Goal: Communication & Community: Share content

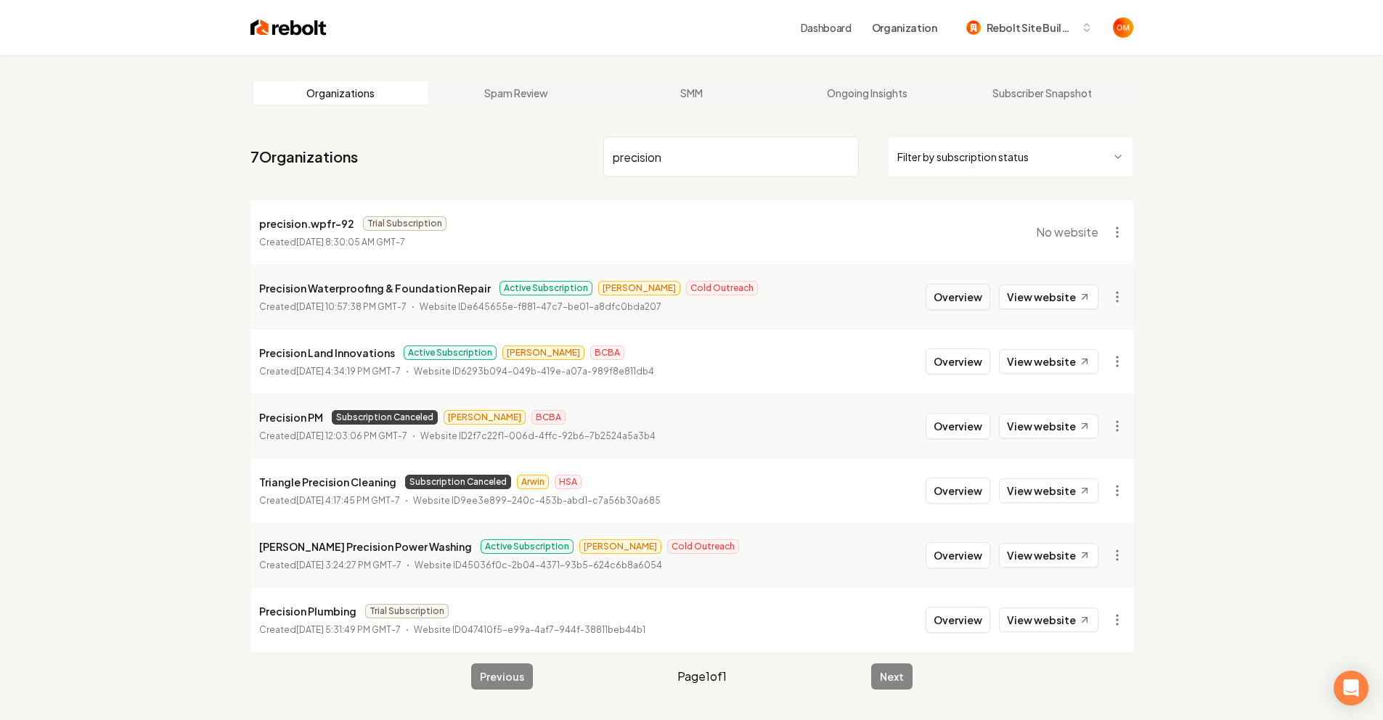
type input "precision"
click at [964, 304] on button "Overview" at bounding box center [958, 297] width 65 height 26
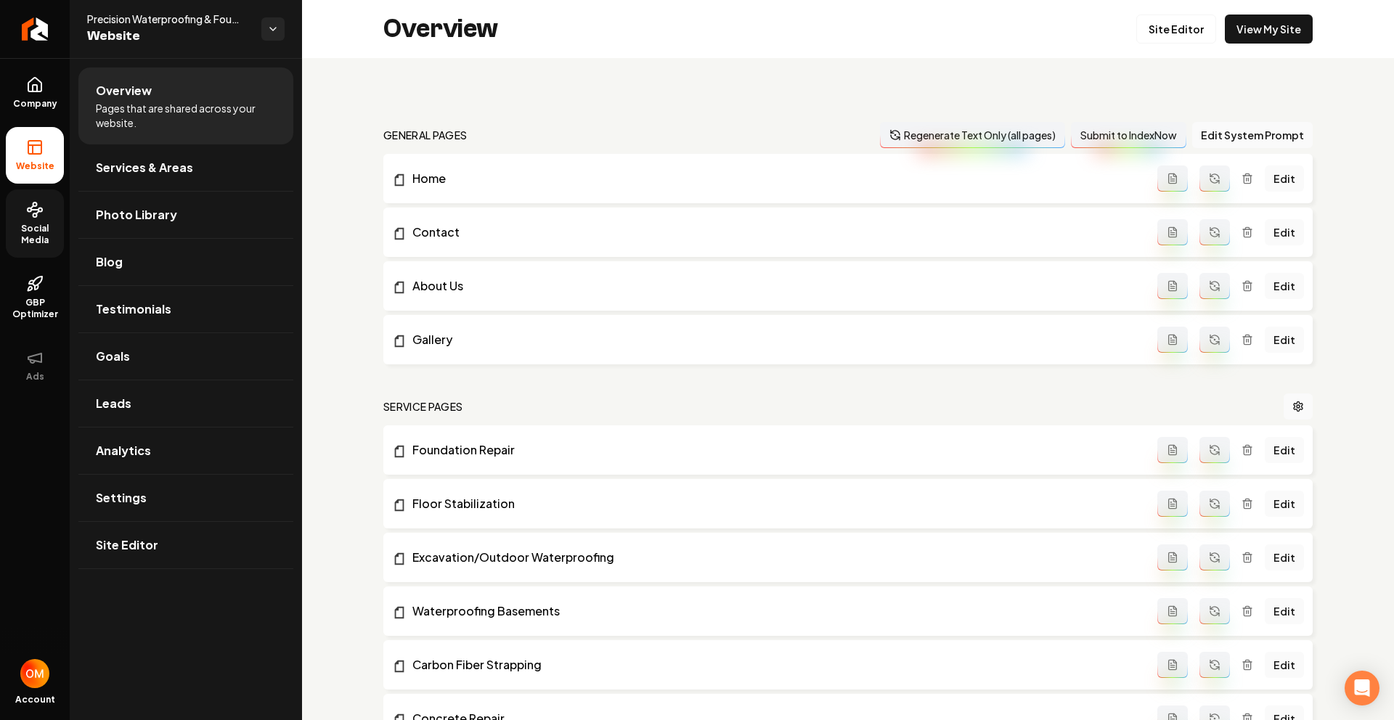
click at [35, 218] on icon at bounding box center [34, 209] width 17 height 17
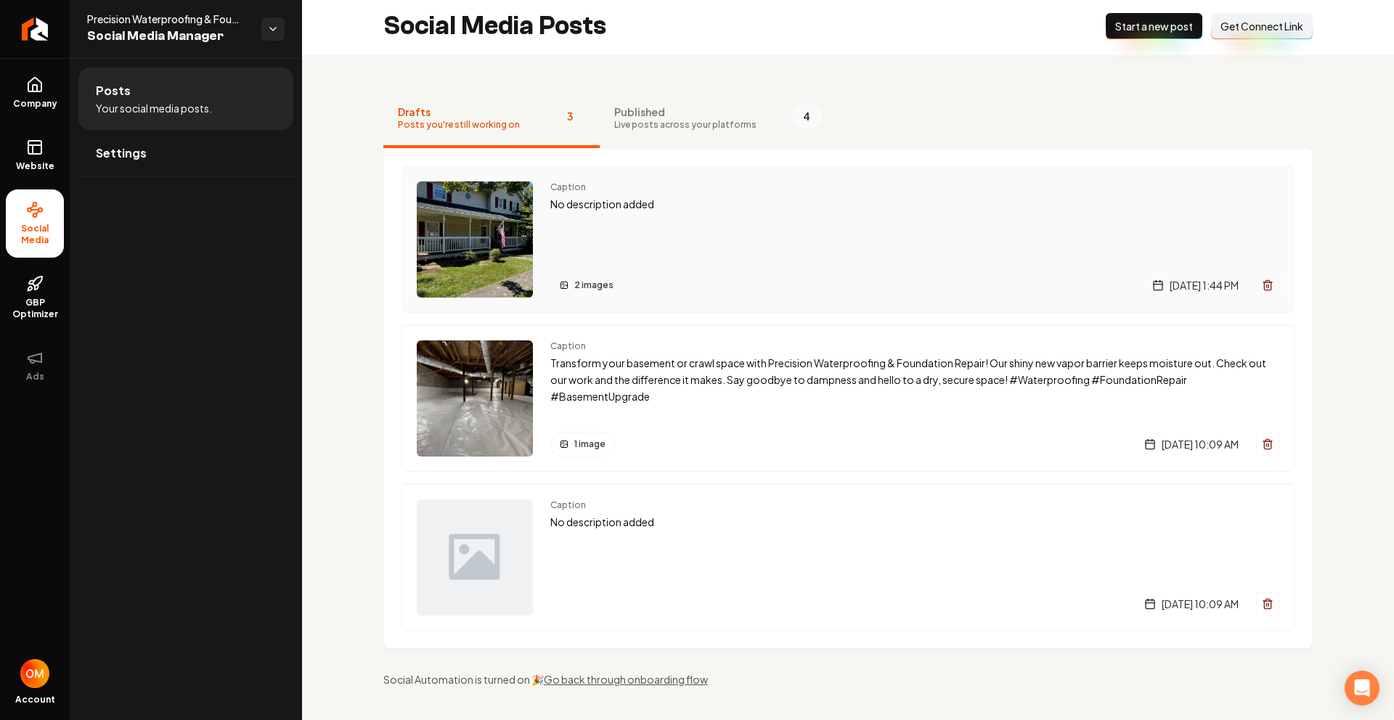
scroll to position [4, 0]
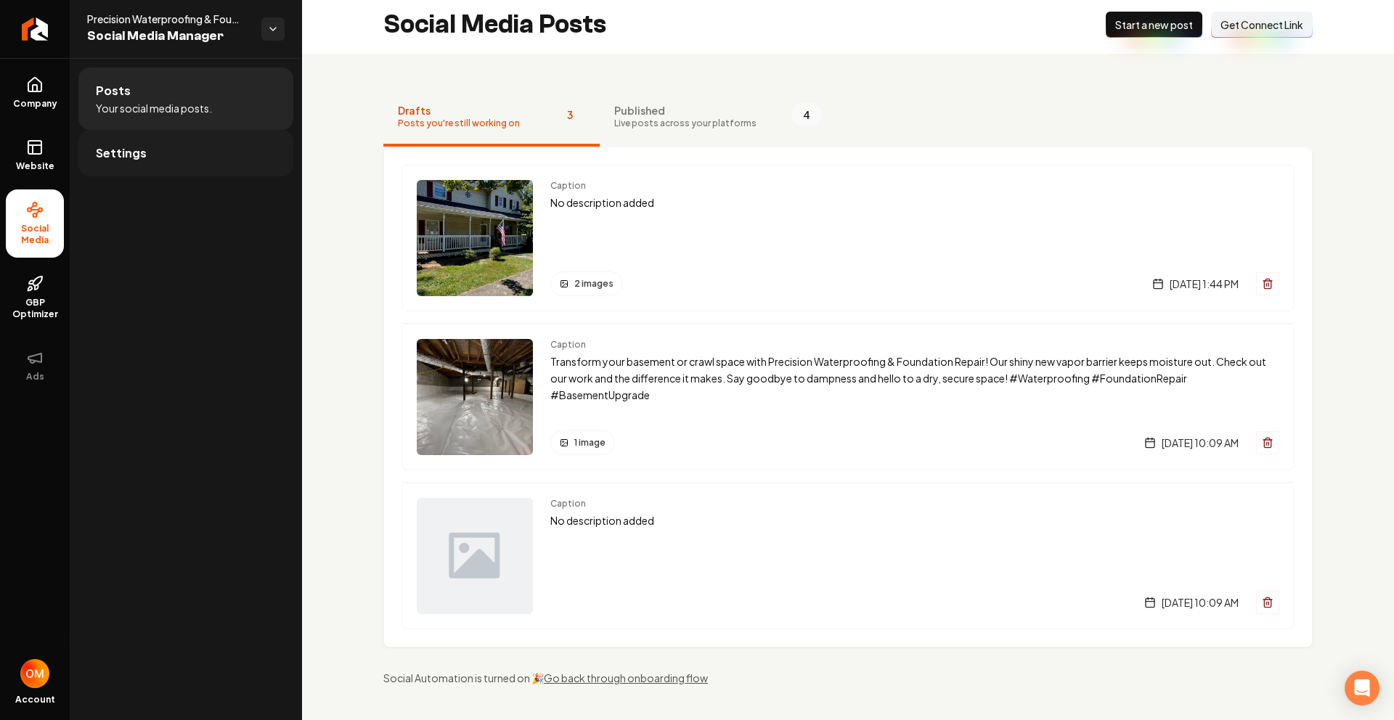
click at [147, 161] on link "Settings" at bounding box center [185, 153] width 215 height 46
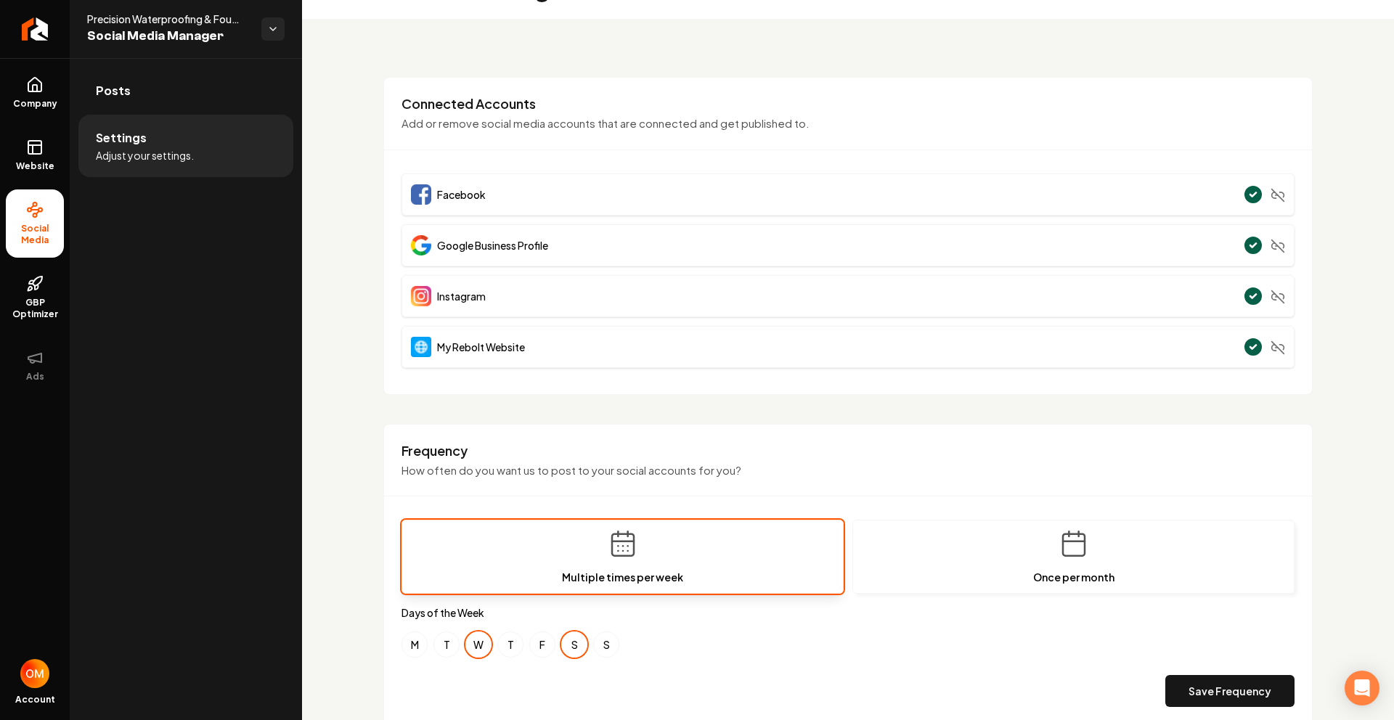
scroll to position [102, 0]
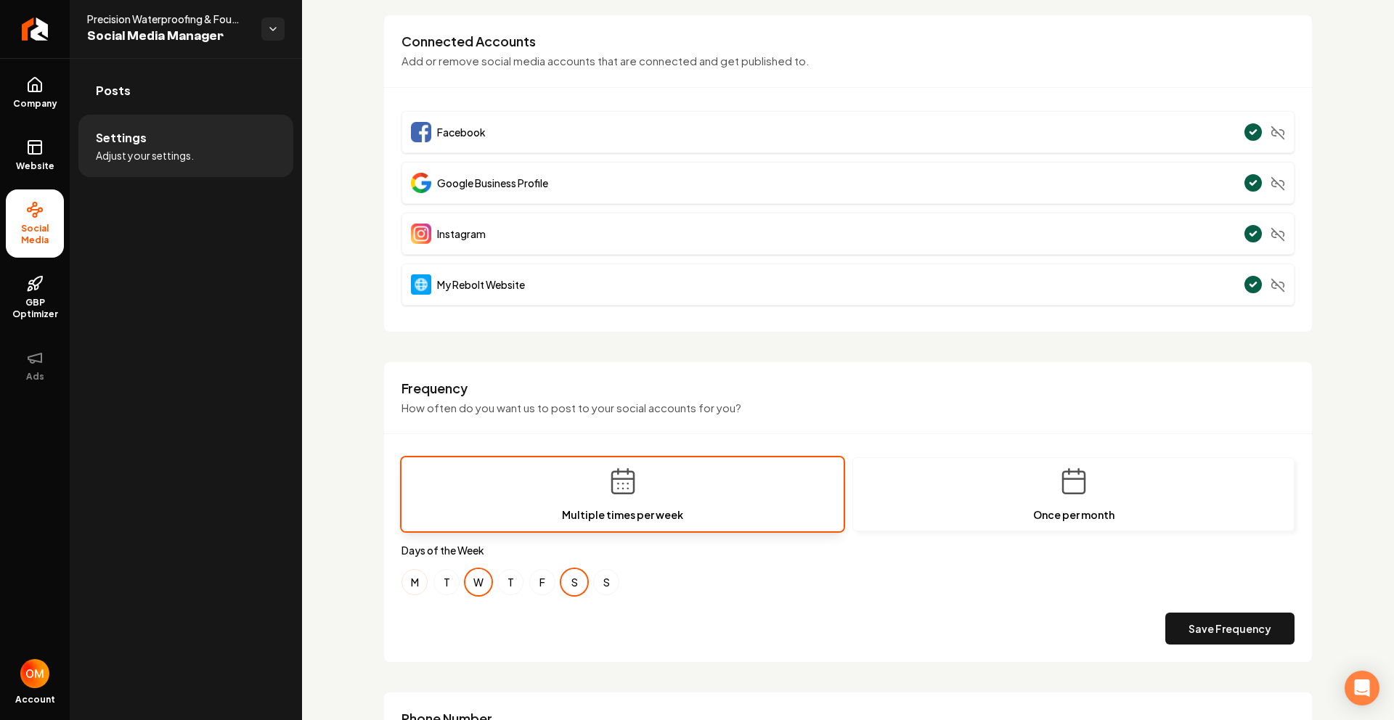
click at [405, 580] on button "M" at bounding box center [415, 582] width 26 height 26
click at [540, 585] on button "F" at bounding box center [542, 582] width 26 height 26
click at [571, 585] on button "S" at bounding box center [574, 582] width 26 height 26
click at [469, 585] on button "W" at bounding box center [478, 582] width 26 height 26
click at [1232, 630] on button "Save Frequency" at bounding box center [1229, 629] width 129 height 32
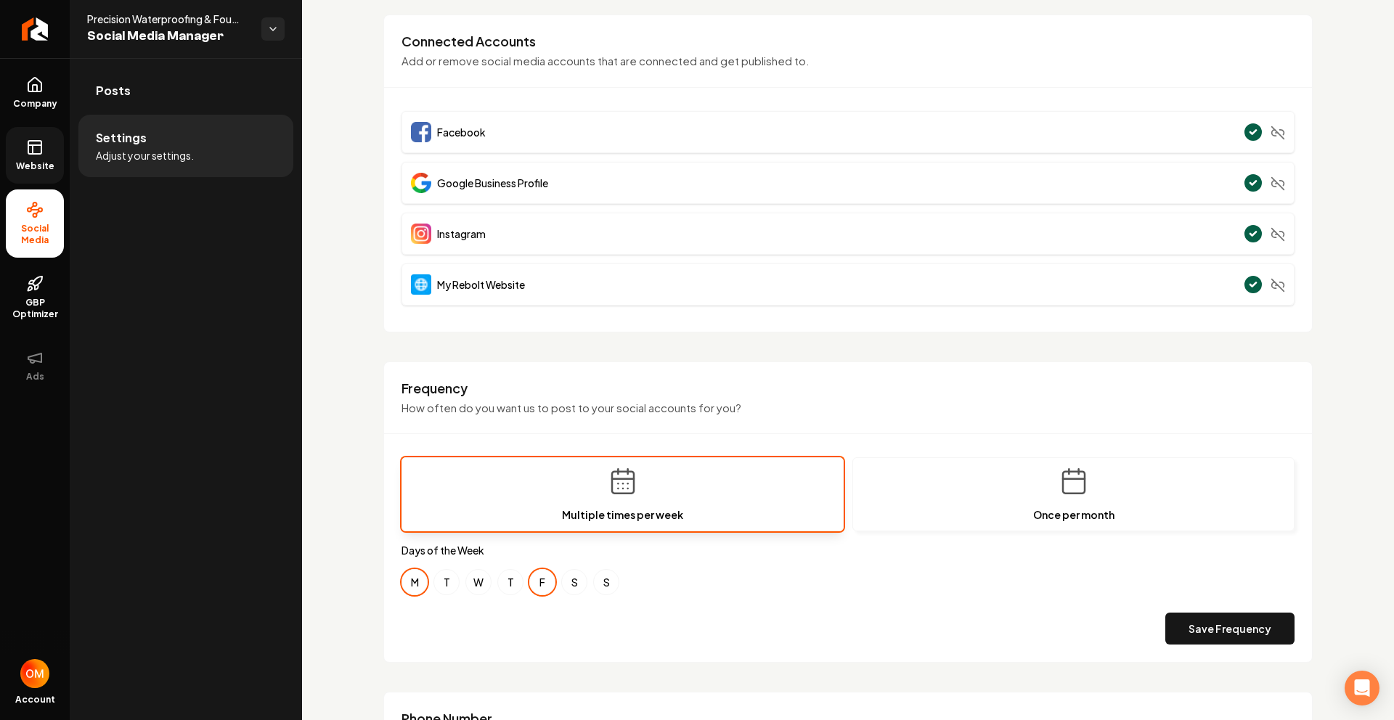
click at [25, 151] on link "Website" at bounding box center [35, 155] width 58 height 57
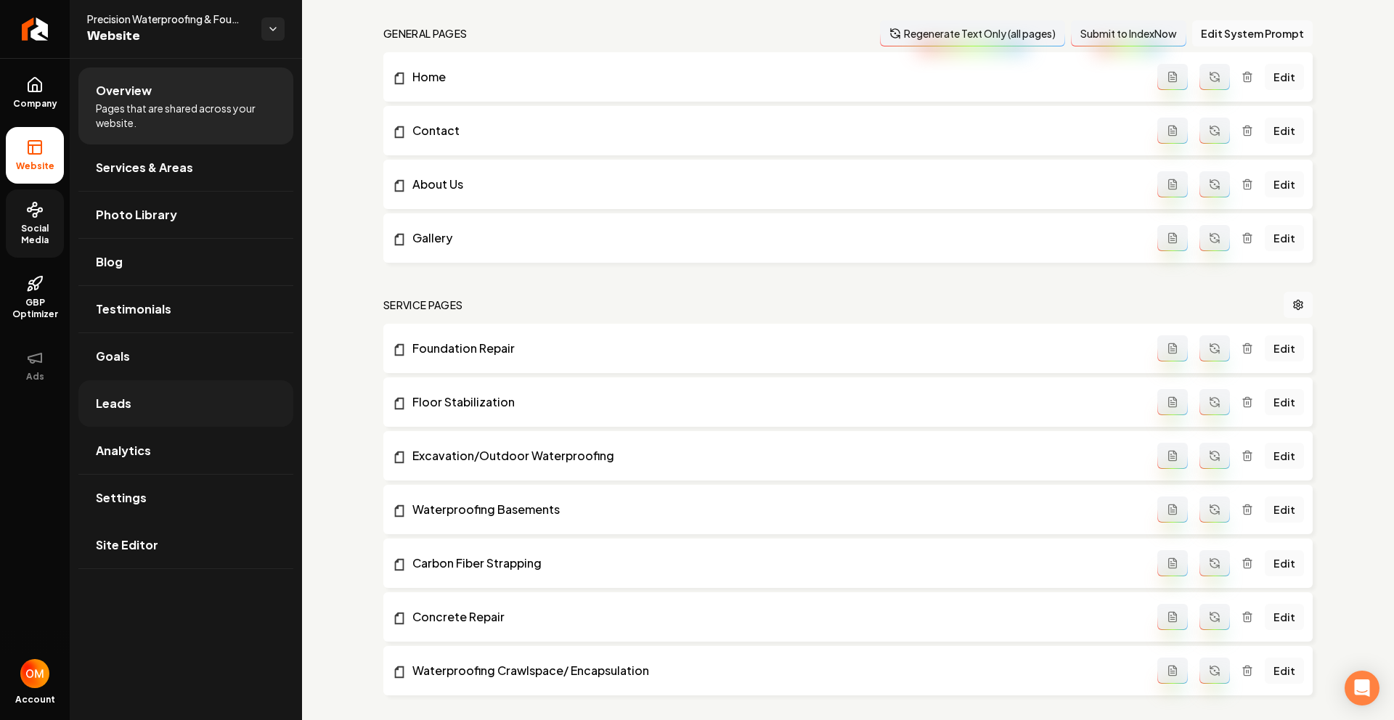
click at [161, 399] on link "Leads" at bounding box center [185, 404] width 215 height 46
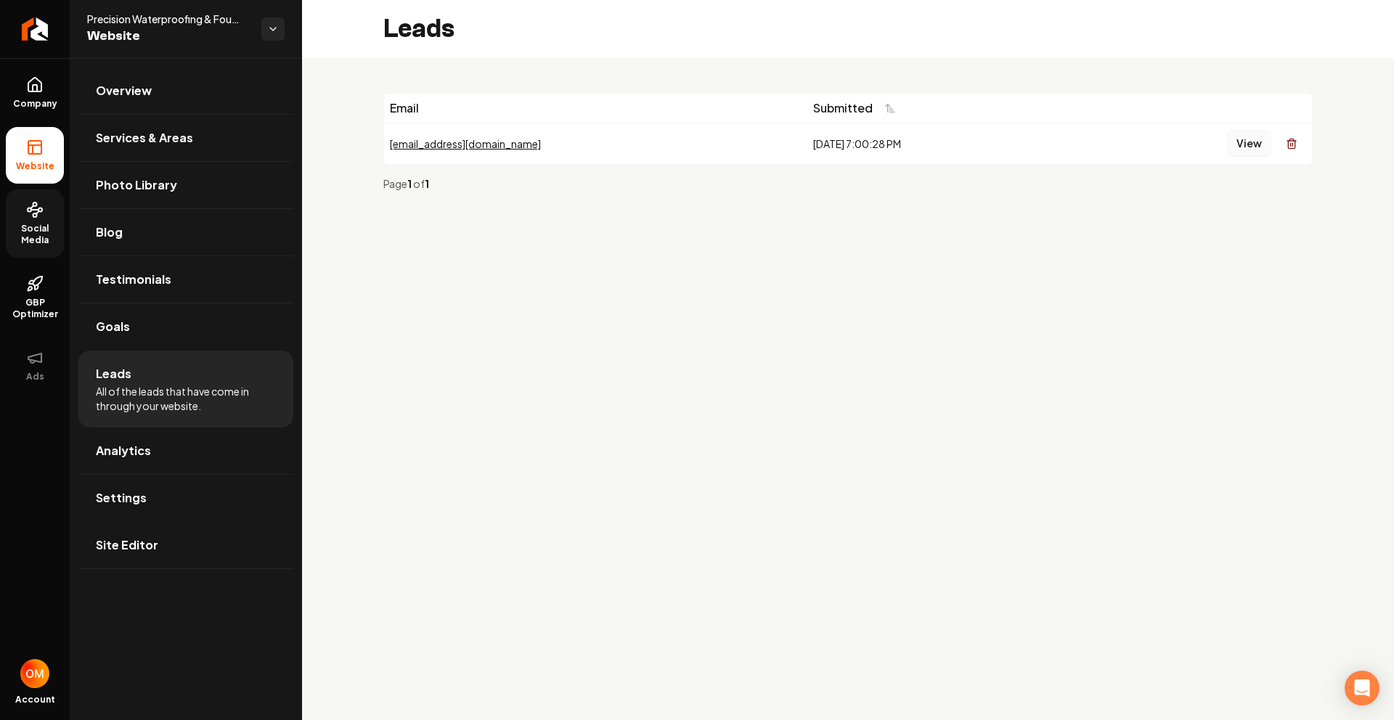
click at [1244, 145] on button "View" at bounding box center [1249, 144] width 44 height 26
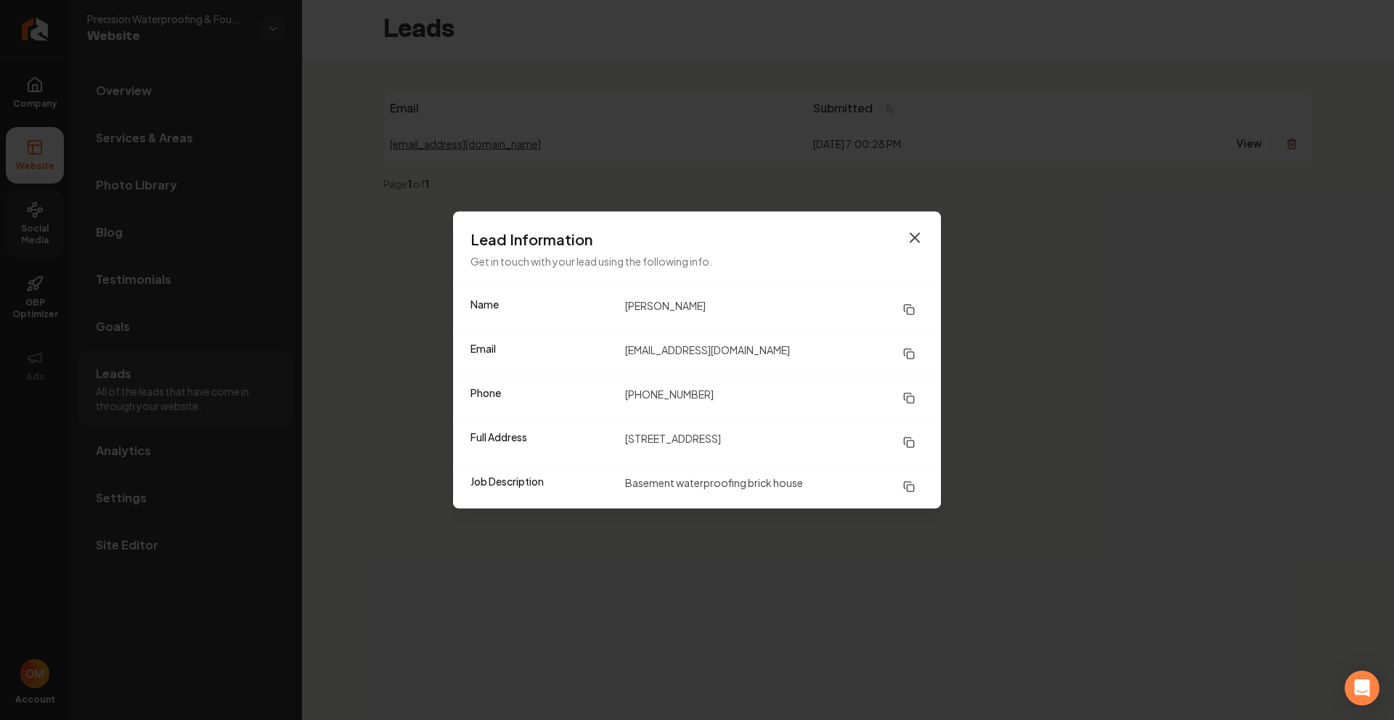
click at [914, 240] on icon "button" at bounding box center [914, 237] width 17 height 17
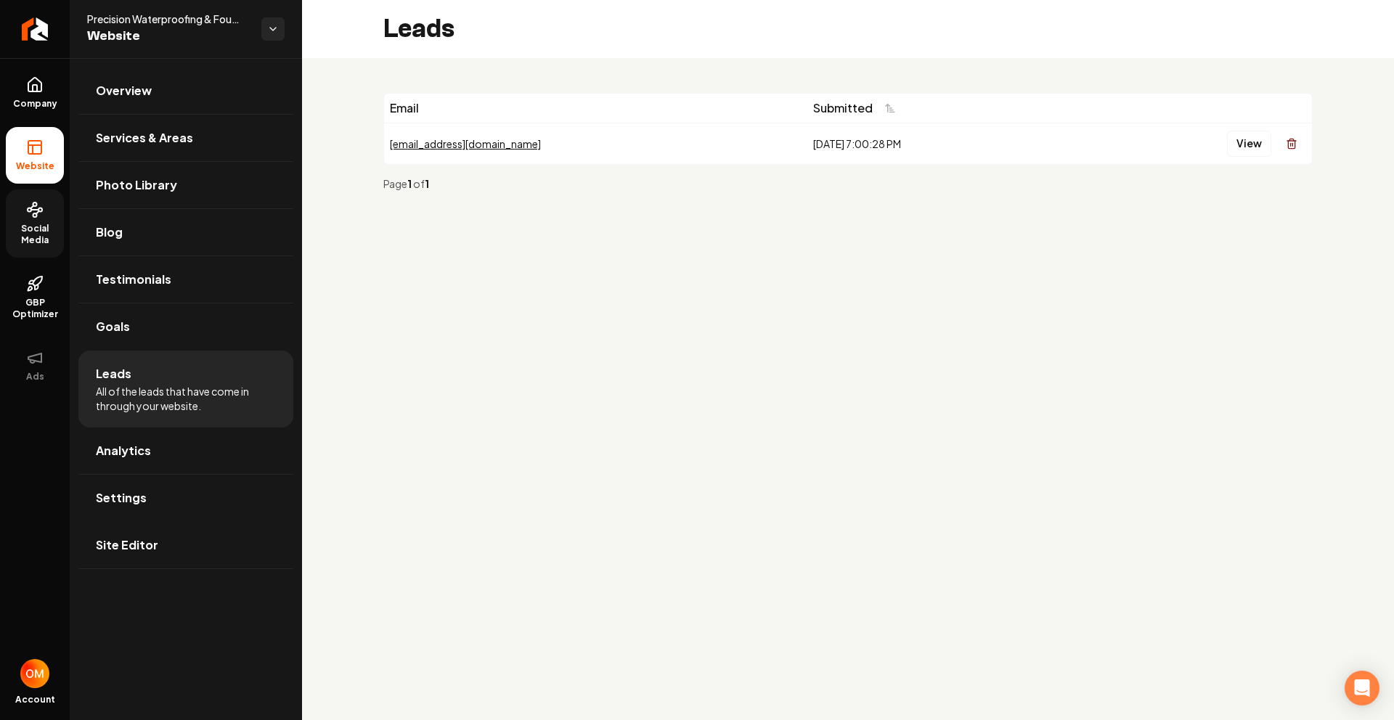
click at [37, 237] on span "Social Media" at bounding box center [35, 234] width 58 height 23
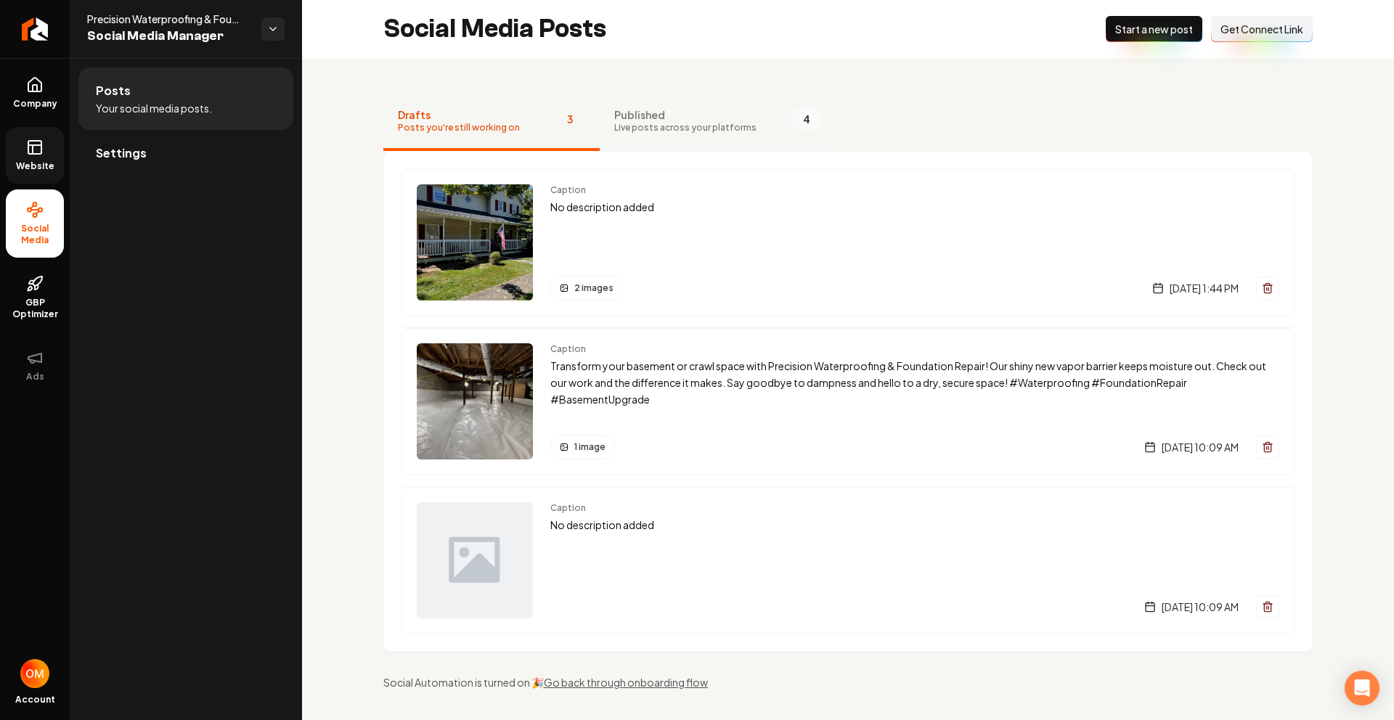
click at [694, 139] on button "Published Live posts across your platforms 4" at bounding box center [718, 122] width 237 height 58
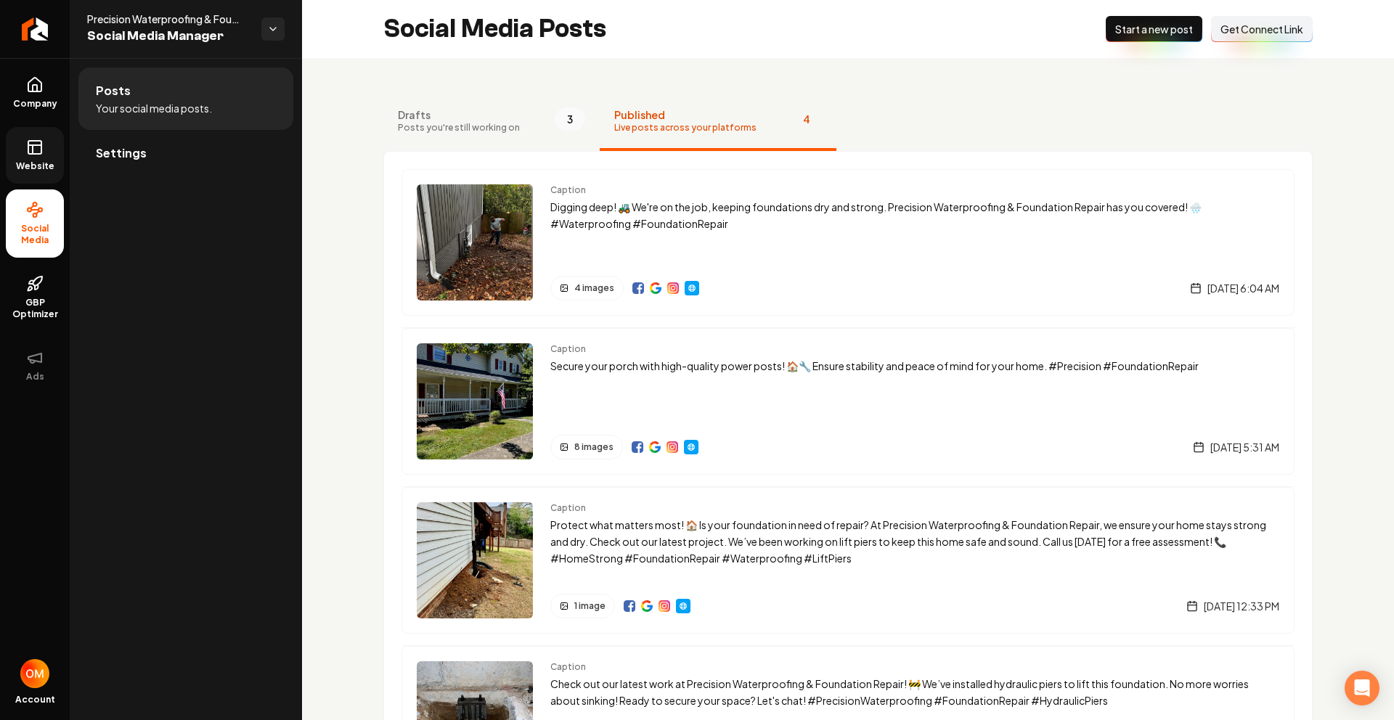
drag, startPoint x: 905, startPoint y: 249, endPoint x: 499, endPoint y: 21, distance: 465.6
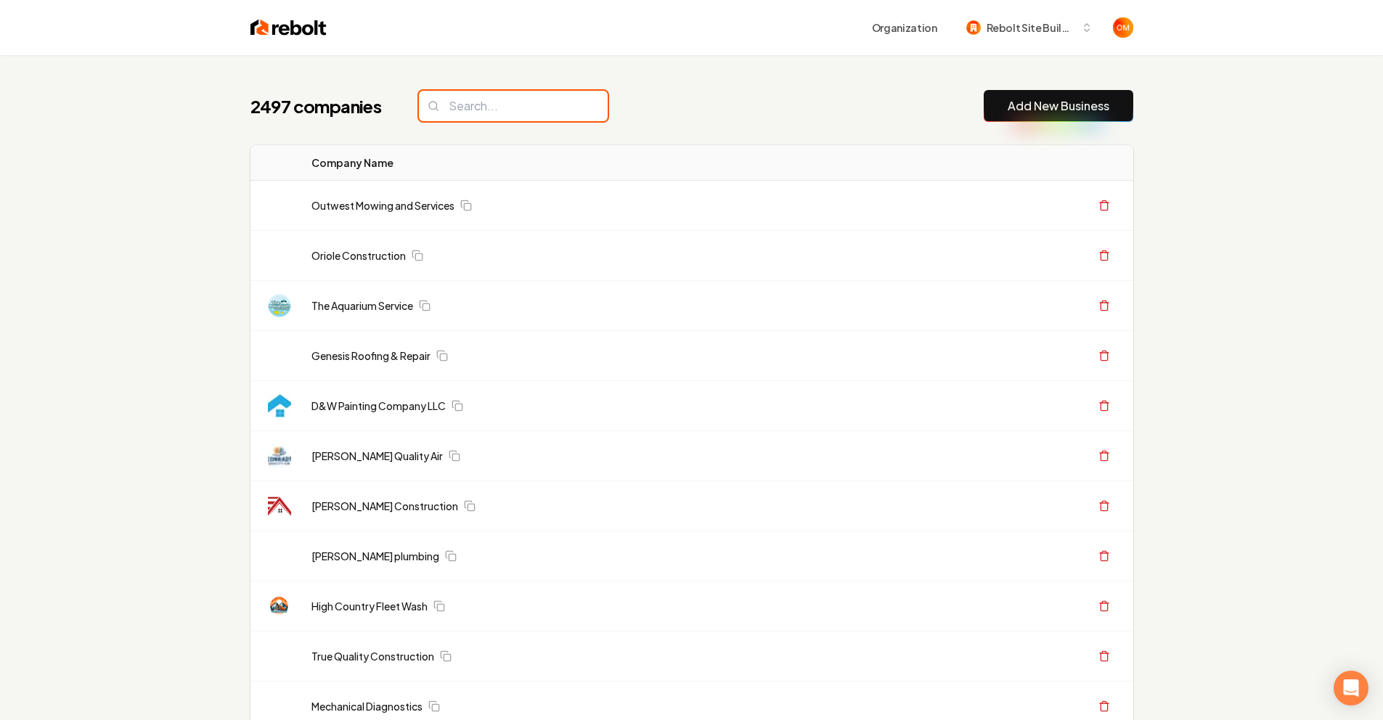
click at [454, 105] on input "search" at bounding box center [513, 106] width 189 height 30
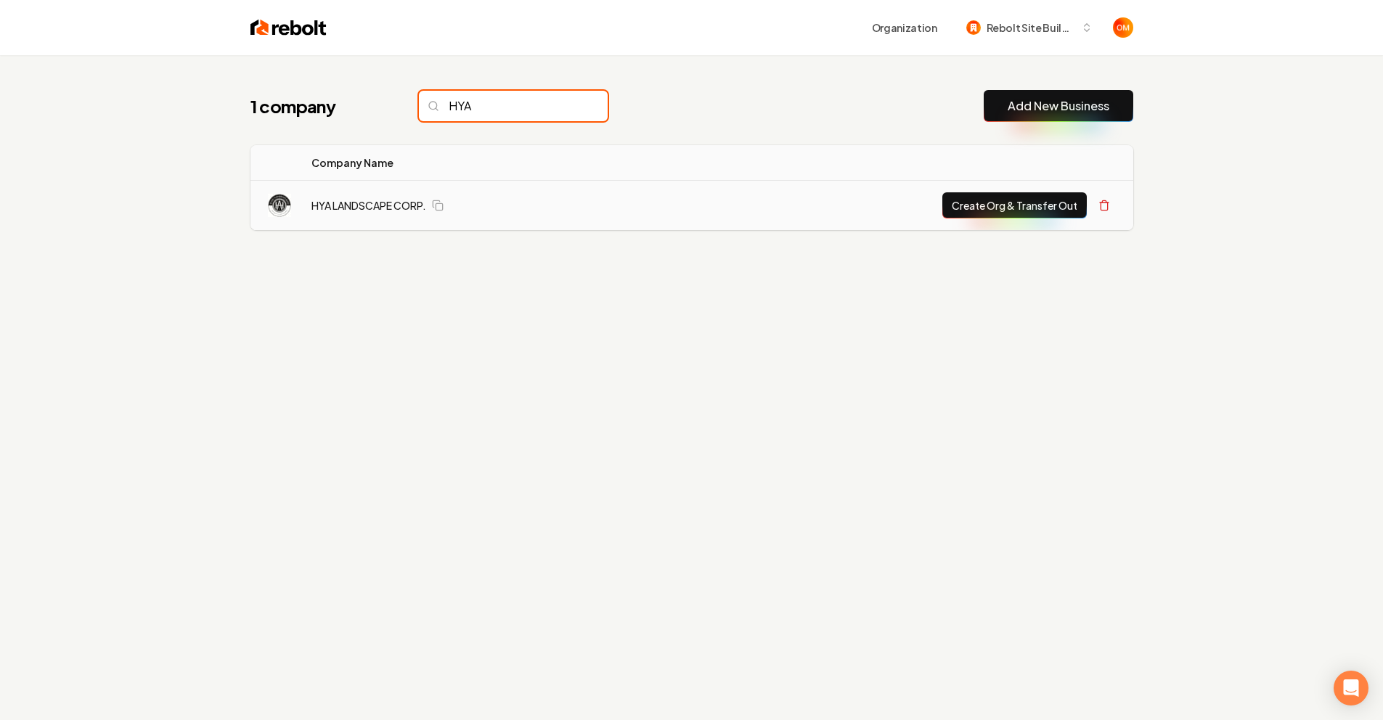
type input "HYA"
click at [1043, 208] on button "Create Org & Transfer Out" at bounding box center [1015, 205] width 145 height 26
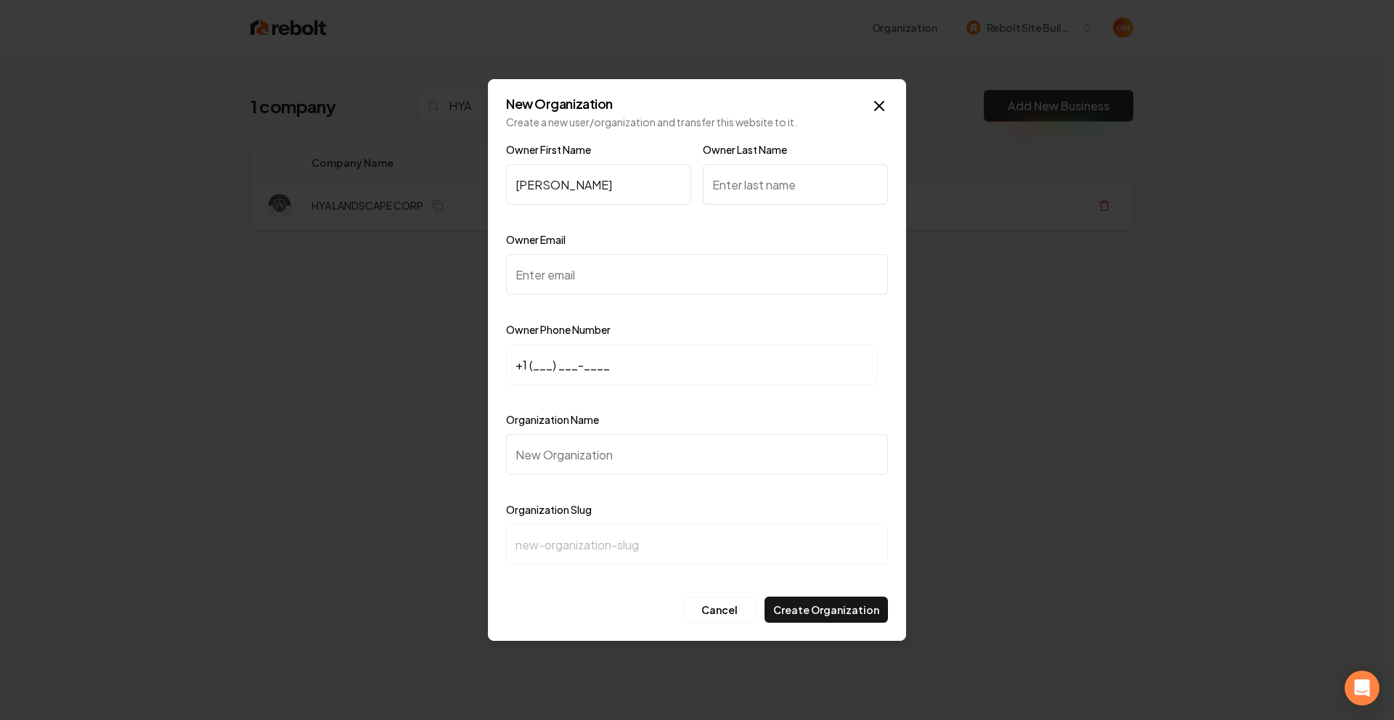
type input "Thania"
click at [612, 293] on input "Owner Email" at bounding box center [697, 274] width 382 height 41
click at [537, 370] on input "+1 (___) ___-____" at bounding box center [692, 364] width 372 height 41
paste input "470) 753-8281"
type input "+1 (470) 753-8281"
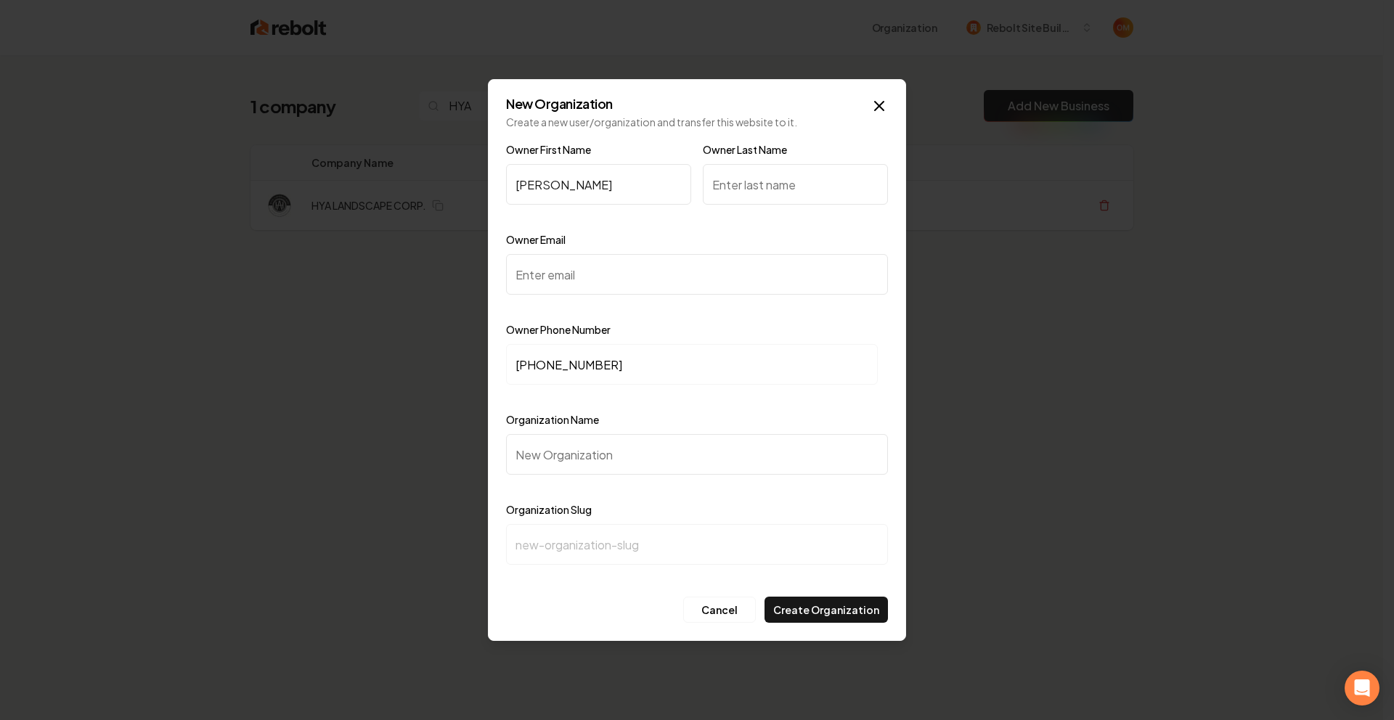
click at [575, 471] on input "Organization Name" at bounding box center [697, 454] width 382 height 41
type input "J"
type input "j"
type input "H"
type input "h"
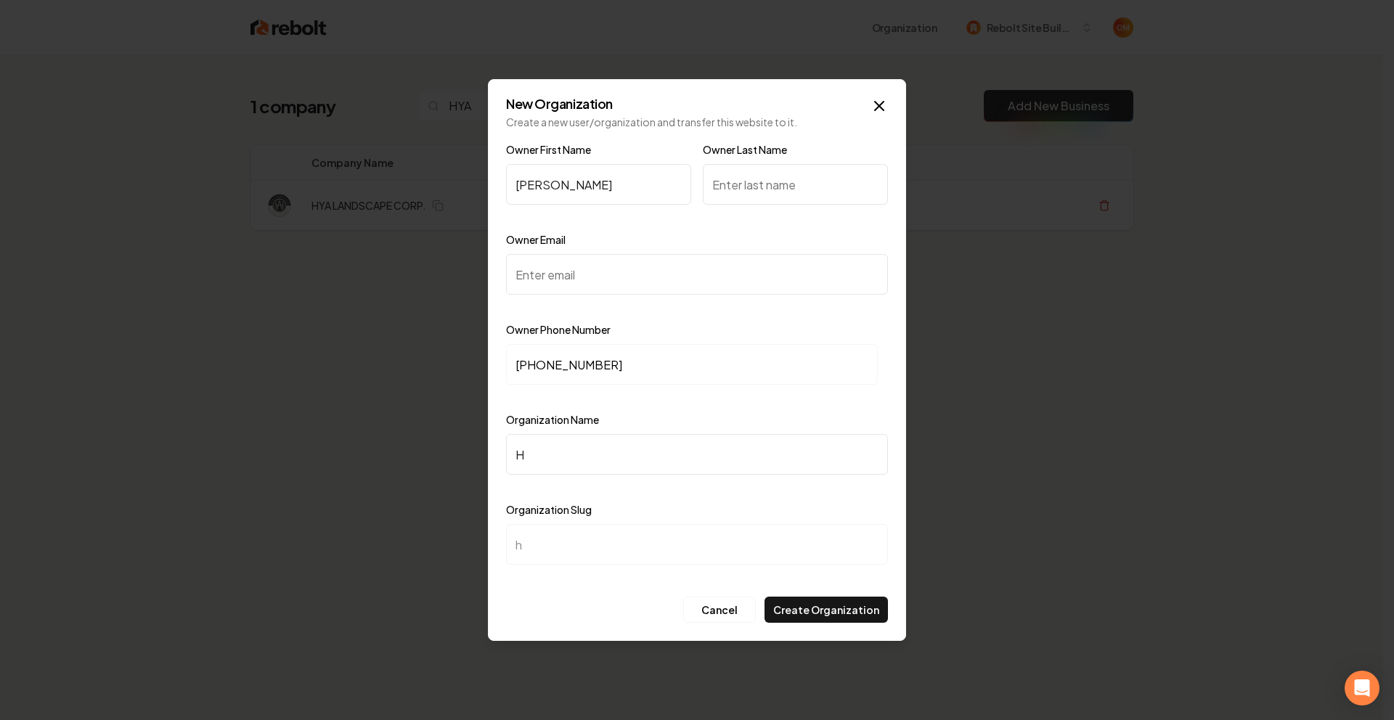
type input "HA"
type input "ha"
type input "H"
type input "h"
type input "HY"
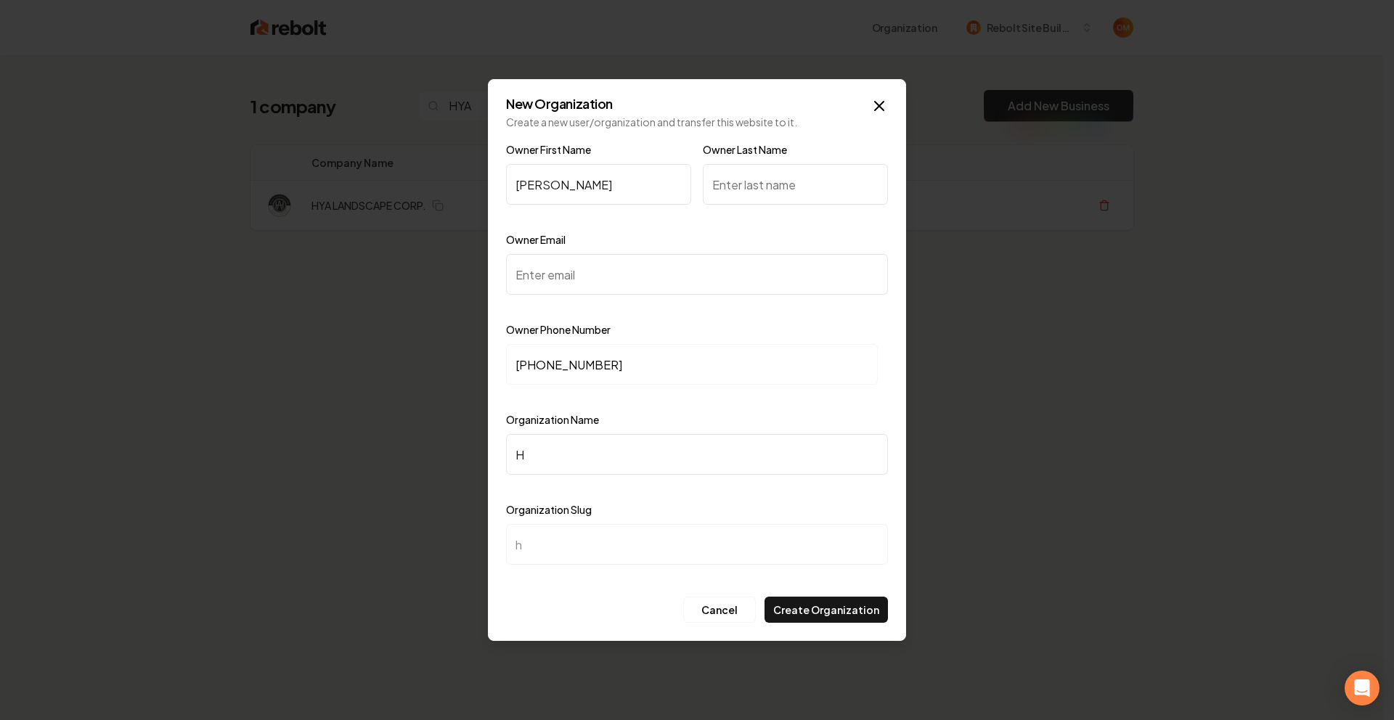
type input "hy"
type input "HYA"
type input "hya"
type input "HYA L"
type input "hya-l"
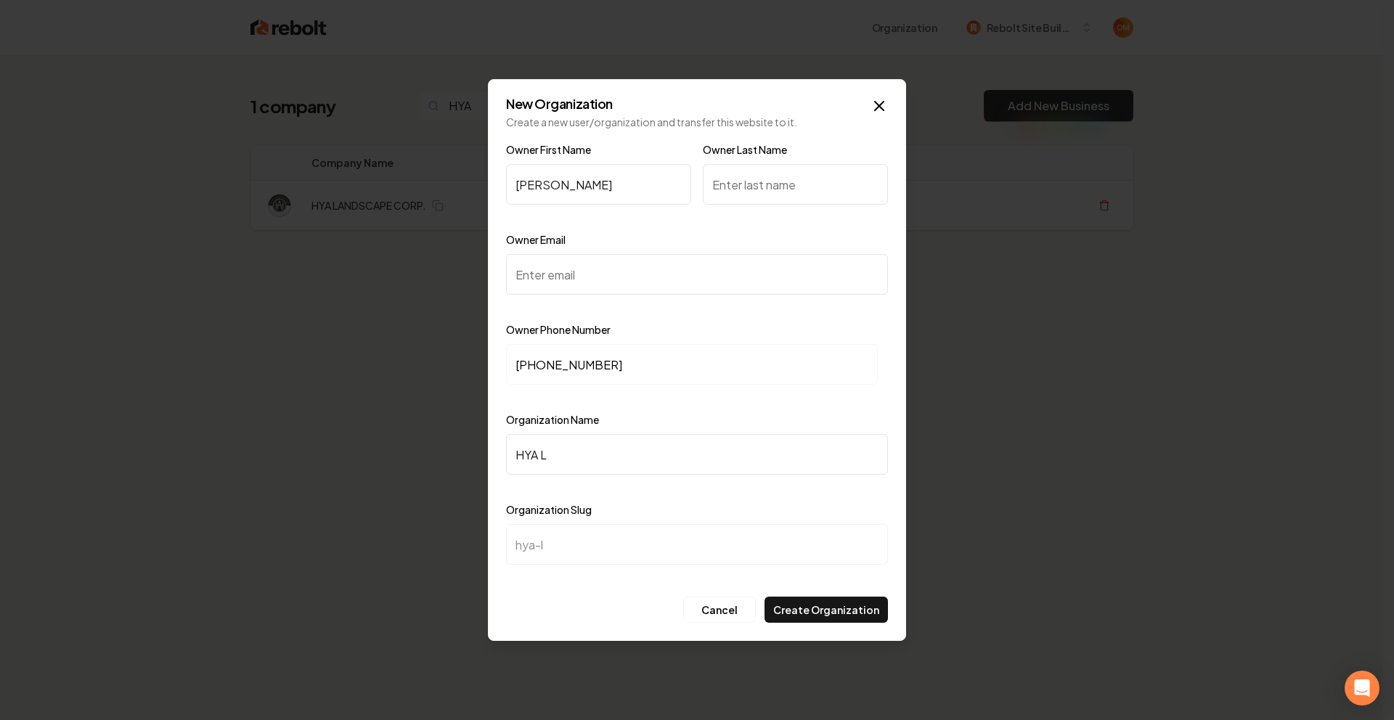
type input "HYA LA"
type input "hya-la"
type input "HYA LAN"
type input "hya-lan"
type input "HYA LAND"
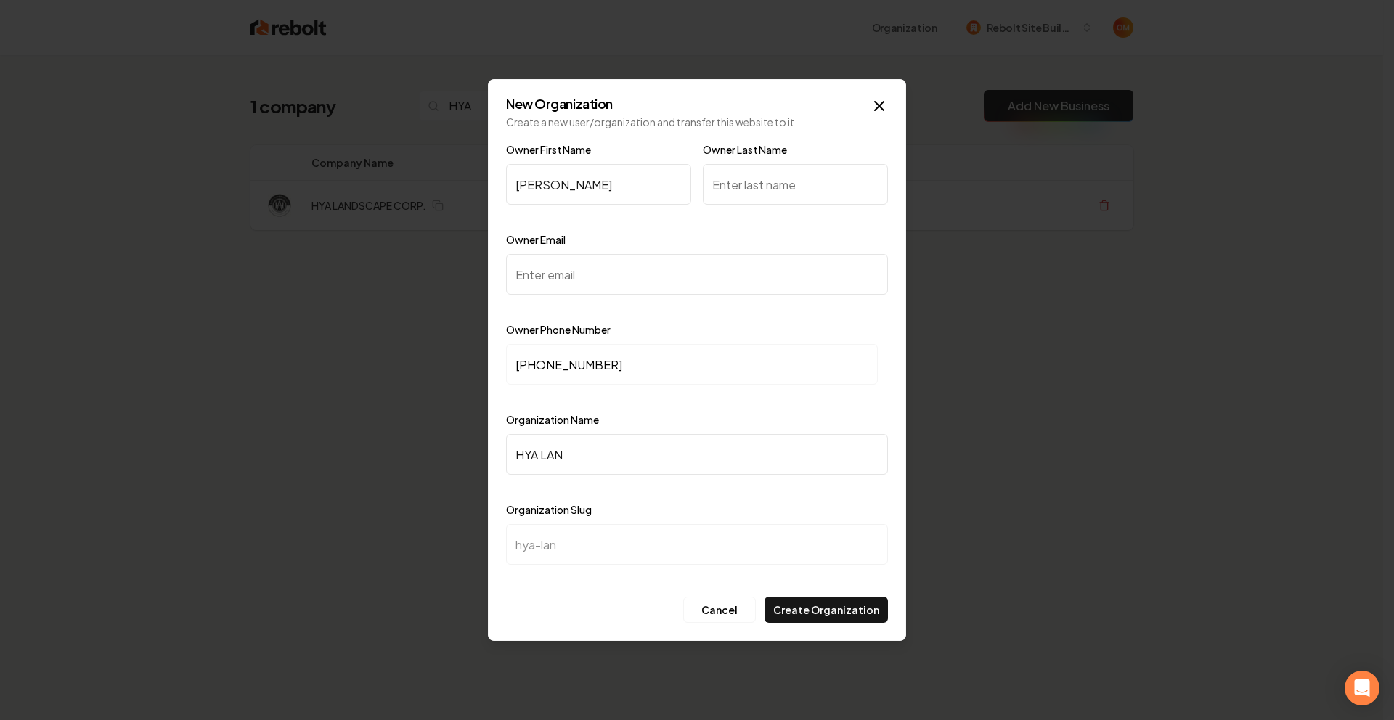
type input "hya-land"
type input "HYA LANDS"
type input "hya-lands"
type input "HYA LANDSC"
type input "hya-landsc"
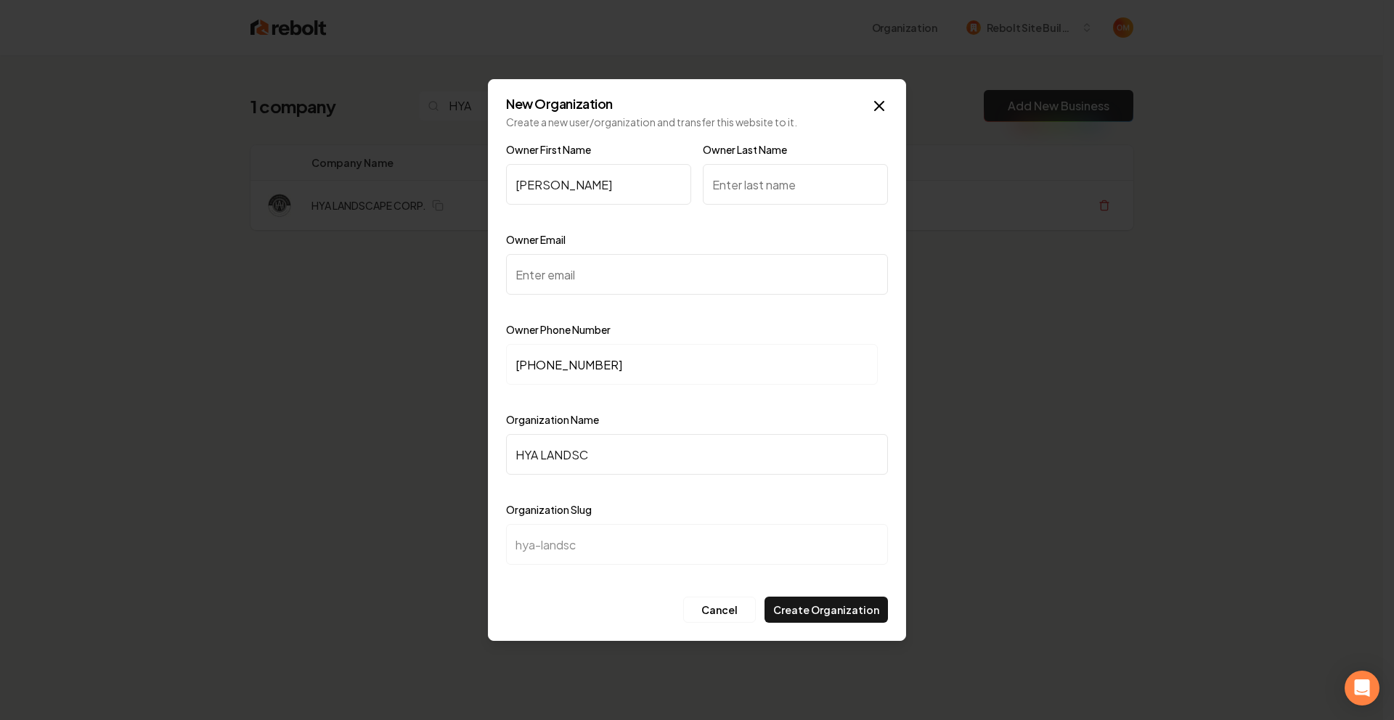
type input "HYA LANDSCA"
type input "hya-landsca"
type input "HYA LANDSCAP"
type input "hya-landscap"
type input "HYA LANDSCAPE"
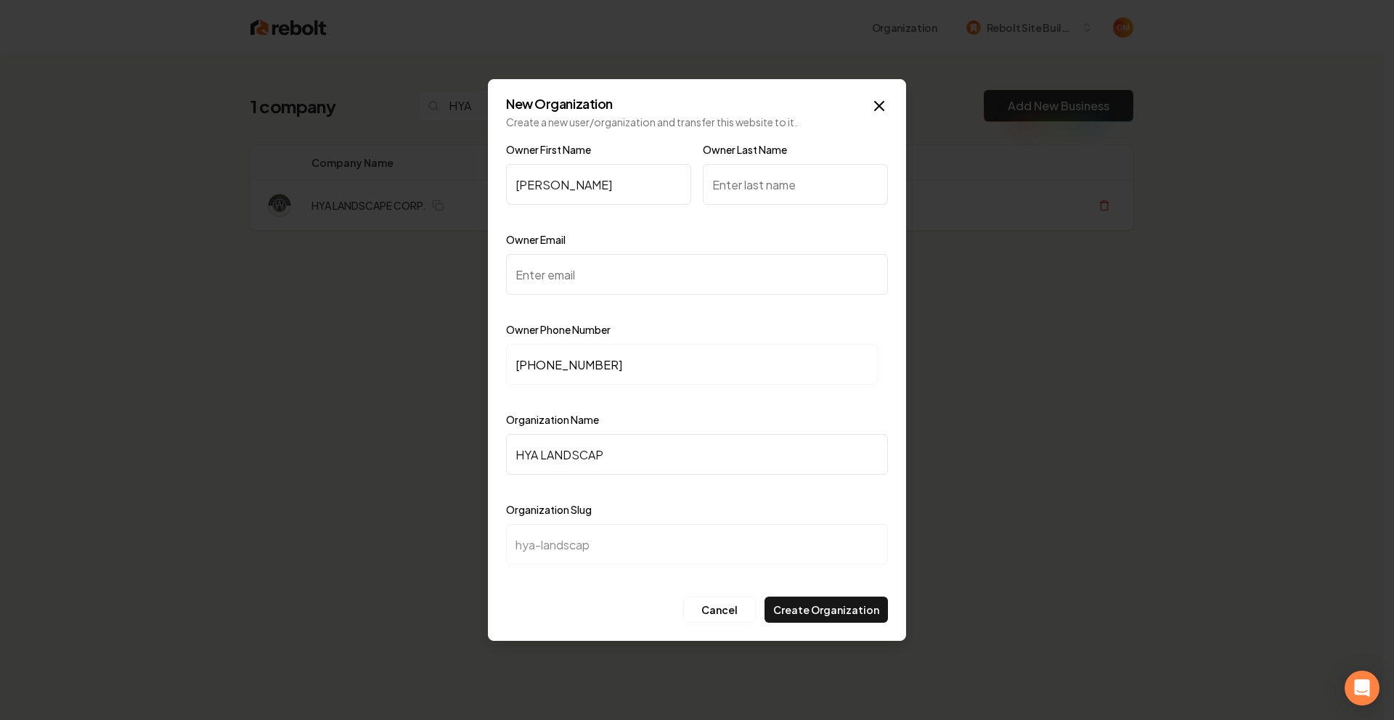
type input "hya-landscape"
type input "HYA LANDSCAPE C"
type input "hya-landscape-c"
type input "HYA LANDSCAPE CO"
type input "hya-landscape-co"
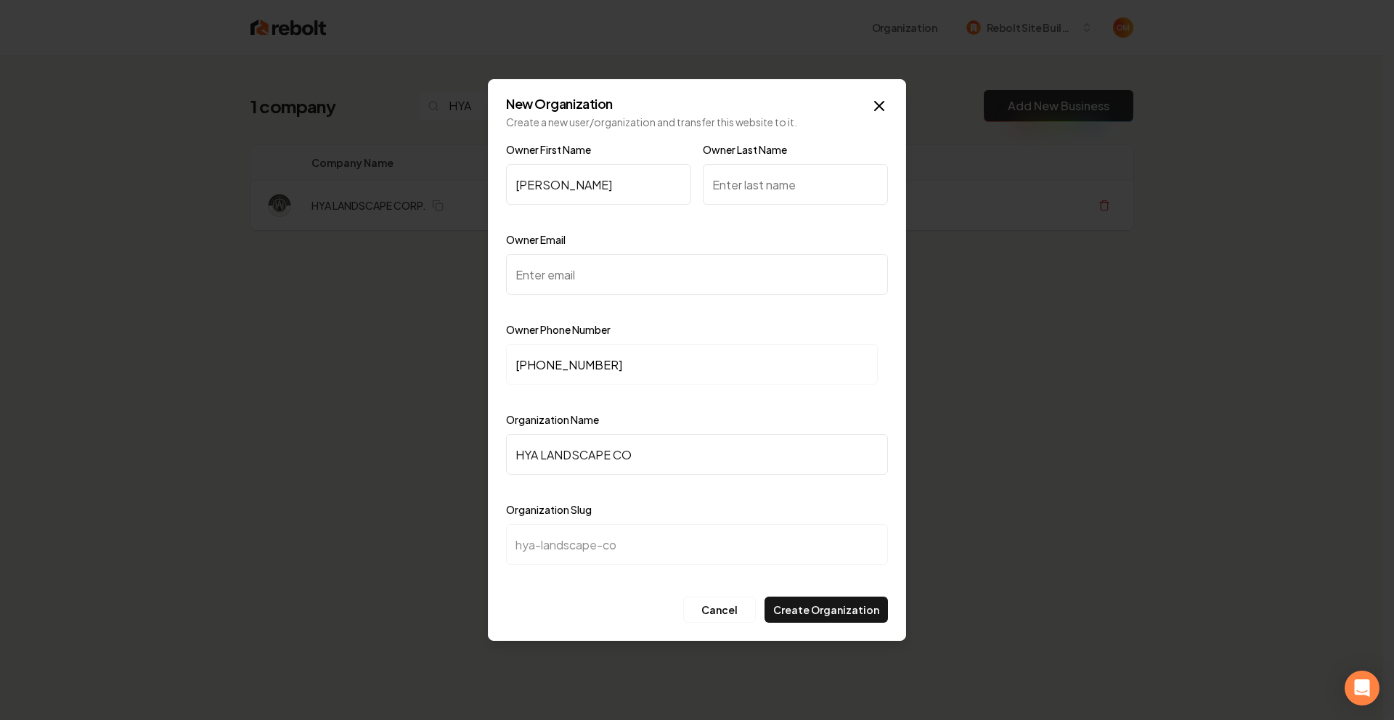
type input "HYA LANDSCAPE COP"
type input "hya-landscape-cop"
type input "HYA LANDSCAPE COPR"
type input "hya-landscape-copr"
type input "HYA LANDSCAPE COP"
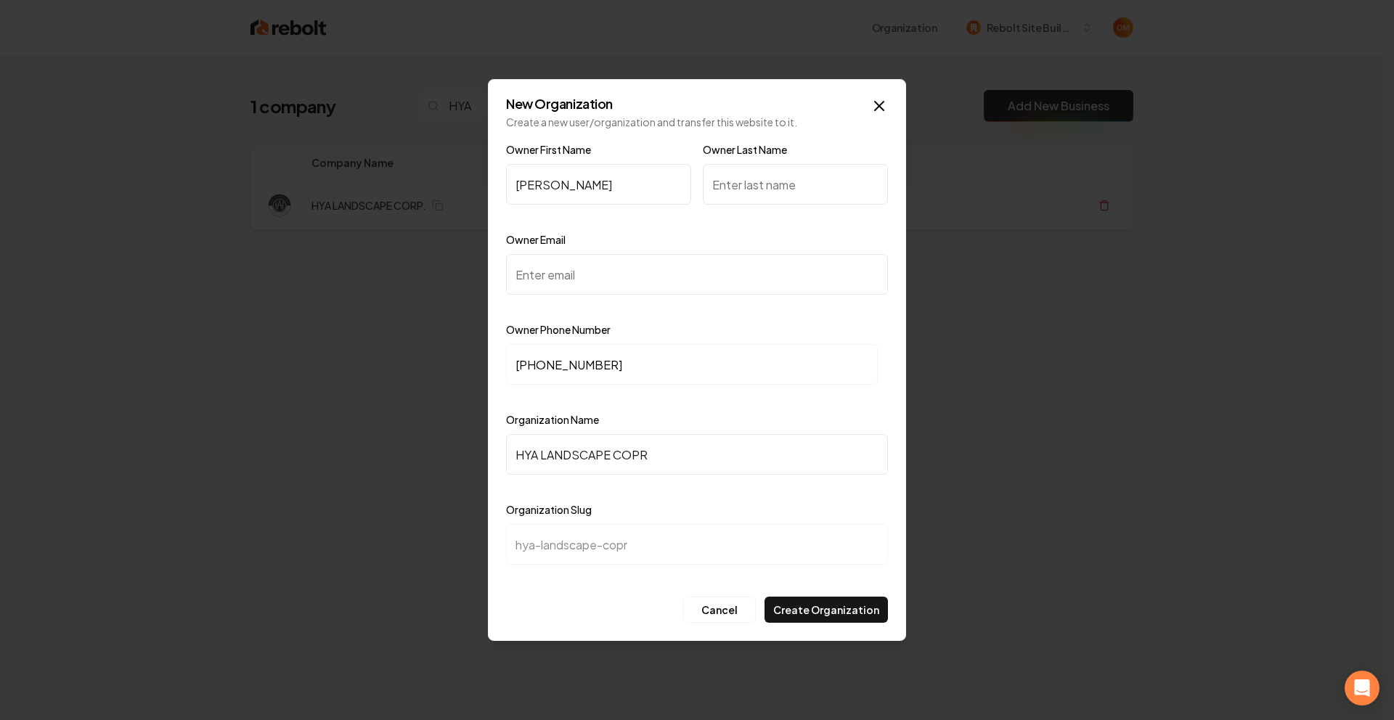
type input "hya-landscape-cop"
type input "HYA LANDSCAPE CO"
type input "hya-landscape-co"
type input "HYA LANDSCAPE COR"
type input "hya-landscape-cor"
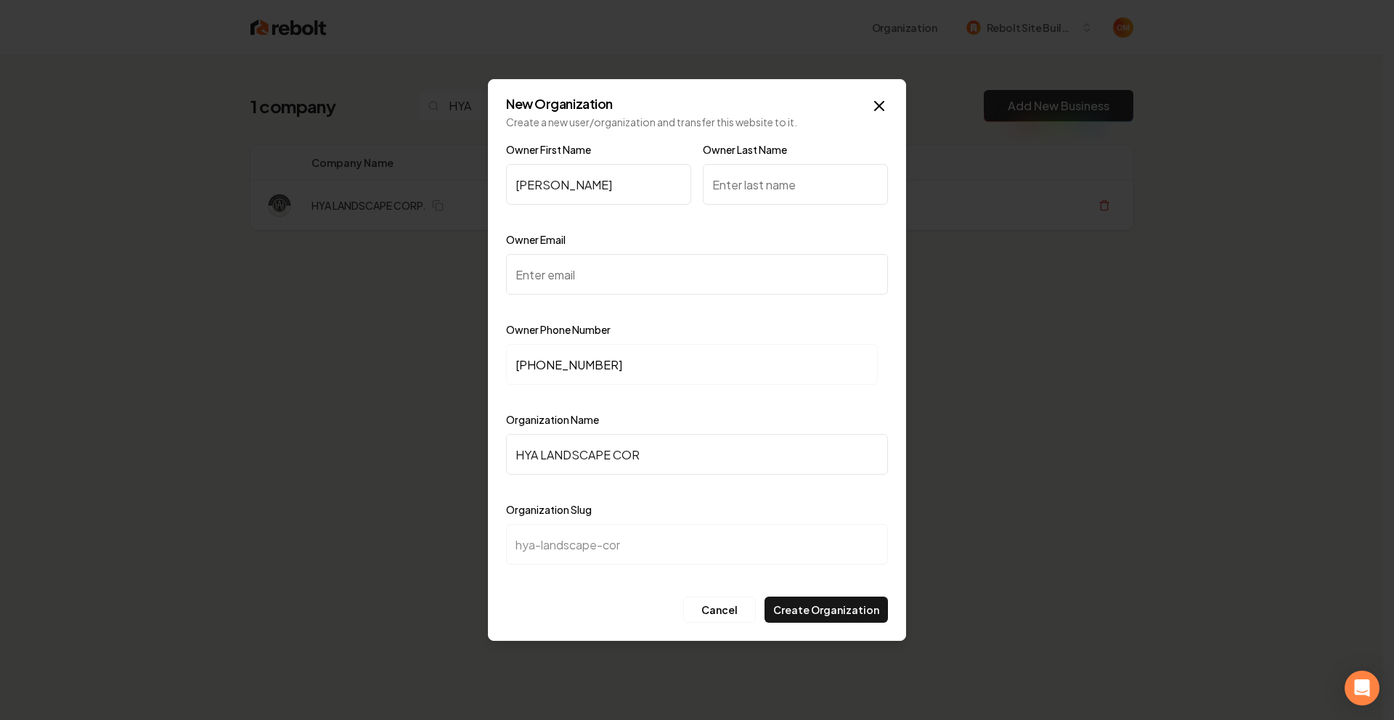
type input "HYA LANDSCAPE CORP"
type input "hya-landscape-corp"
type input "HYA LANDSCAPE CORP."
drag, startPoint x: 569, startPoint y: 277, endPoint x: 560, endPoint y: 276, distance: 8.8
click at [569, 277] on input "Owner Email" at bounding box center [697, 274] width 382 height 41
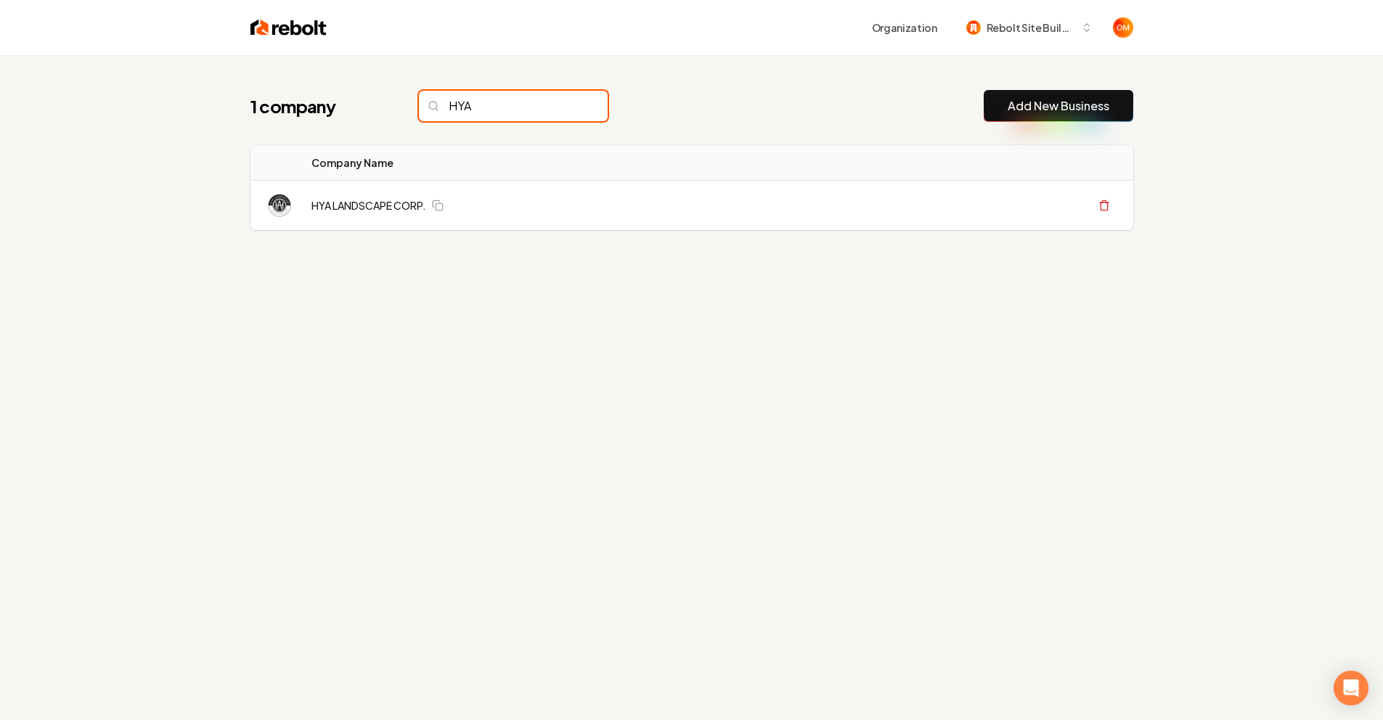
click at [563, 107] on input "HYA" at bounding box center [513, 106] width 189 height 30
click at [495, 107] on input "HYA" at bounding box center [513, 106] width 189 height 30
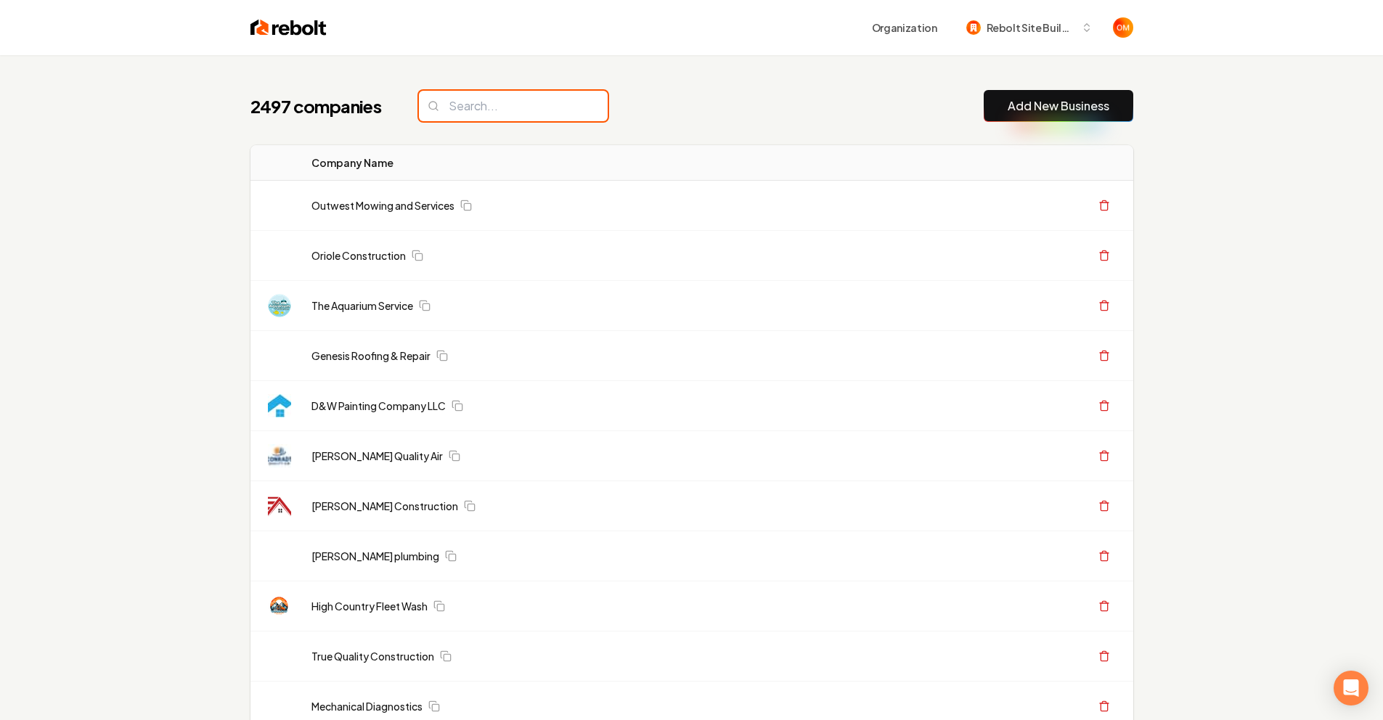
click at [562, 105] on input "search" at bounding box center [513, 106] width 189 height 30
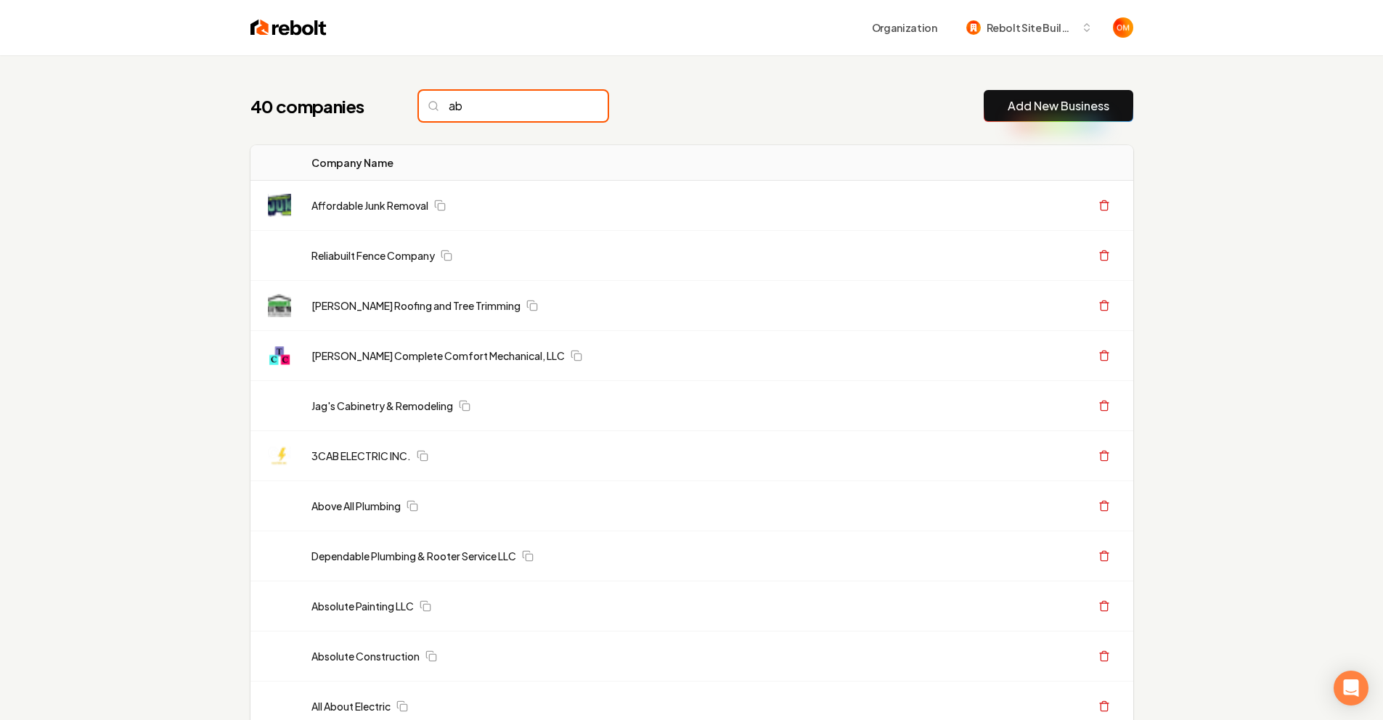
type input "a"
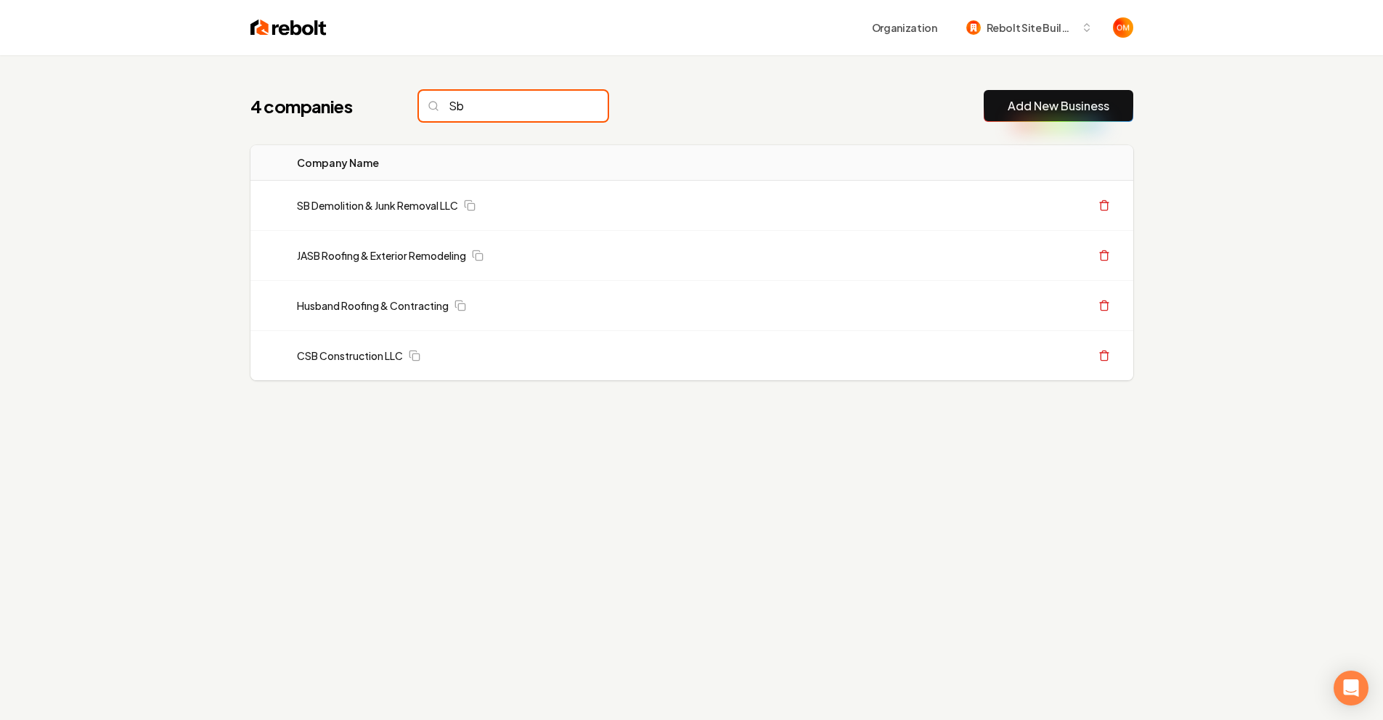
type input "S"
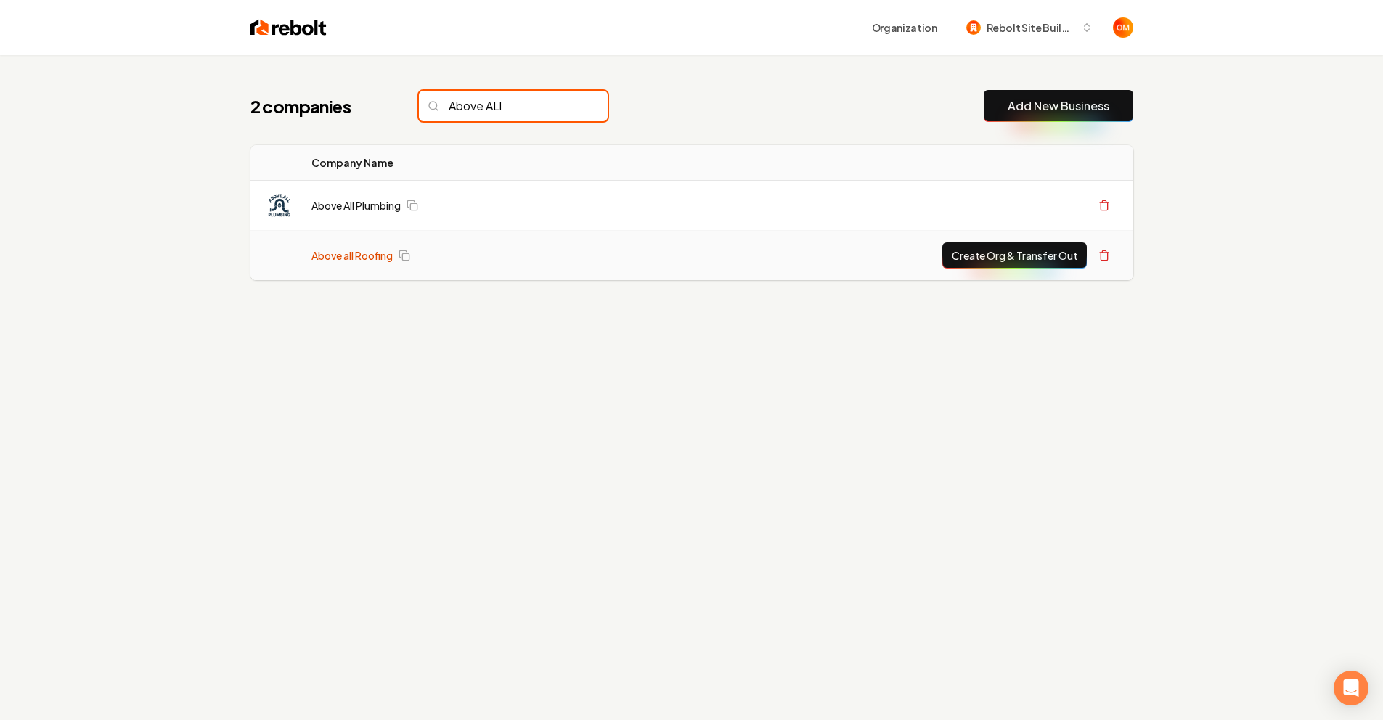
type input "Above ALl"
click at [367, 251] on link "Above all Roofing" at bounding box center [352, 255] width 81 height 15
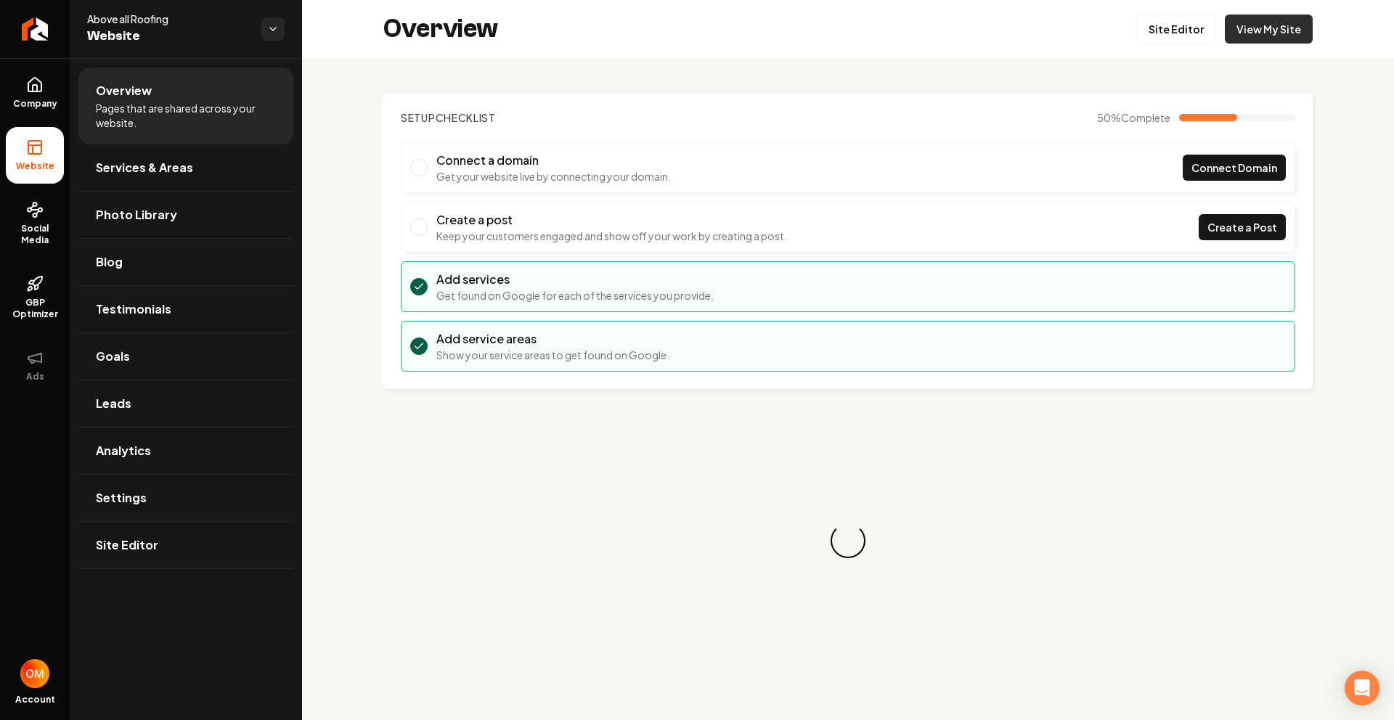
click at [1244, 25] on link "View My Site" at bounding box center [1269, 29] width 88 height 29
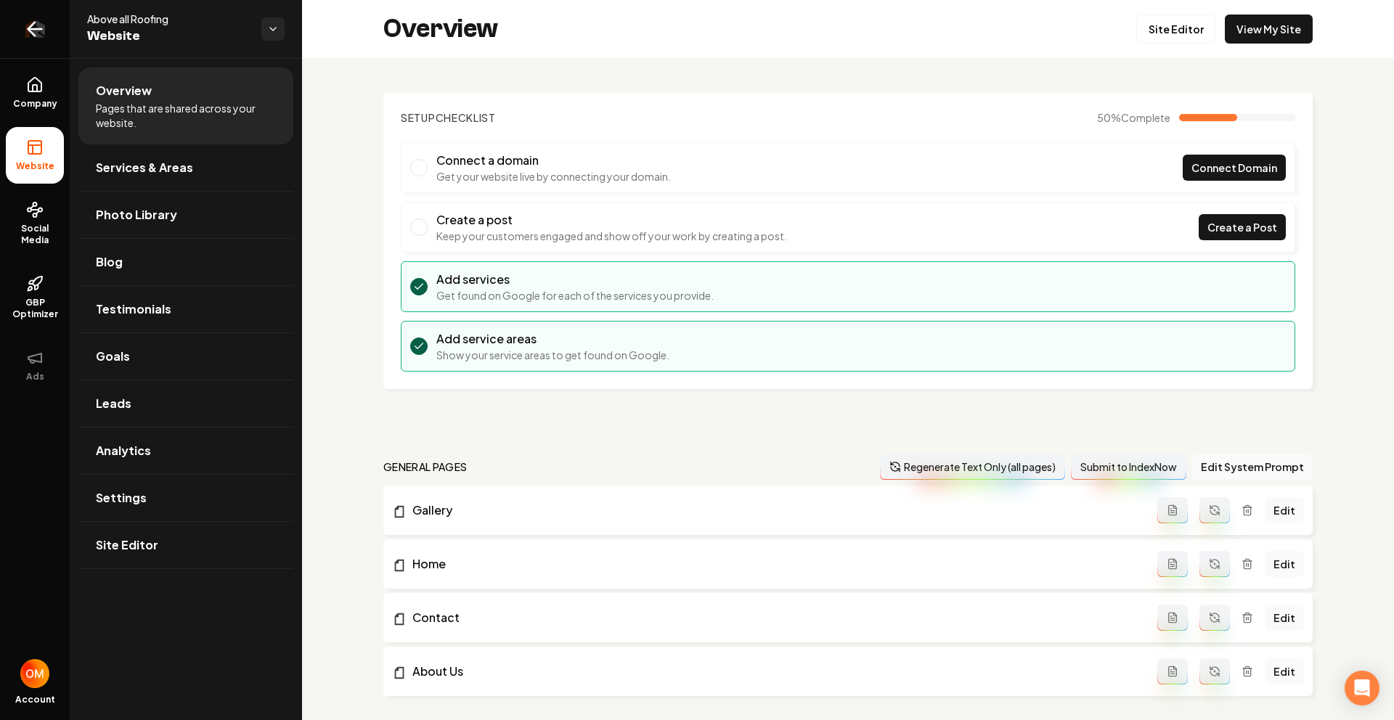
click at [19, 28] on link "Return to dashboard" at bounding box center [35, 29] width 70 height 58
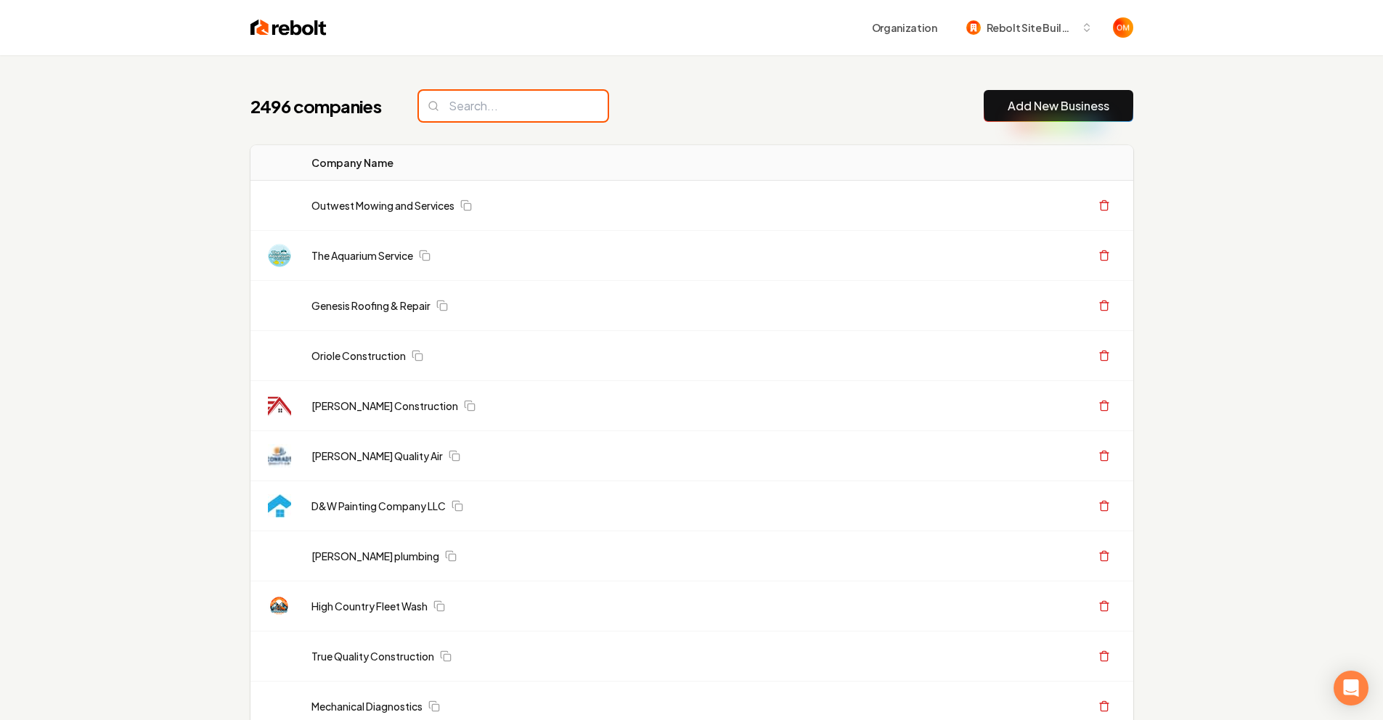
click at [501, 99] on input "search" at bounding box center [513, 106] width 189 height 30
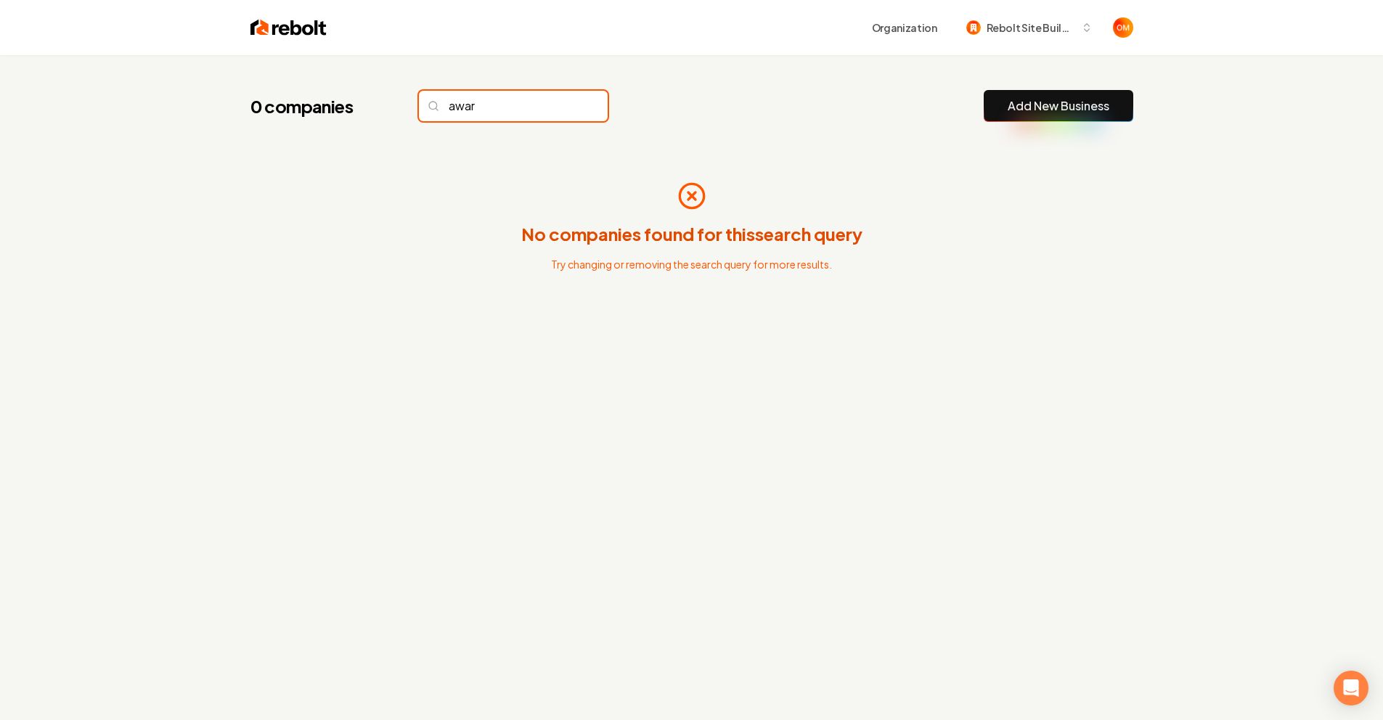
type input "awar"
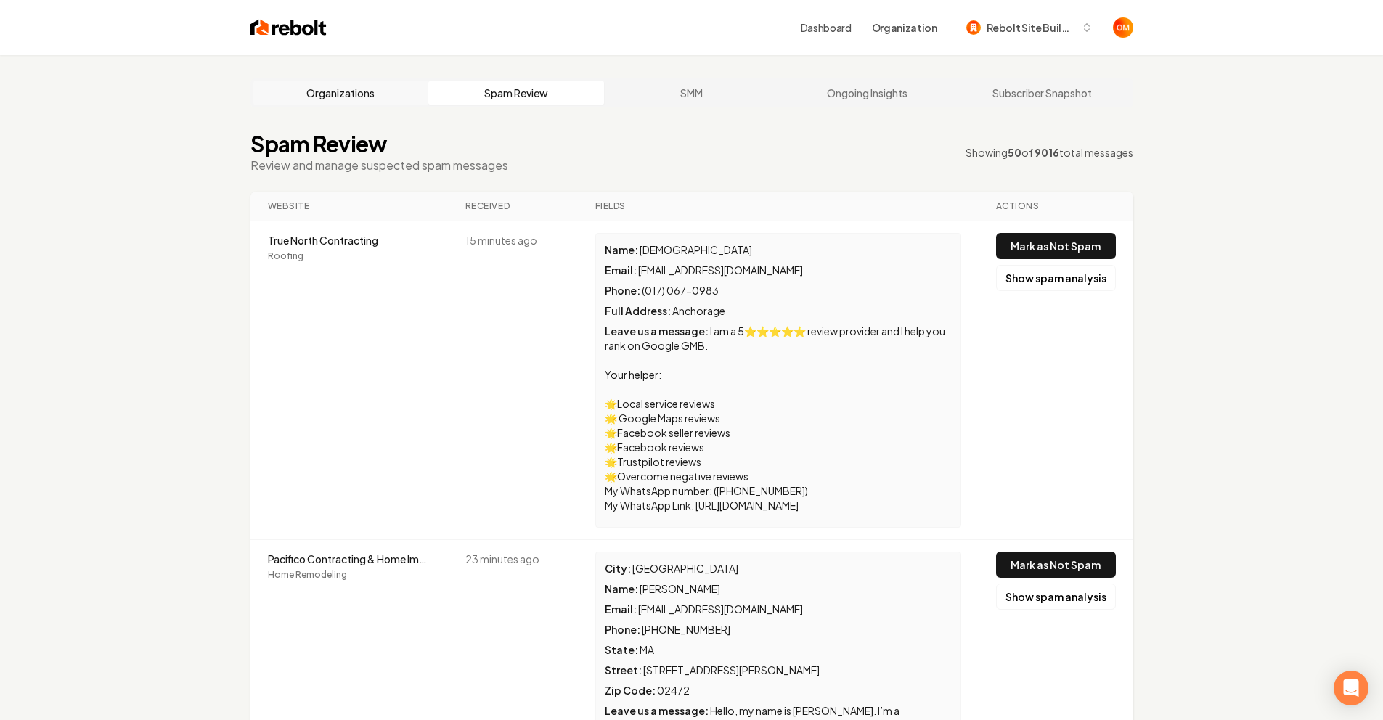
click at [339, 98] on link "Organizations" at bounding box center [341, 92] width 176 height 23
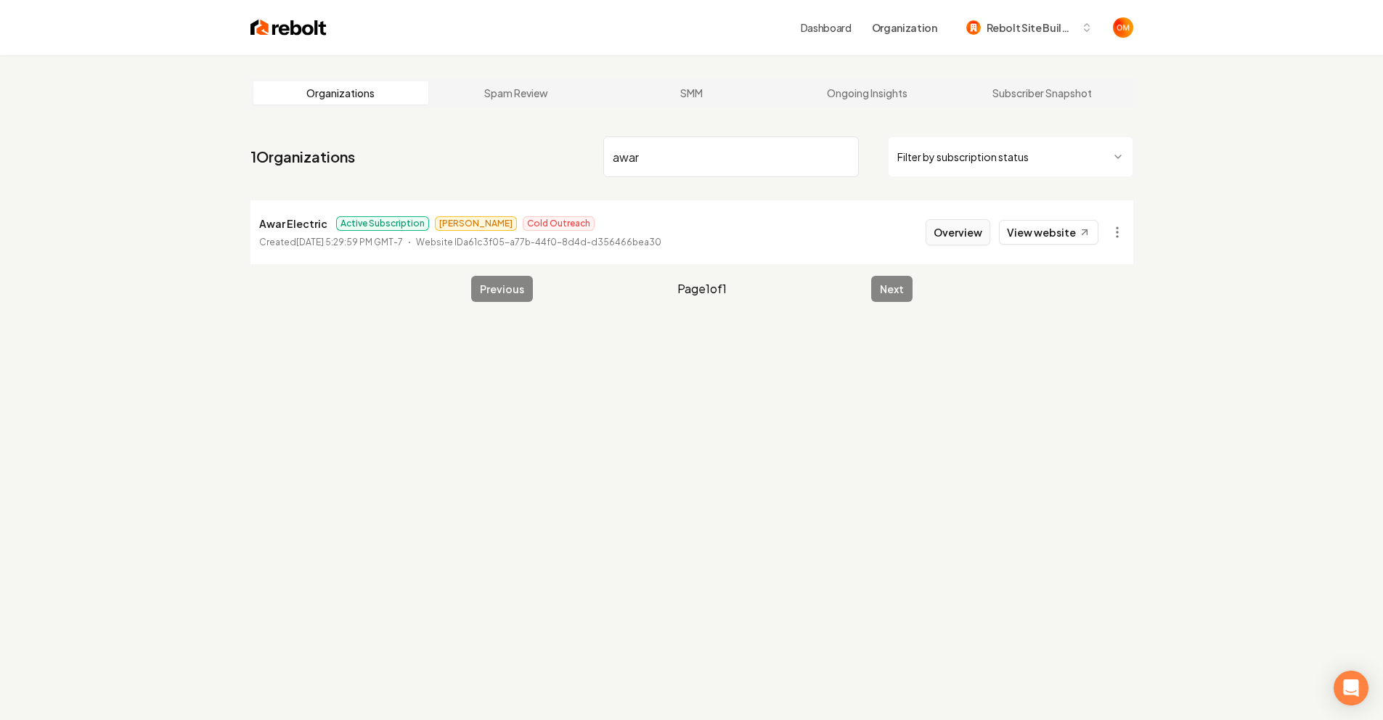
type input "awar"
click at [965, 236] on button "Overview" at bounding box center [958, 232] width 65 height 26
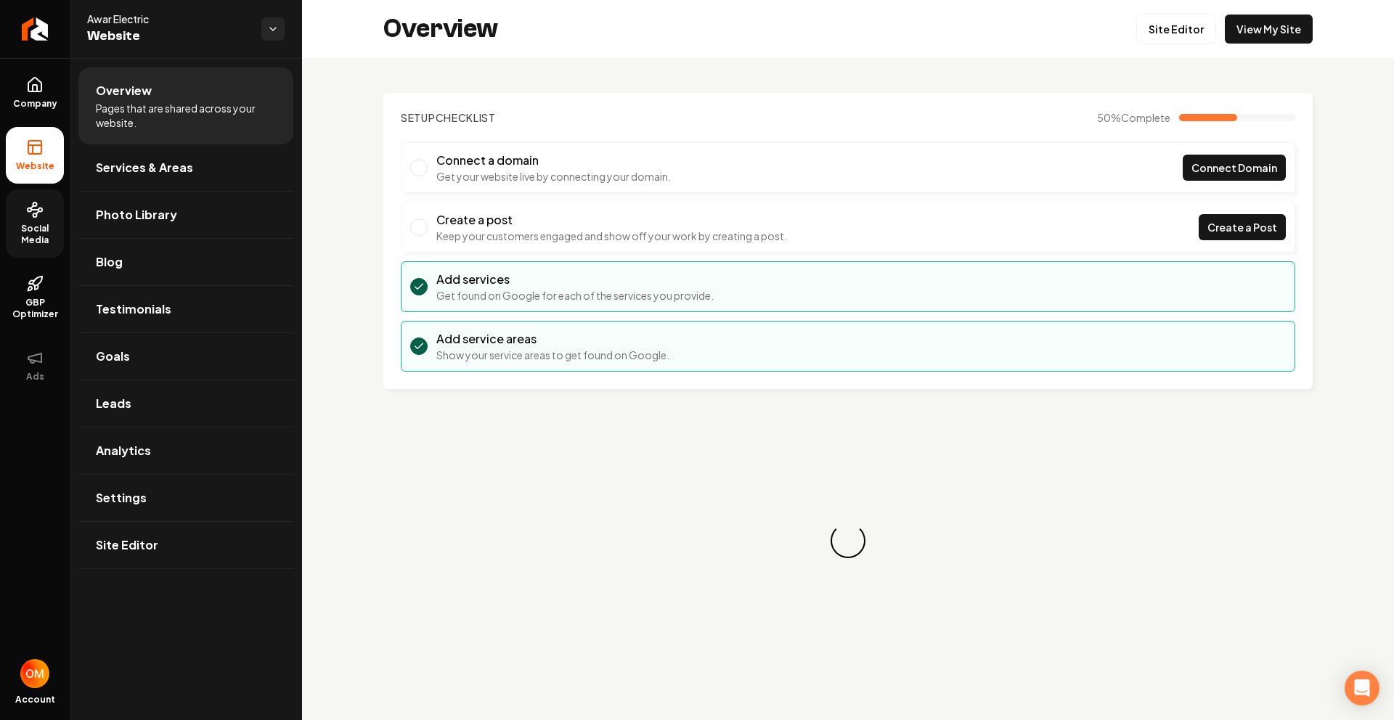
click at [33, 232] on span "Social Media" at bounding box center [35, 234] width 58 height 23
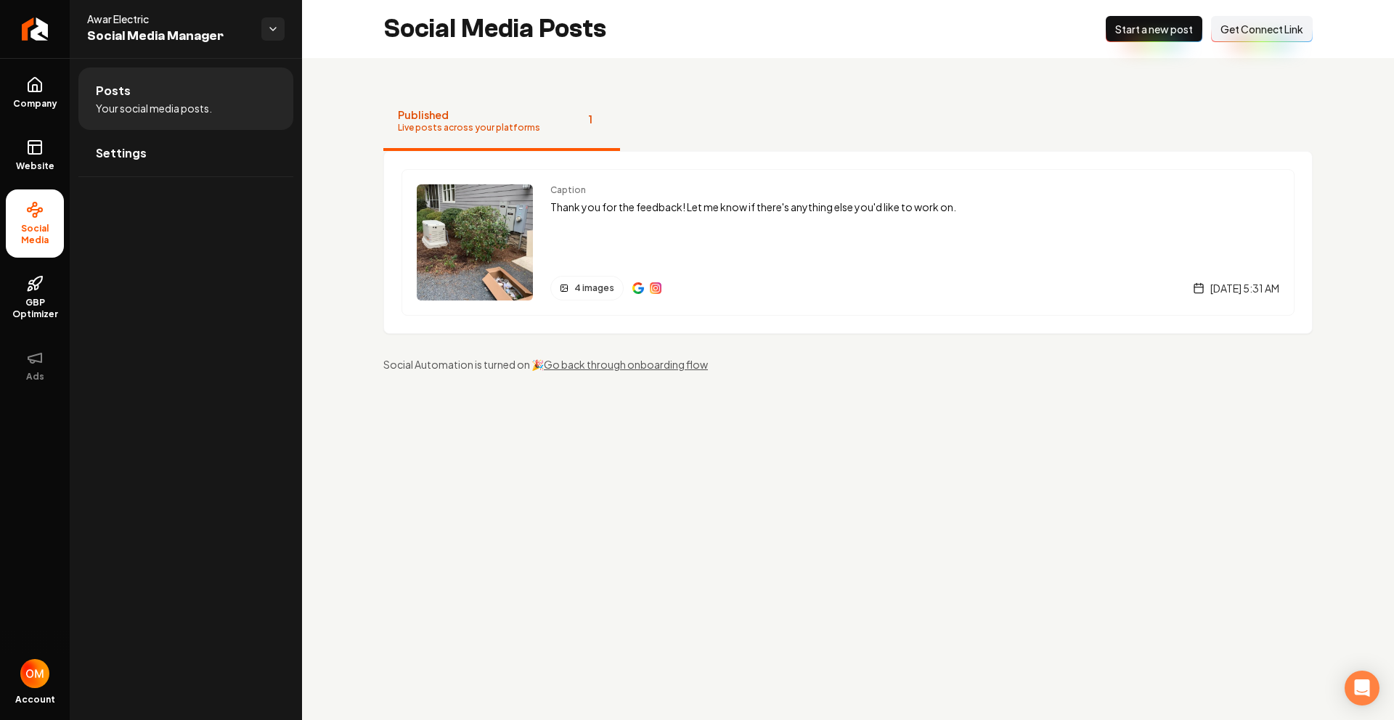
click at [579, 129] on span "1" at bounding box center [590, 118] width 30 height 23
click at [679, 207] on p "Thank you for the feedback! Let me know if there's anything else you'd like to …" at bounding box center [914, 207] width 729 height 17
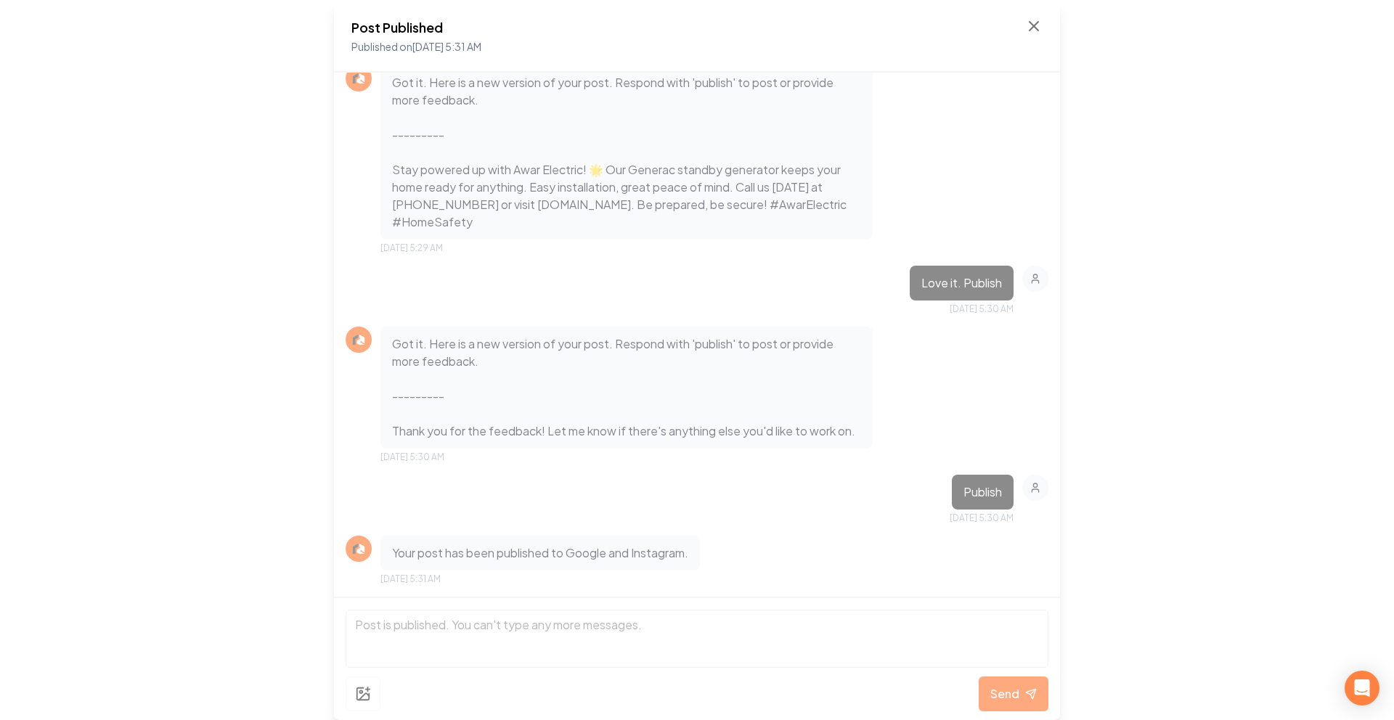
scroll to position [1262, 0]
click at [1029, 29] on icon at bounding box center [1033, 25] width 17 height 17
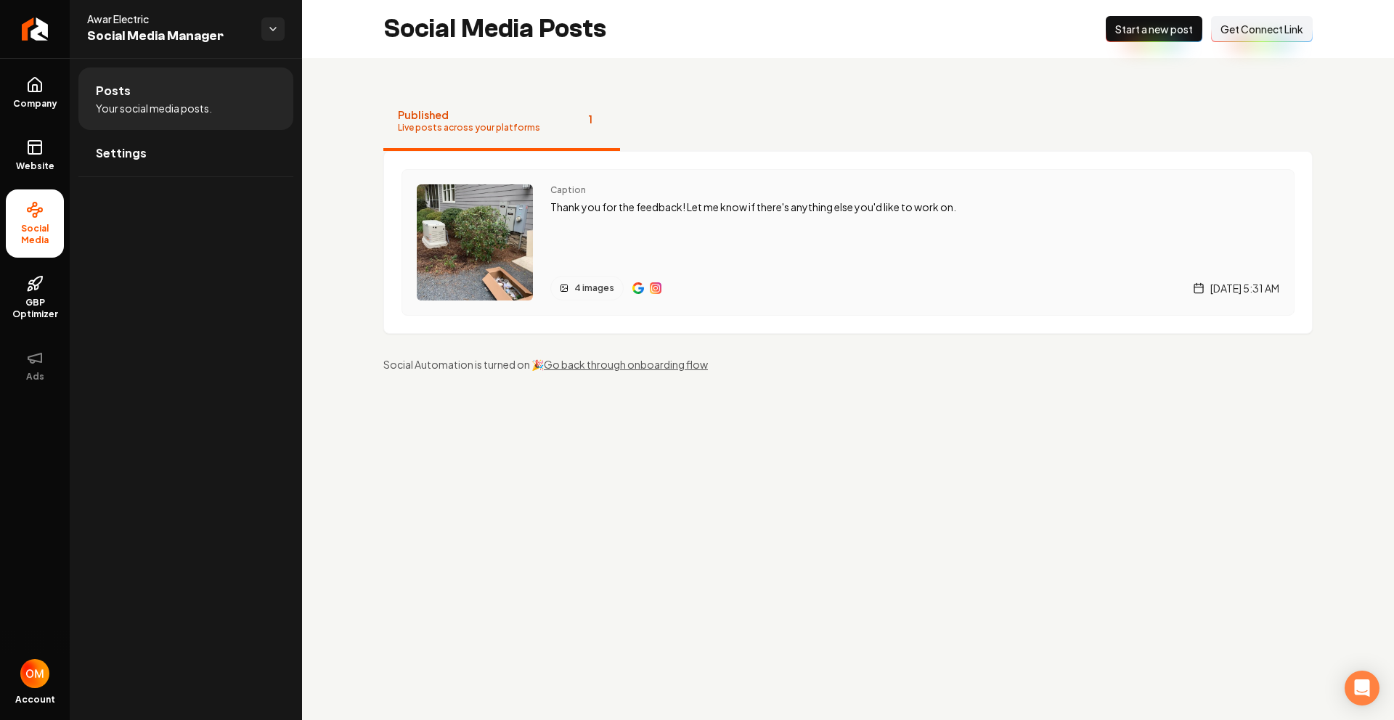
click at [625, 229] on div "Caption Thank you for the feedback! Let me know if there's anything else you'd …" at bounding box center [914, 242] width 729 height 116
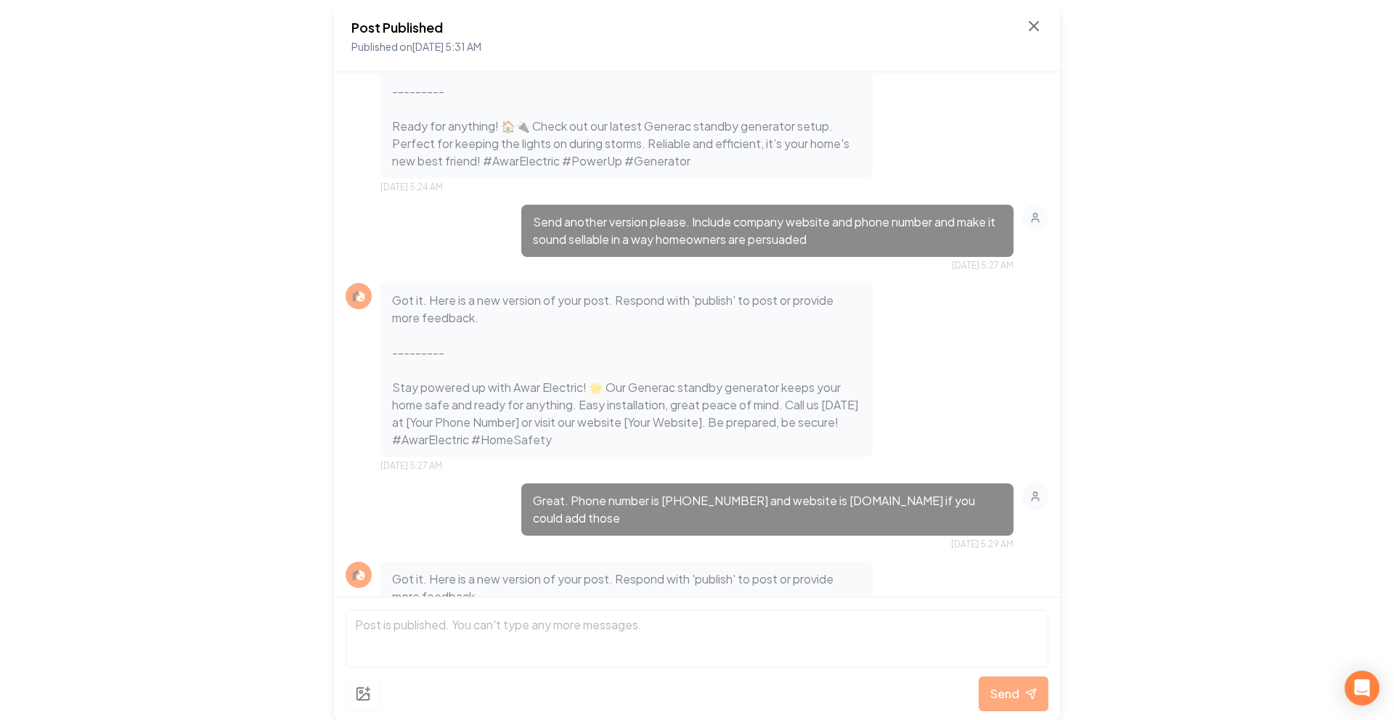
scroll to position [757, 0]
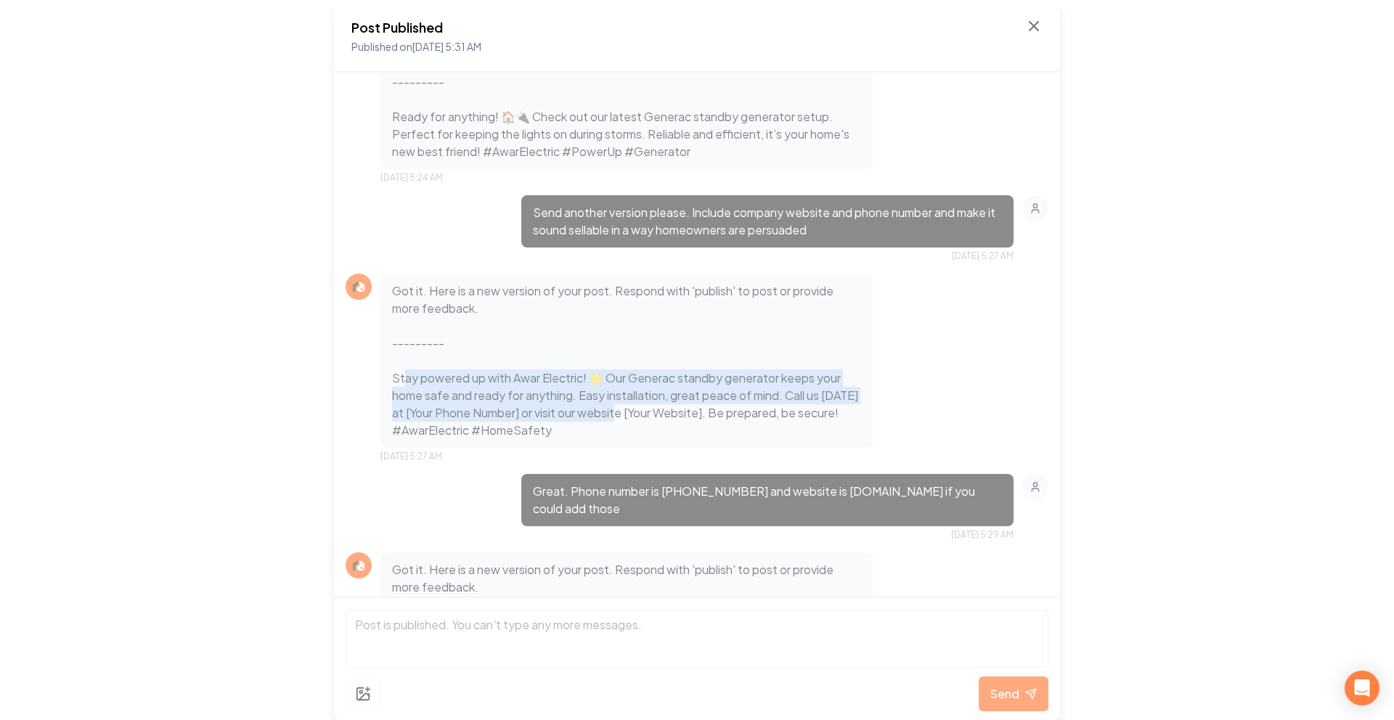
drag, startPoint x: 403, startPoint y: 380, endPoint x: 727, endPoint y: 416, distance: 325.9
click at [659, 412] on p "Got it. Here is a new version of your post. Respond with 'publish' to post or p…" at bounding box center [626, 360] width 469 height 157
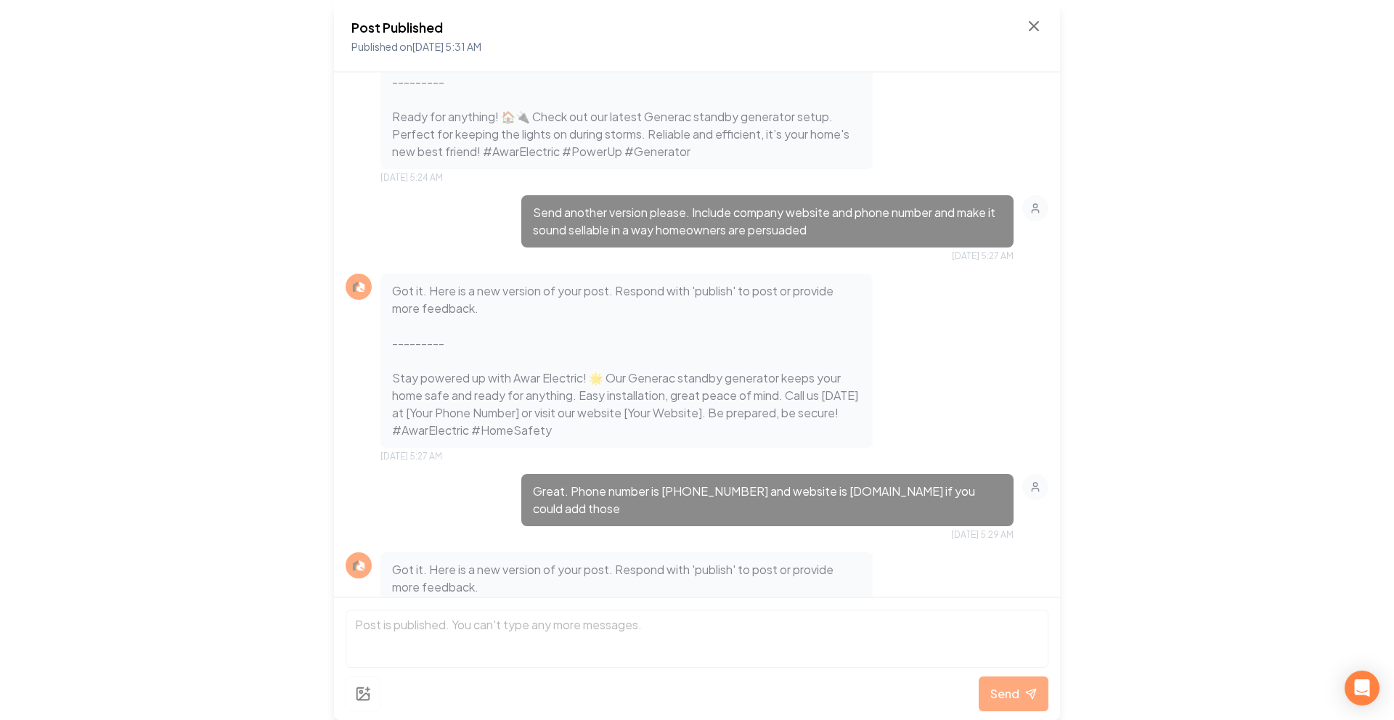
click at [741, 415] on p "Got it. Here is a new version of your post. Respond with 'publish' to post or p…" at bounding box center [626, 360] width 469 height 157
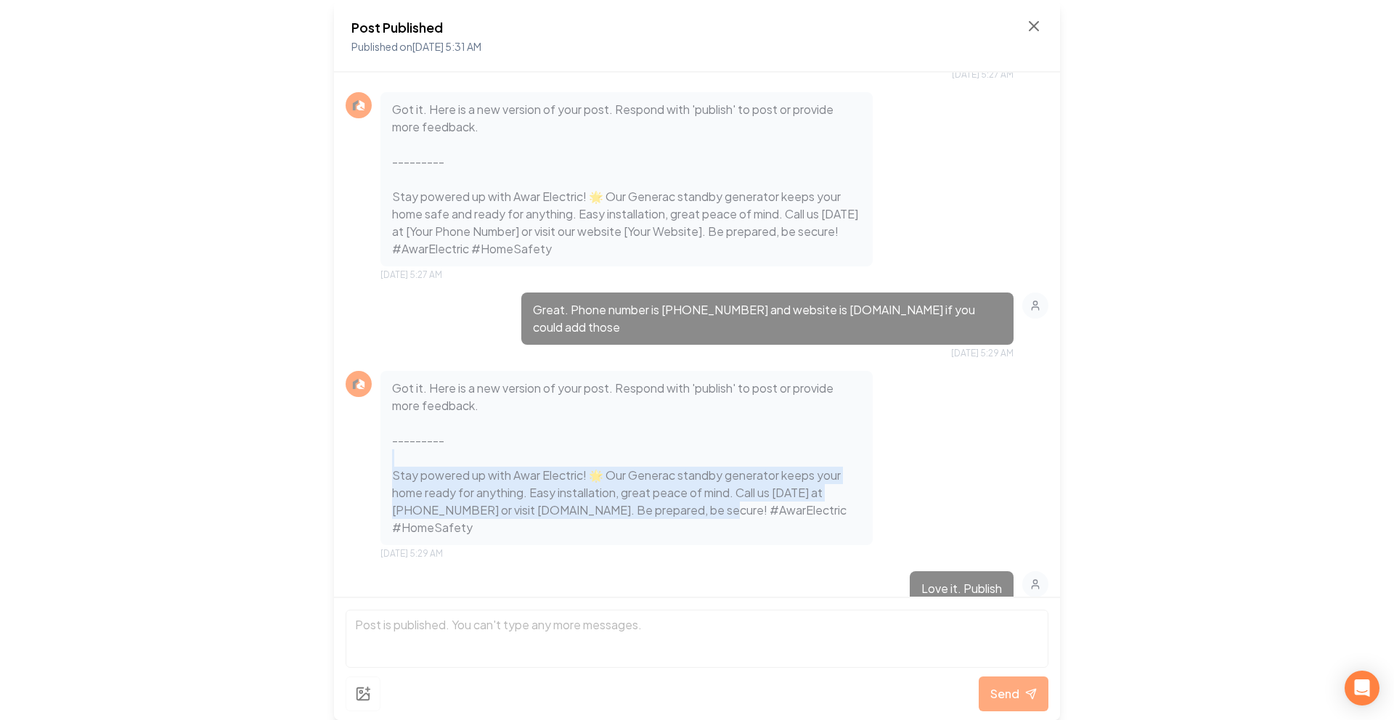
drag, startPoint x: 404, startPoint y: 466, endPoint x: 712, endPoint y: 506, distance: 309.8
click at [694, 510] on p "Got it. Here is a new version of your post. Respond with 'publish' to post or p…" at bounding box center [626, 458] width 469 height 157
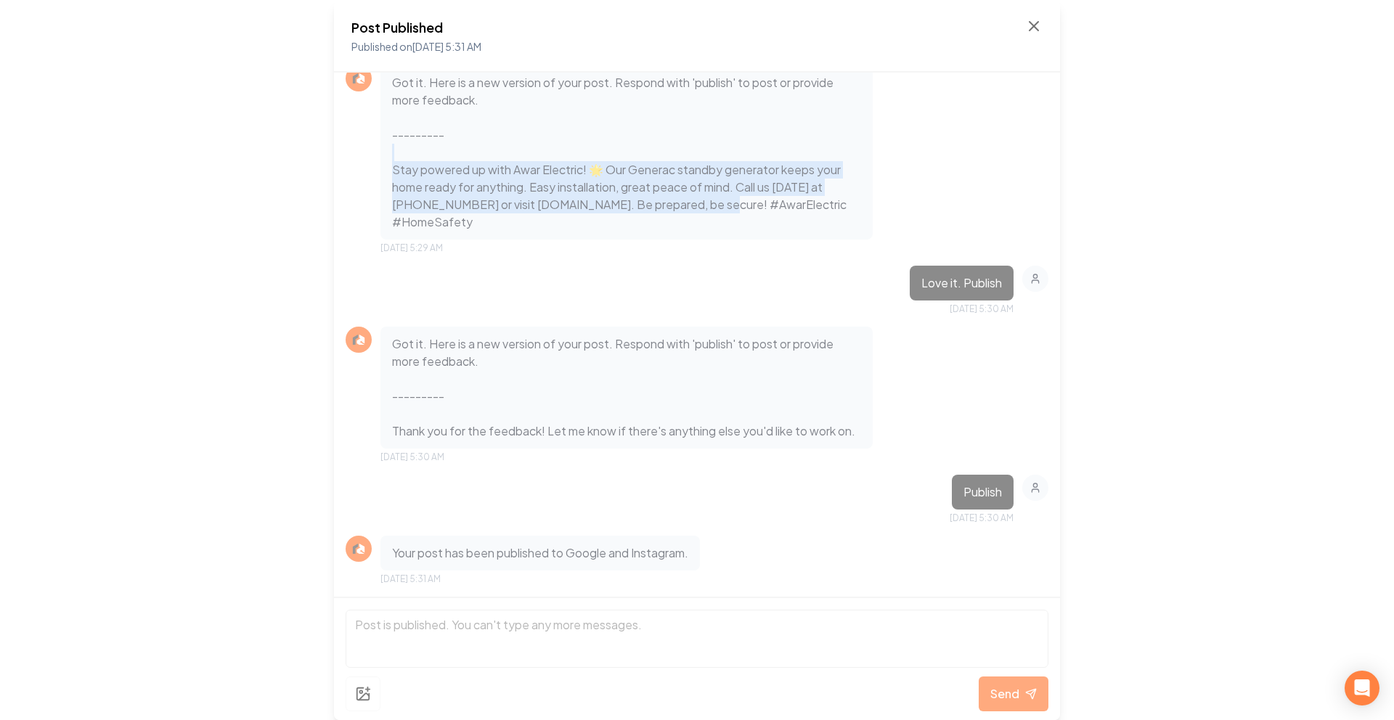
scroll to position [1262, 0]
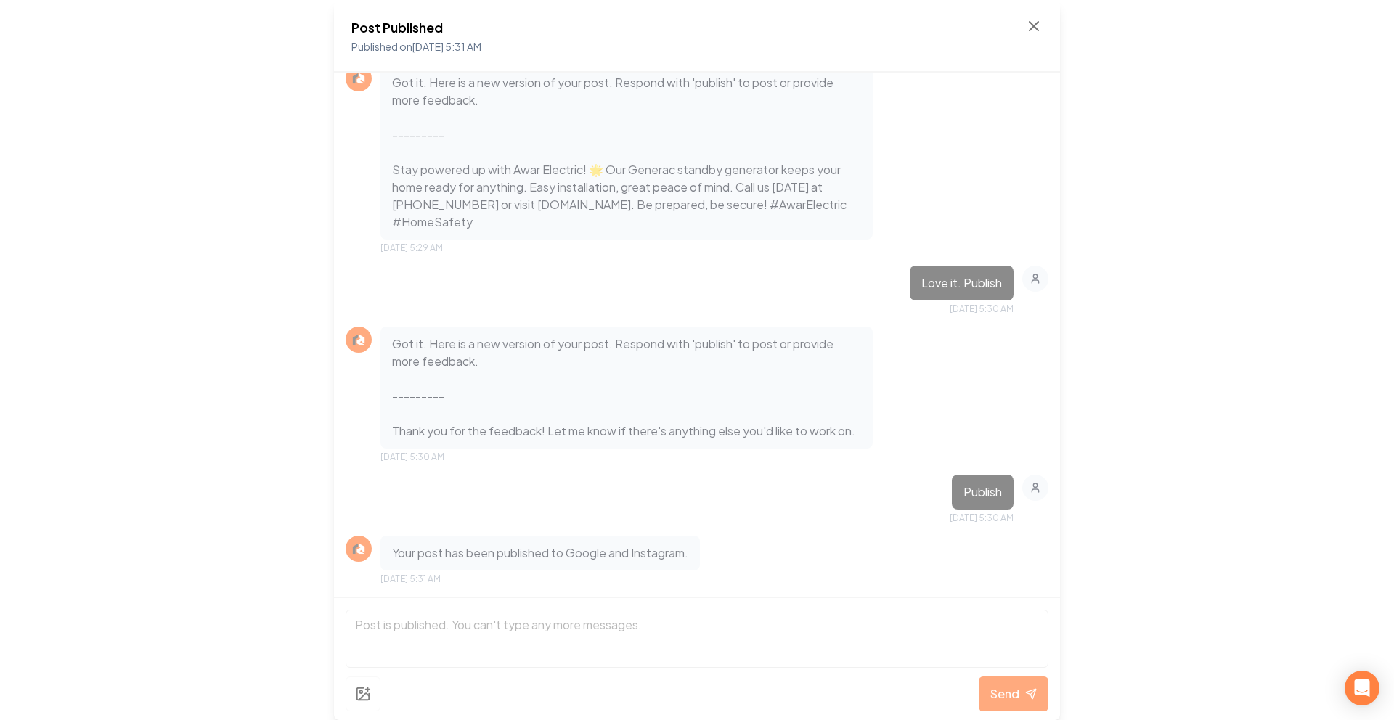
drag, startPoint x: 399, startPoint y: 415, endPoint x: 616, endPoint y: 433, distance: 217.2
click at [624, 437] on p "Got it. Here is a new version of your post. Respond with 'publish' to post or p…" at bounding box center [626, 387] width 469 height 105
drag, startPoint x: 575, startPoint y: 425, endPoint x: 379, endPoint y: 407, distance: 196.9
click at [381, 407] on div "Got it. Here is a new version of your post. Respond with 'publish' to post or p…" at bounding box center [627, 388] width 492 height 122
click at [1029, 18] on icon at bounding box center [1033, 25] width 17 height 17
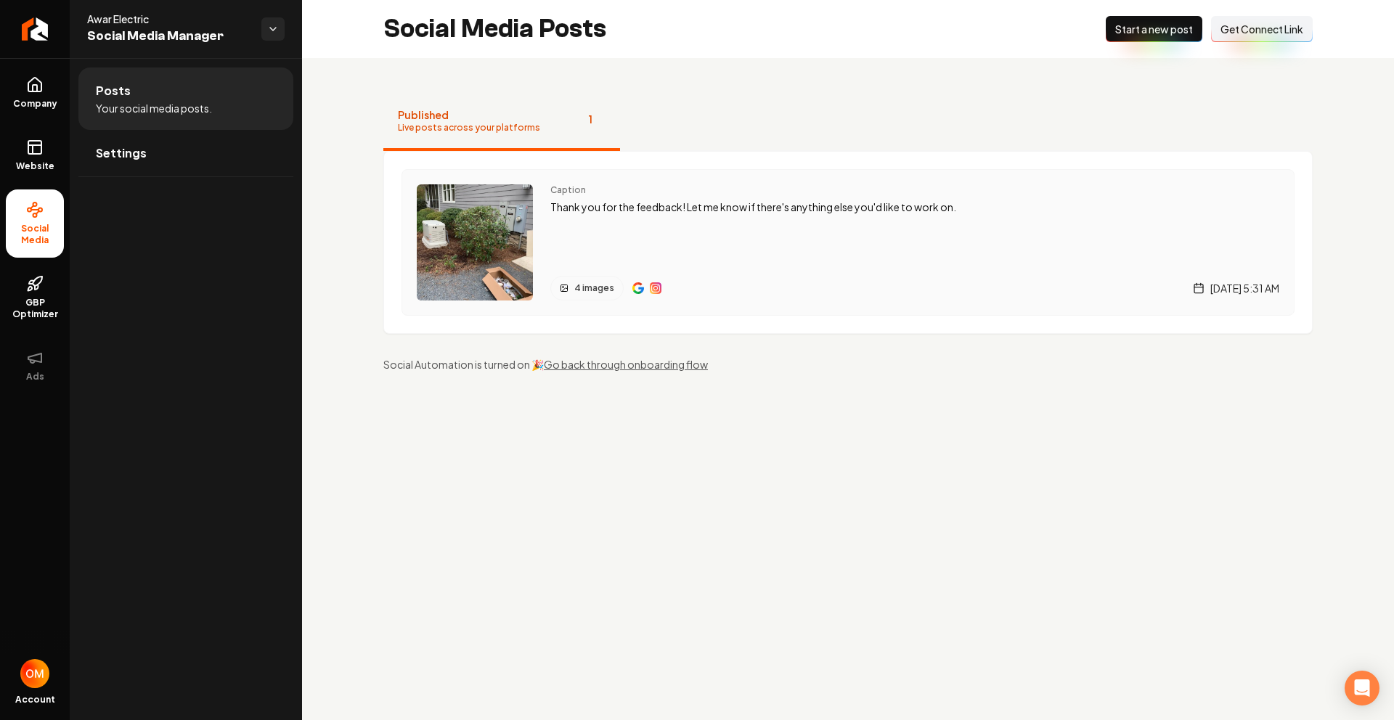
click at [650, 286] on img "Main content area" at bounding box center [656, 288] width 12 height 12
click at [634, 293] on img "Main content area" at bounding box center [638, 288] width 12 height 12
click at [826, 214] on p "Thank you for the feedback! Let me know if there's anything else you'd like to …" at bounding box center [914, 207] width 729 height 17
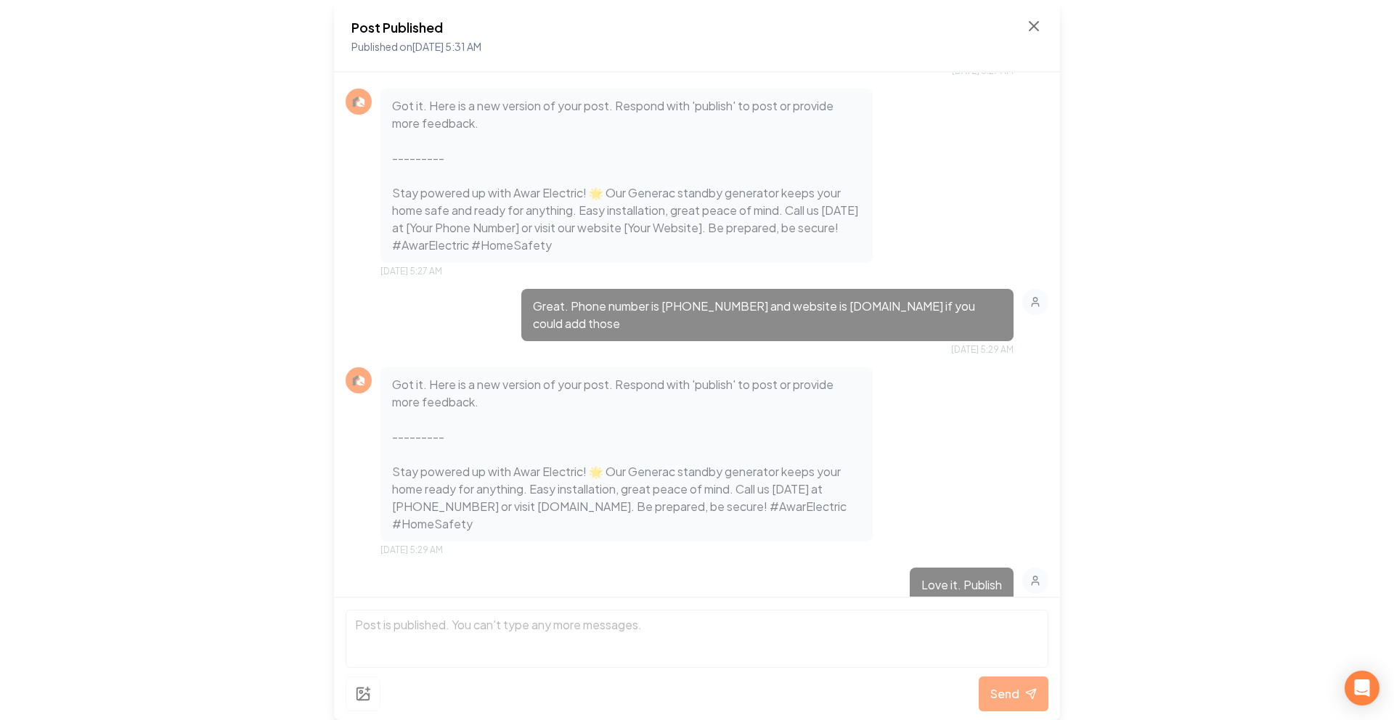
scroll to position [954, 0]
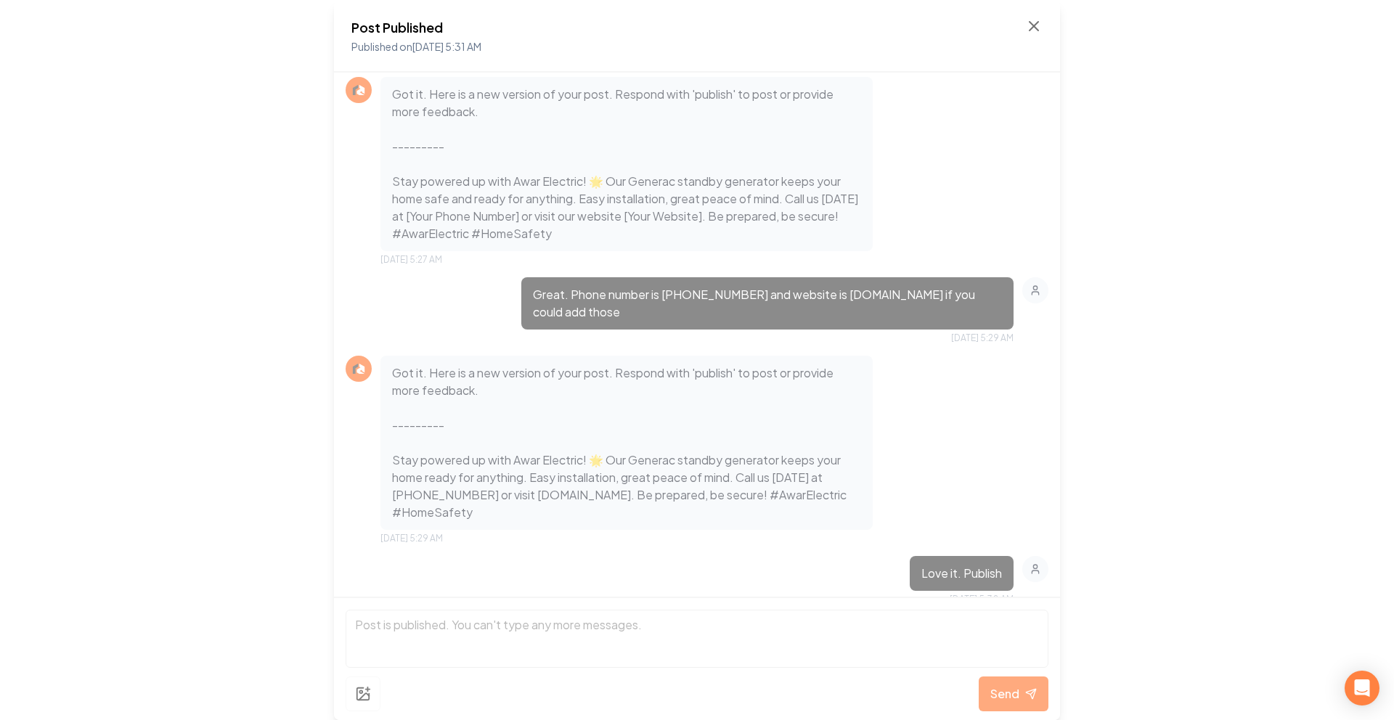
drag, startPoint x: 474, startPoint y: 516, endPoint x: 360, endPoint y: 449, distance: 132.5
click at [360, 449] on div "Got it. Here is a new version of your post. Respond with 'publish' to post or p…" at bounding box center [697, 450] width 703 height 189
click at [669, 500] on p "Got it. Here is a new version of your post. Respond with 'publish' to post or p…" at bounding box center [626, 443] width 469 height 157
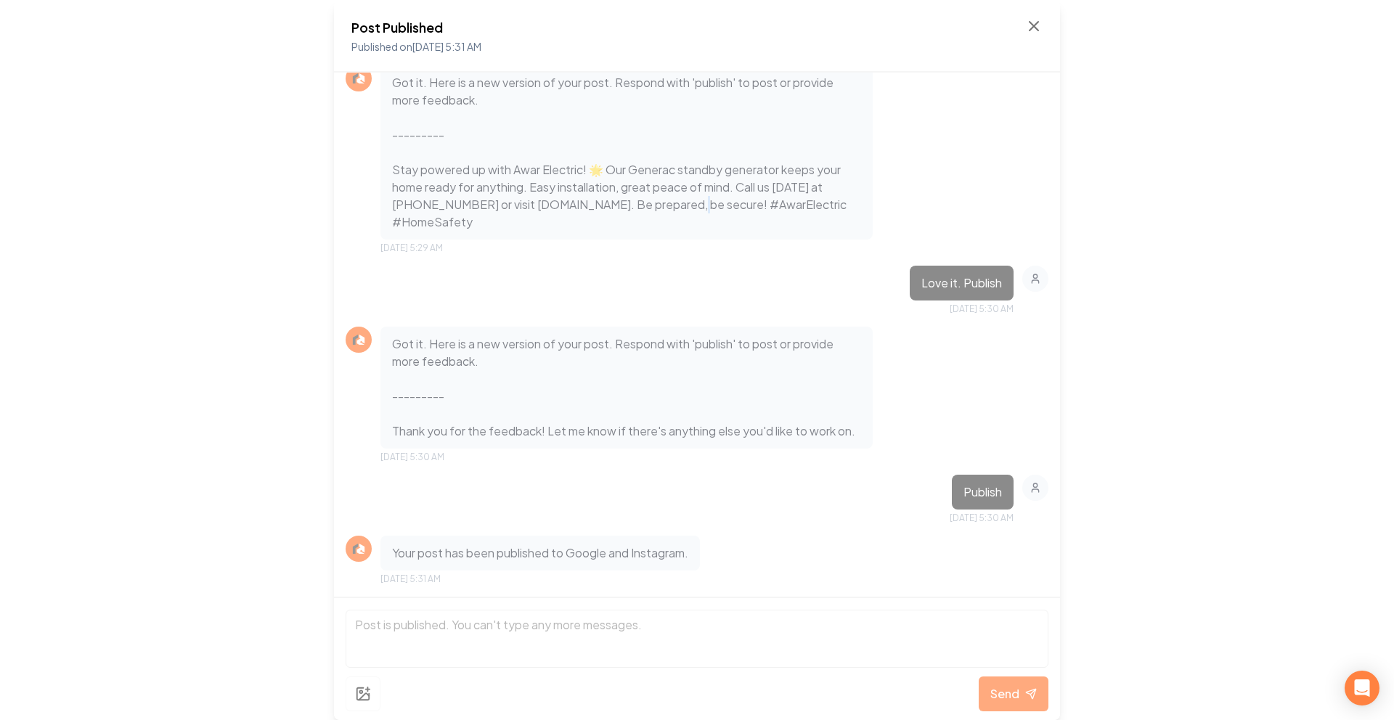
scroll to position [1262, 0]
drag, startPoint x: 457, startPoint y: 431, endPoint x: 323, endPoint y: 410, distance: 135.3
click at [318, 411] on div "Post Published Published on Sep 26, 2025 5:31 AM Hey it's the Rebolt team - Sen…" at bounding box center [697, 360] width 1394 height 720
drag, startPoint x: 471, startPoint y: 426, endPoint x: 386, endPoint y: 420, distance: 85.2
click at [386, 420] on div "Got it. Here is a new version of your post. Respond with 'publish' to post or p…" at bounding box center [627, 388] width 492 height 122
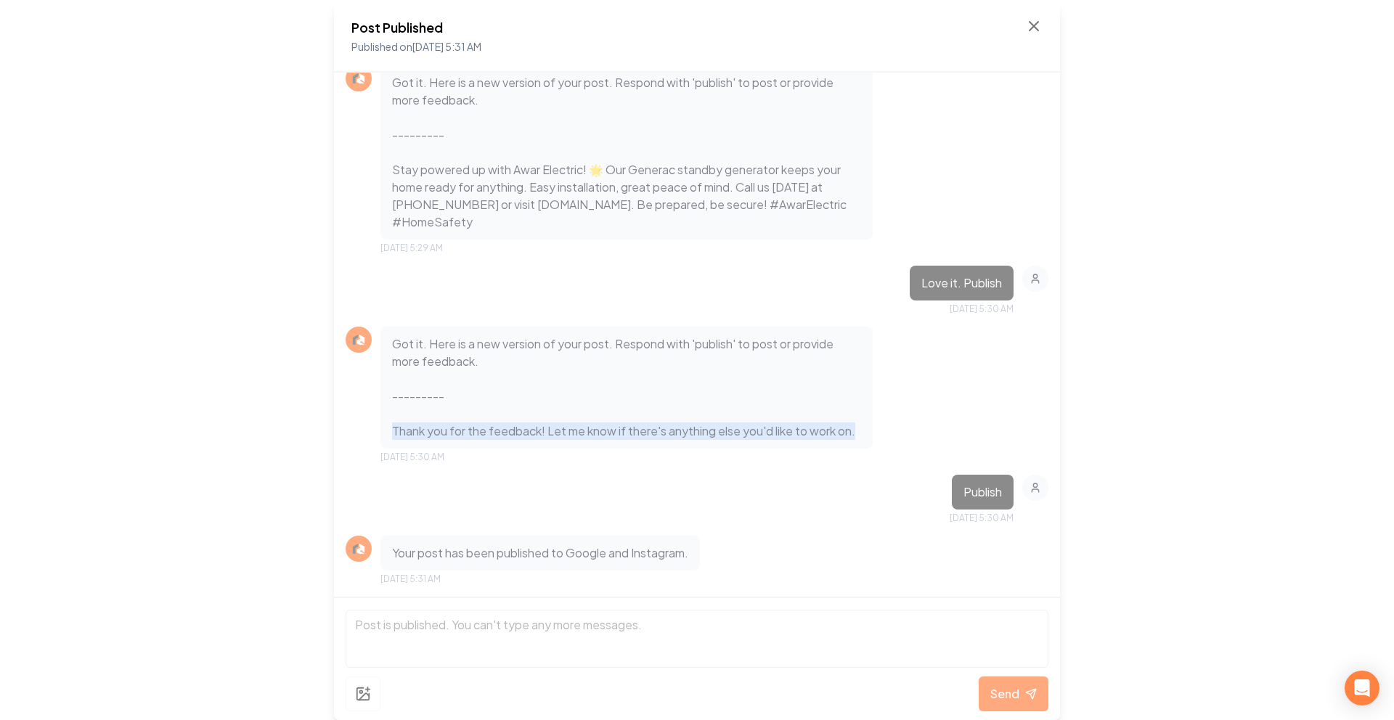
click at [438, 433] on p "Got it. Here is a new version of your post. Respond with 'publish' to post or p…" at bounding box center [626, 387] width 469 height 105
drag, startPoint x: 345, startPoint y: 425, endPoint x: 333, endPoint y: 425, distance: 11.6
click at [334, 425] on div "Hey it's the Rebolt team - Send us up to 4 images of a project you've worked on…" at bounding box center [697, 335] width 726 height 524
drag, startPoint x: 431, startPoint y: 431, endPoint x: 379, endPoint y: 426, distance: 51.8
click at [379, 426] on div "Got it. Here is a new version of your post. Respond with 'publish' to post or p…" at bounding box center [697, 395] width 703 height 137
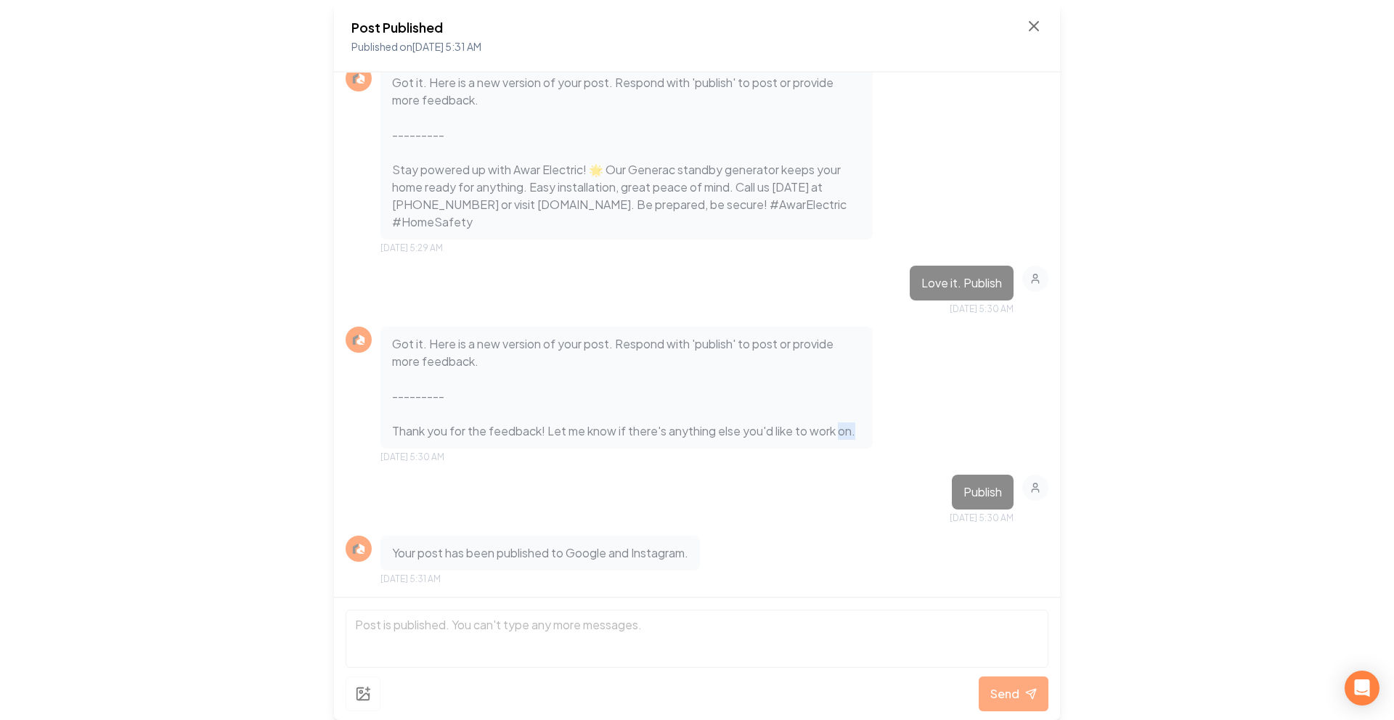
drag, startPoint x: 306, startPoint y: 176, endPoint x: 241, endPoint y: 160, distance: 67.3
click at [241, 160] on div "Post Published Published on Sep 26, 2025 5:31 AM Hey it's the Rebolt team - Sen…" at bounding box center [697, 360] width 1394 height 720
click at [501, 181] on p "Got it. Here is a new version of your post. Respond with 'publish' to post or p…" at bounding box center [626, 152] width 469 height 157
drag, startPoint x: 898, startPoint y: 264, endPoint x: 1028, endPoint y: 265, distance: 130.7
click at [1031, 266] on div "Love it. Publish Sep 26, 2025 5:30 AM" at bounding box center [697, 290] width 703 height 49
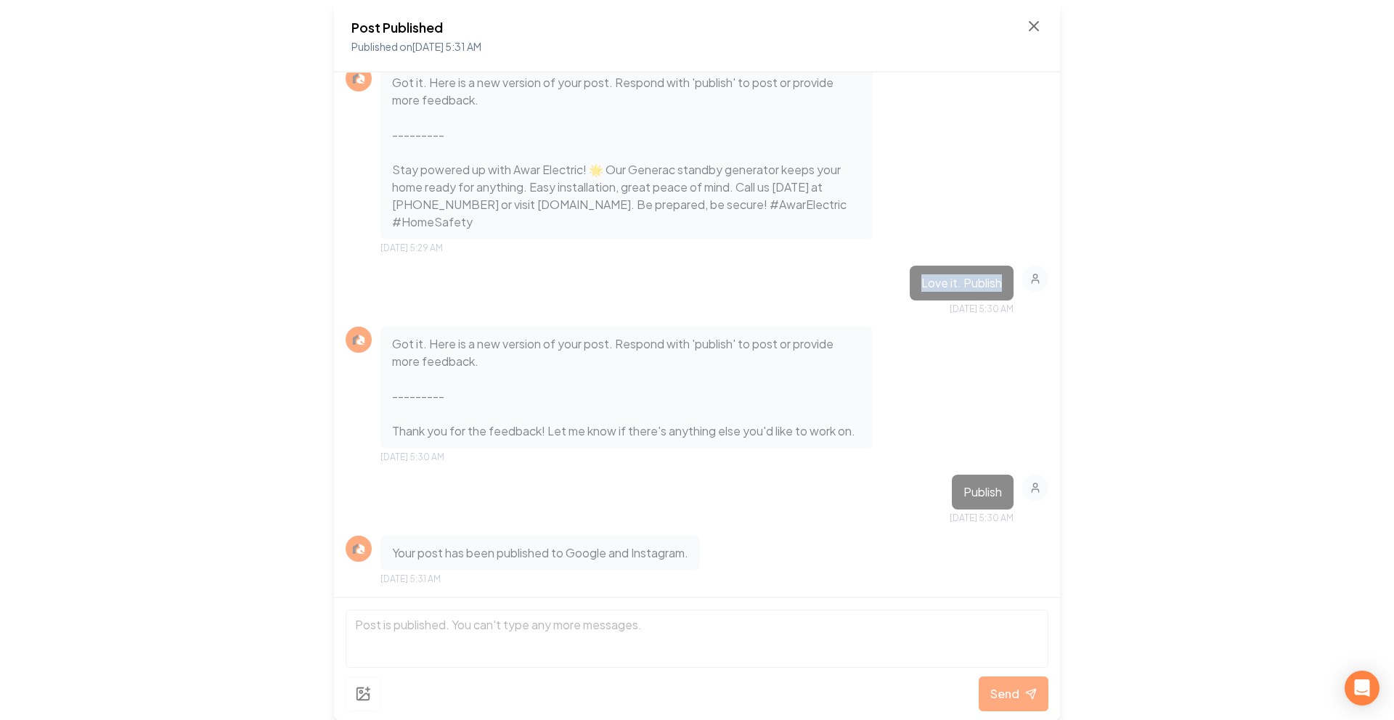
drag, startPoint x: 991, startPoint y: 267, endPoint x: 914, endPoint y: 266, distance: 77.7
click at [914, 266] on div "Love it. Publish" at bounding box center [962, 283] width 104 height 35
click at [973, 274] on p "Love it. Publish" at bounding box center [961, 282] width 81 height 17
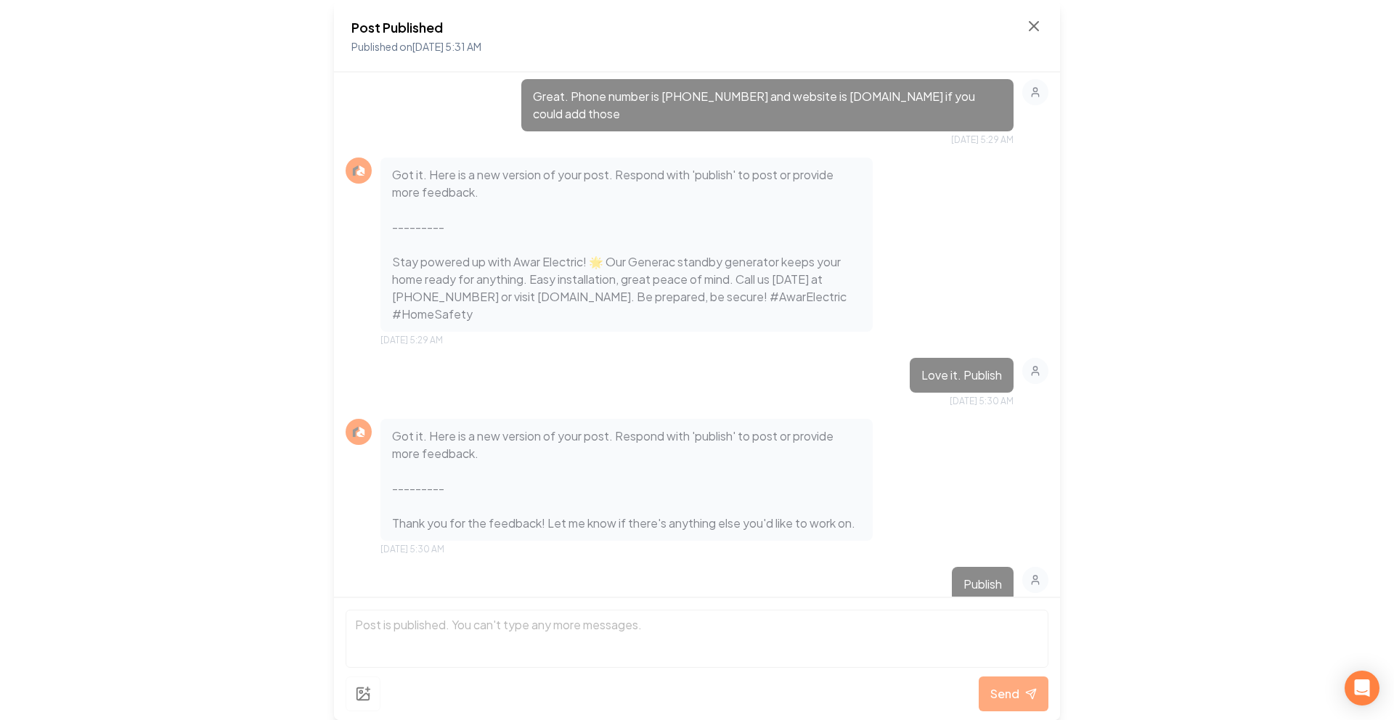
scroll to position [1171, 0]
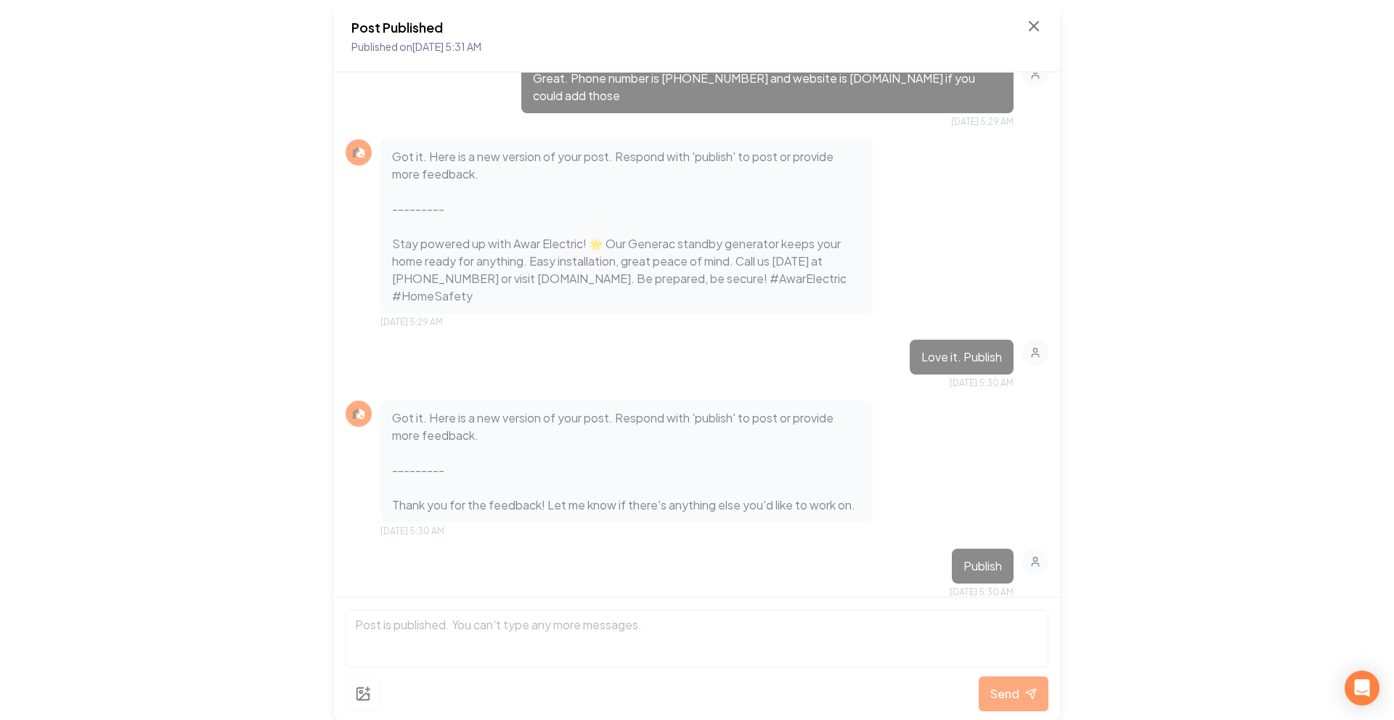
drag, startPoint x: 506, startPoint y: 298, endPoint x: 383, endPoint y: 256, distance: 130.4
click at [383, 256] on div "Got it. Here is a new version of your post. Respond with 'publish' to post or p…" at bounding box center [627, 226] width 492 height 174
click at [598, 302] on p "Got it. Here is a new version of your post. Respond with 'publish' to post or p…" at bounding box center [626, 226] width 469 height 157
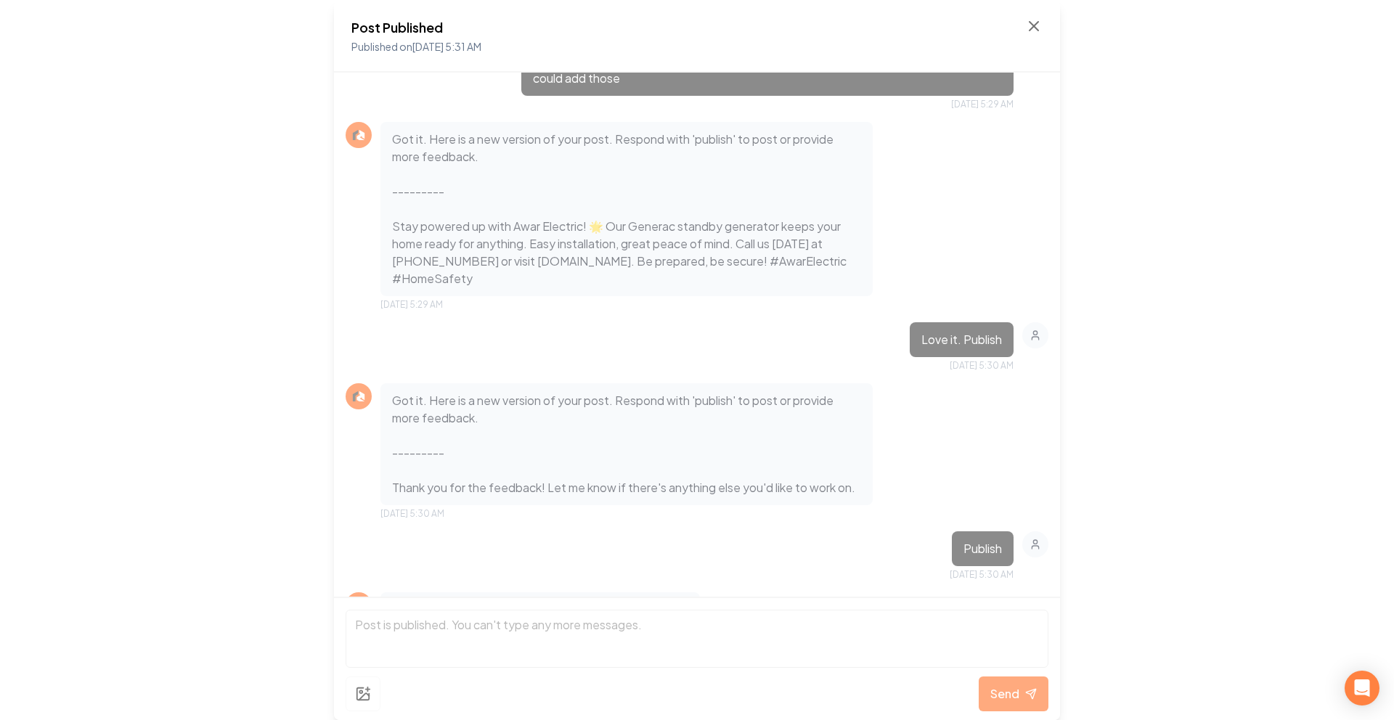
scroll to position [1210, 0]
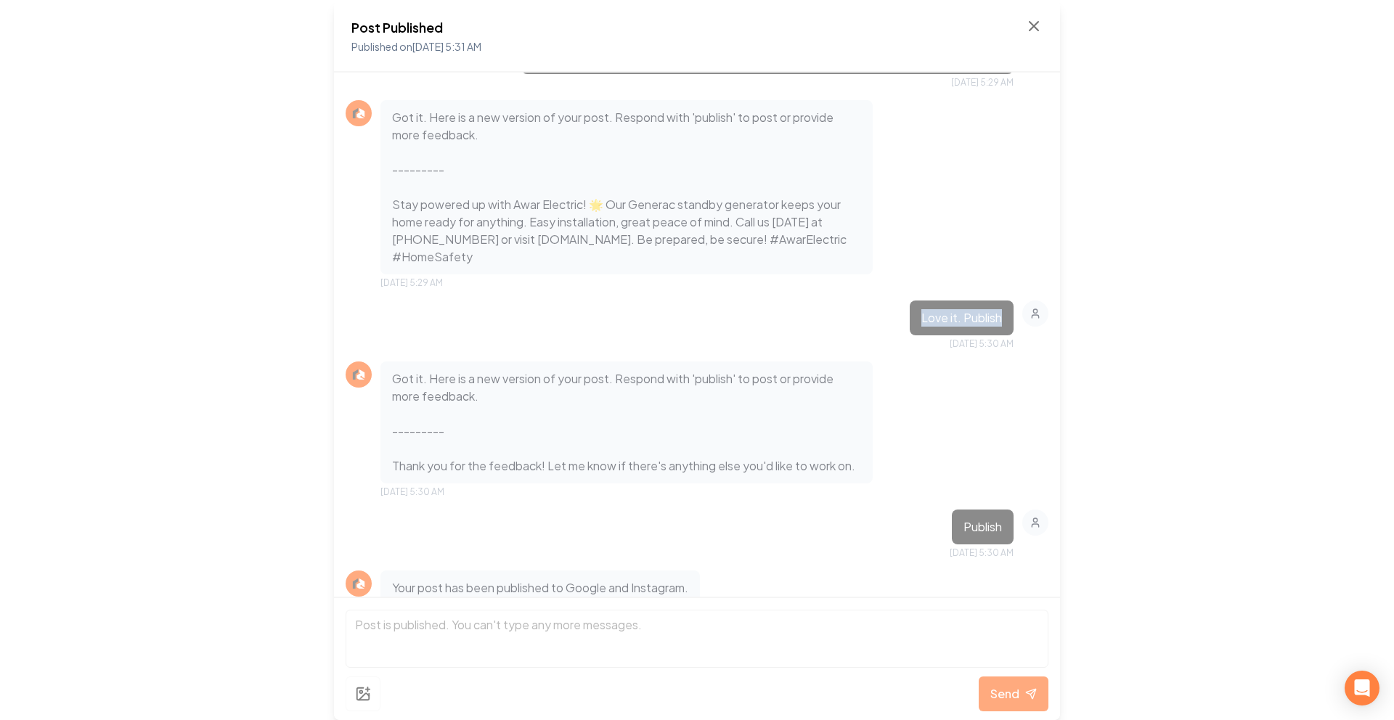
drag, startPoint x: 903, startPoint y: 320, endPoint x: 996, endPoint y: 322, distance: 93.0
click at [1001, 321] on div "Love it. Publish" at bounding box center [962, 318] width 104 height 35
drag, startPoint x: 906, startPoint y: 314, endPoint x: 972, endPoint y: 312, distance: 65.4
click at [972, 312] on div "Love it. Publish Sep 26, 2025 5:30 AM" at bounding box center [697, 325] width 703 height 49
click at [961, 327] on div "Love it. Publish" at bounding box center [962, 318] width 104 height 35
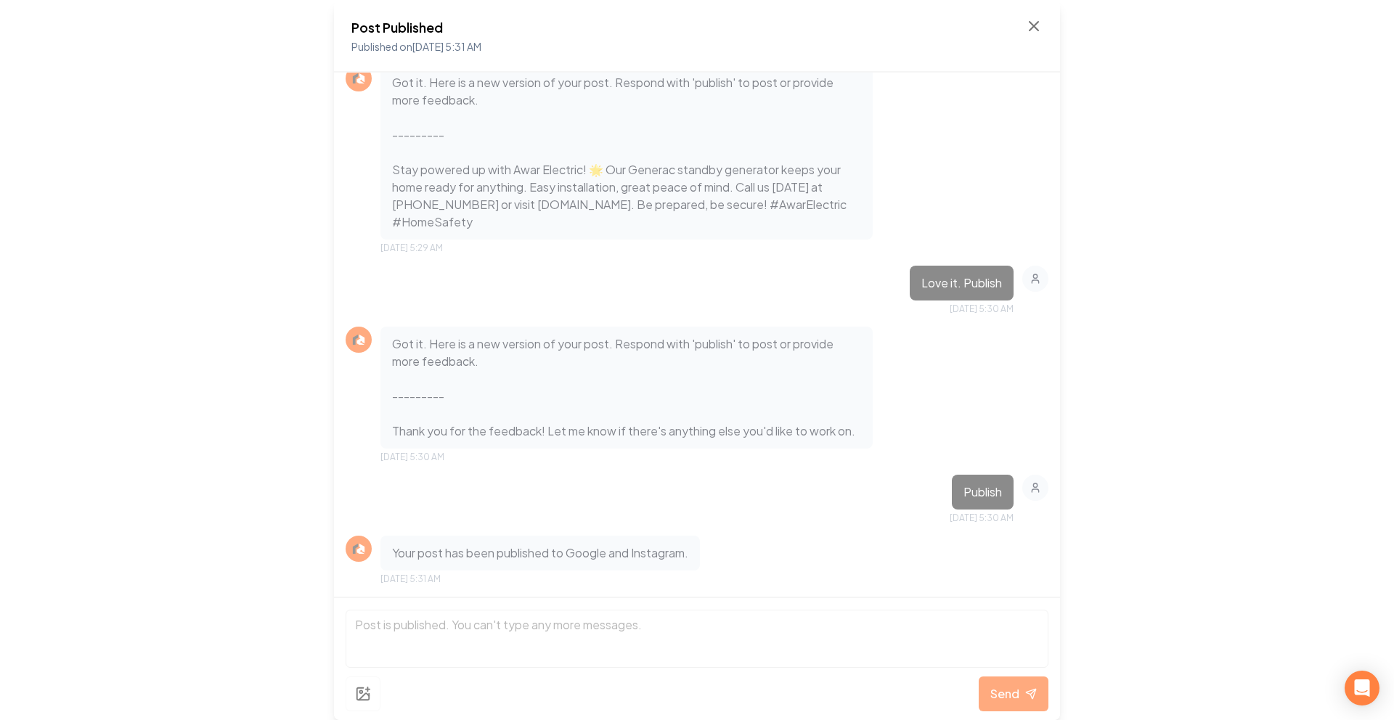
scroll to position [1262, 0]
drag, startPoint x: 902, startPoint y: 267, endPoint x: 985, endPoint y: 264, distance: 82.8
click at [987, 266] on div "Love it. Publish" at bounding box center [962, 283] width 104 height 35
drag, startPoint x: 908, startPoint y: 266, endPoint x: 998, endPoint y: 272, distance: 89.5
click at [998, 272] on div "Love it. Publish" at bounding box center [962, 283] width 104 height 35
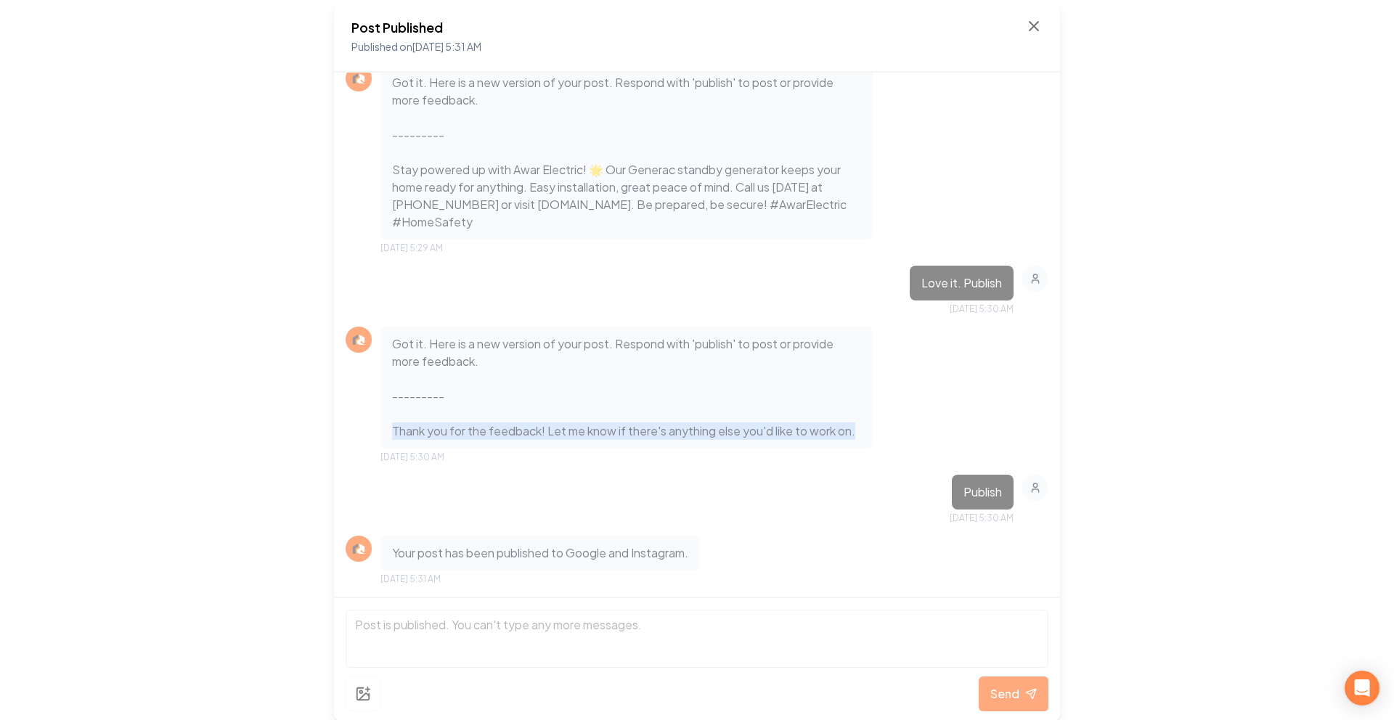
drag, startPoint x: 446, startPoint y: 430, endPoint x: 423, endPoint y: 423, distance: 24.3
click at [393, 416] on p "Got it. Here is a new version of your post. Respond with 'publish' to post or p…" at bounding box center [626, 387] width 469 height 105
click at [452, 433] on p "Got it. Here is a new version of your post. Respond with 'publish' to post or p…" at bounding box center [626, 387] width 469 height 105
drag, startPoint x: 945, startPoint y: 493, endPoint x: 1001, endPoint y: 490, distance: 56.7
click at [1001, 490] on div "Publish" at bounding box center [983, 492] width 62 height 35
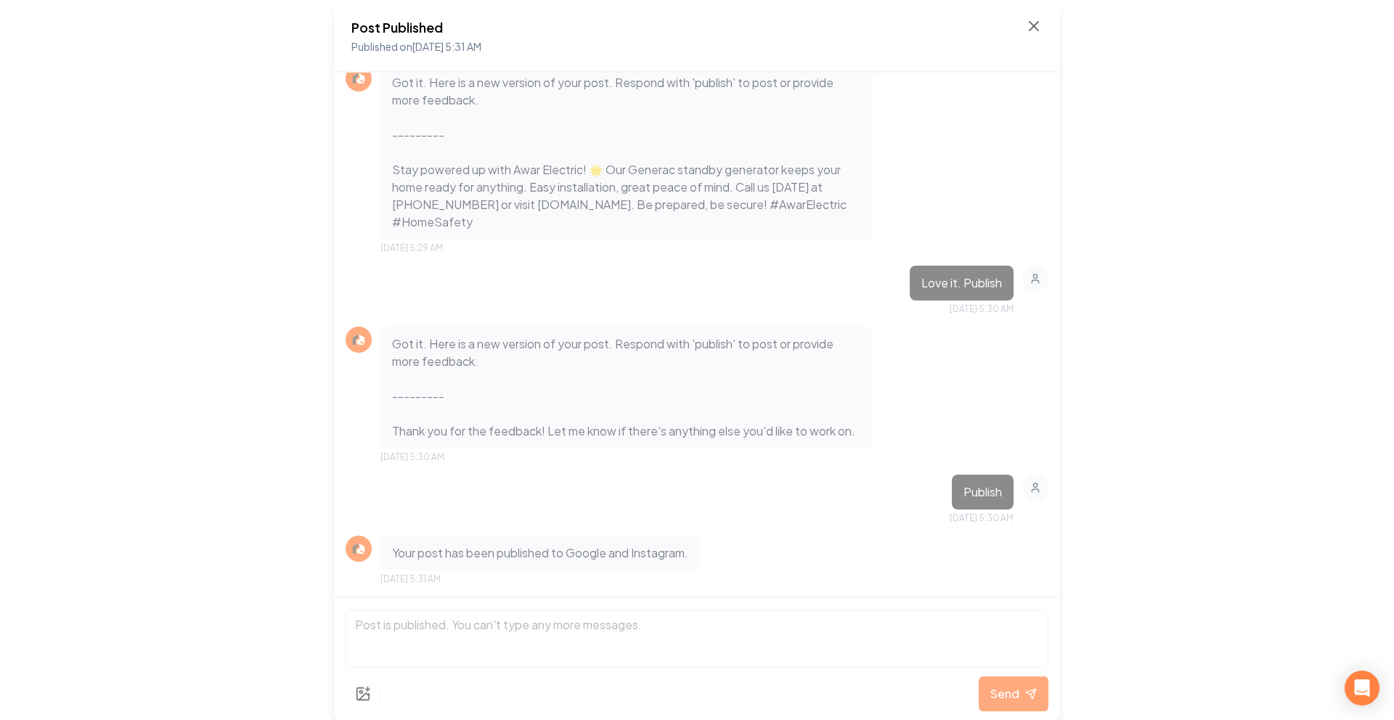
click at [967, 434] on div "Got it. Here is a new version of your post. Respond with 'publish' to post or p…" at bounding box center [697, 395] width 703 height 137
click at [1028, 36] on div "Post Published Published on Sep 26, 2025 5:31 AM" at bounding box center [696, 36] width 691 height 38
click at [1028, 33] on icon at bounding box center [1033, 25] width 17 height 17
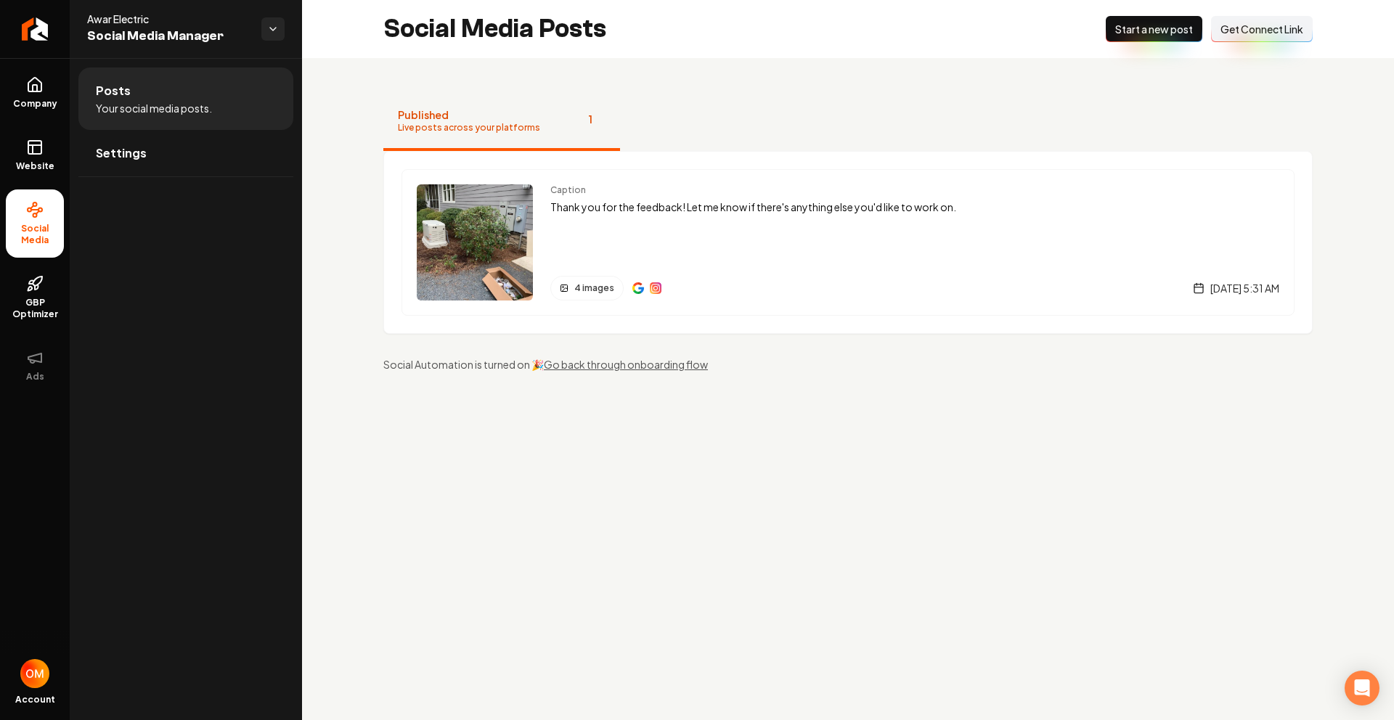
click at [1253, 36] on span "Get Connect Link" at bounding box center [1262, 29] width 83 height 15
click at [1251, 22] on span "Get Connect Link" at bounding box center [1262, 29] width 83 height 15
click at [1218, 35] on button "Connect Link Get Connect Link" at bounding box center [1262, 29] width 102 height 26
click at [636, 207] on p "Thank you for the feedback! Let me know if there's anything else you'd like to …" at bounding box center [914, 207] width 729 height 17
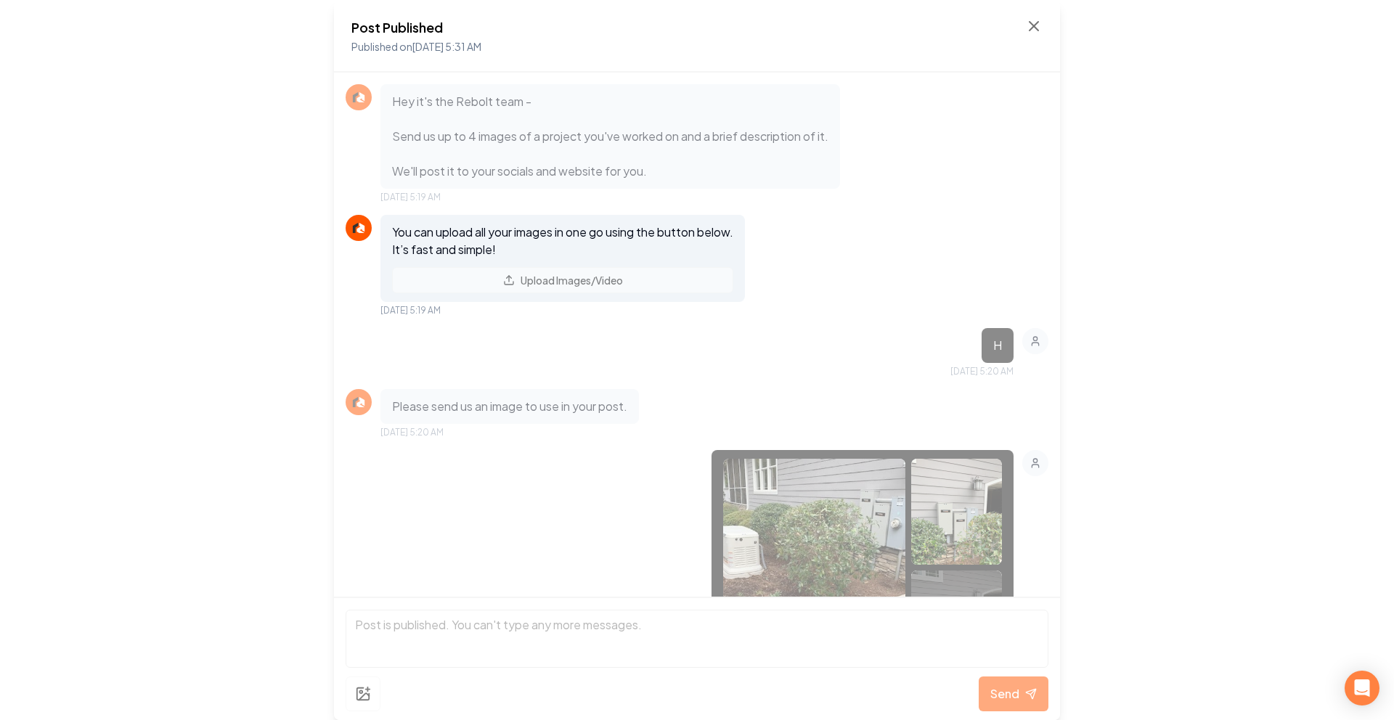
scroll to position [1262, 0]
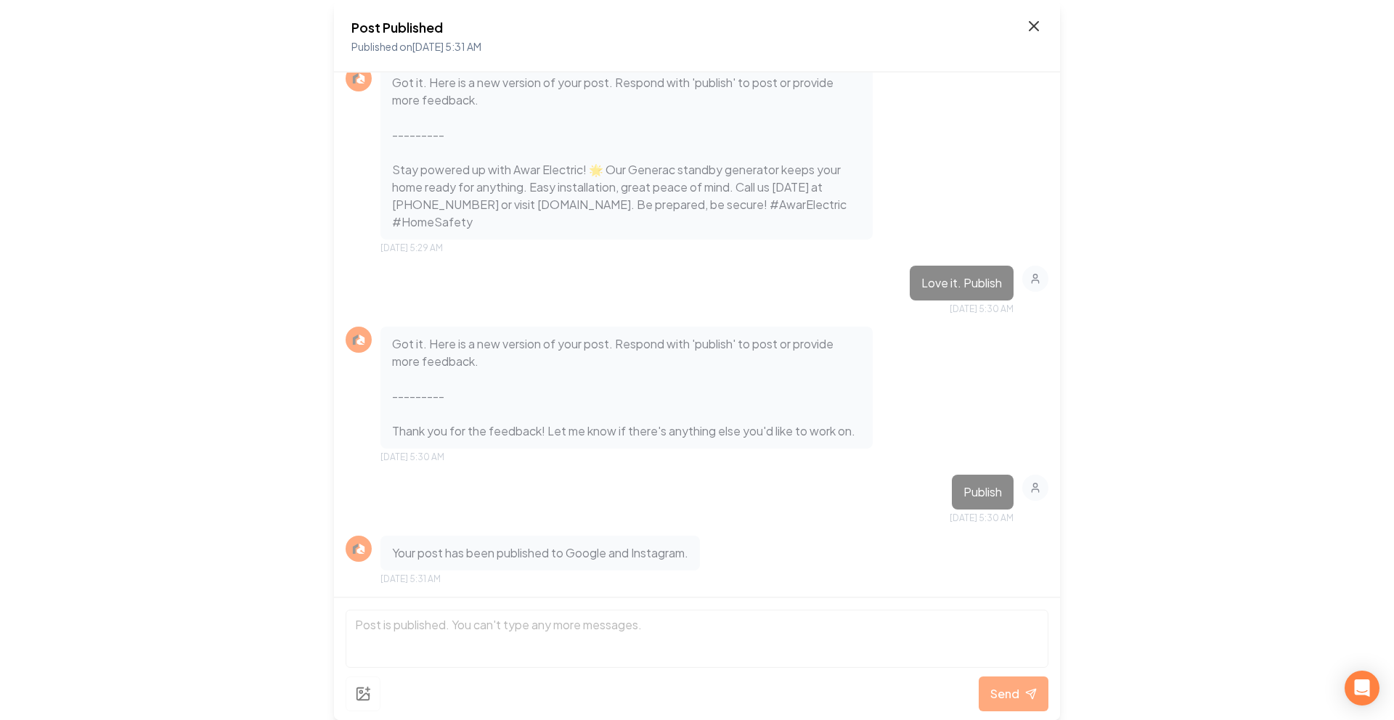
click at [1026, 25] on icon at bounding box center [1033, 25] width 17 height 17
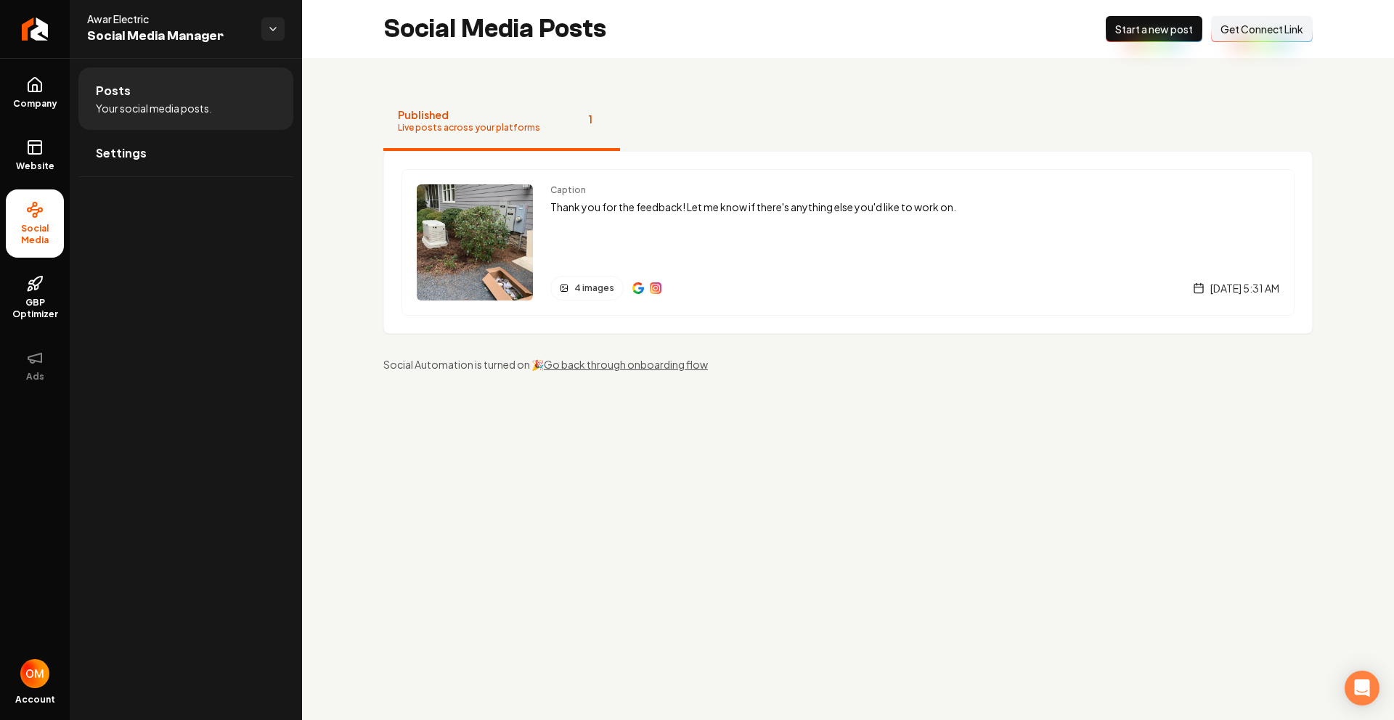
click at [1260, 29] on span "Get Connect Link" at bounding box center [1262, 29] width 83 height 15
click at [709, 248] on div "Caption Thank you for the feedback! Let me know if there's anything else you'd …" at bounding box center [914, 242] width 729 height 116
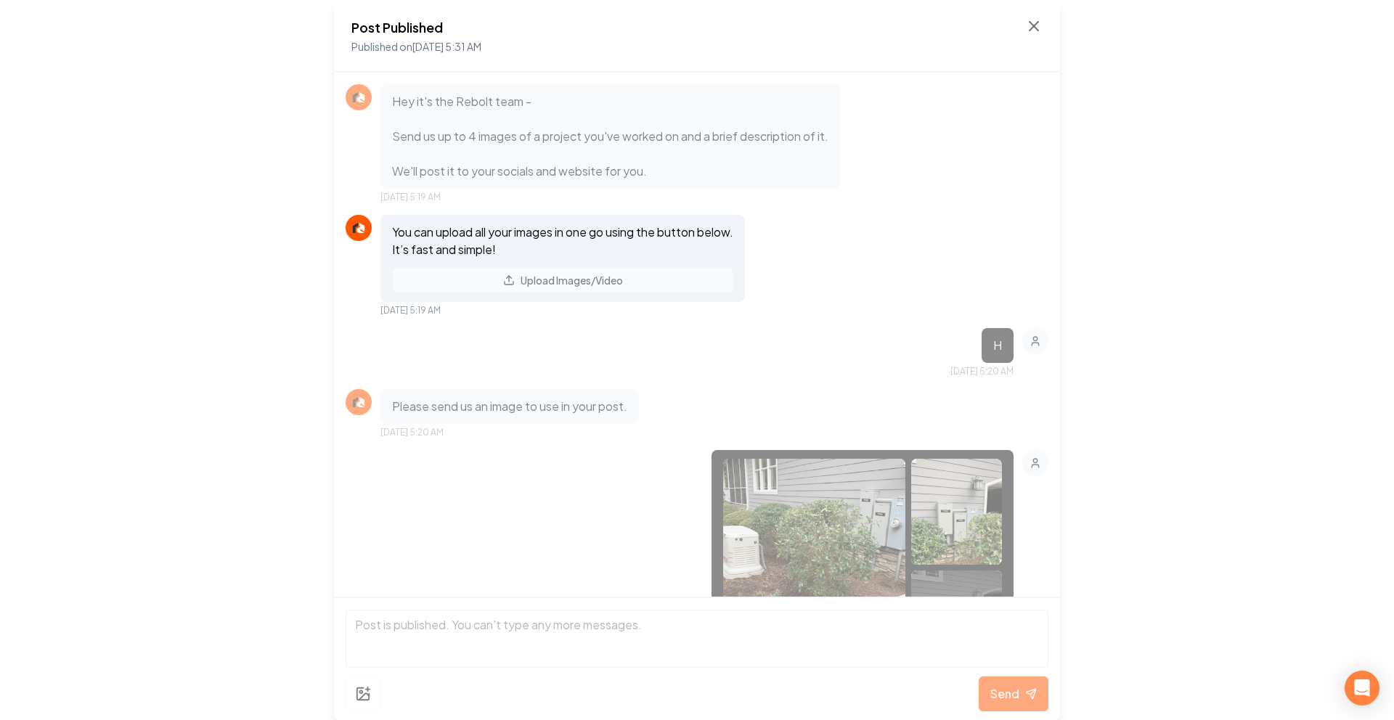
scroll to position [1262, 0]
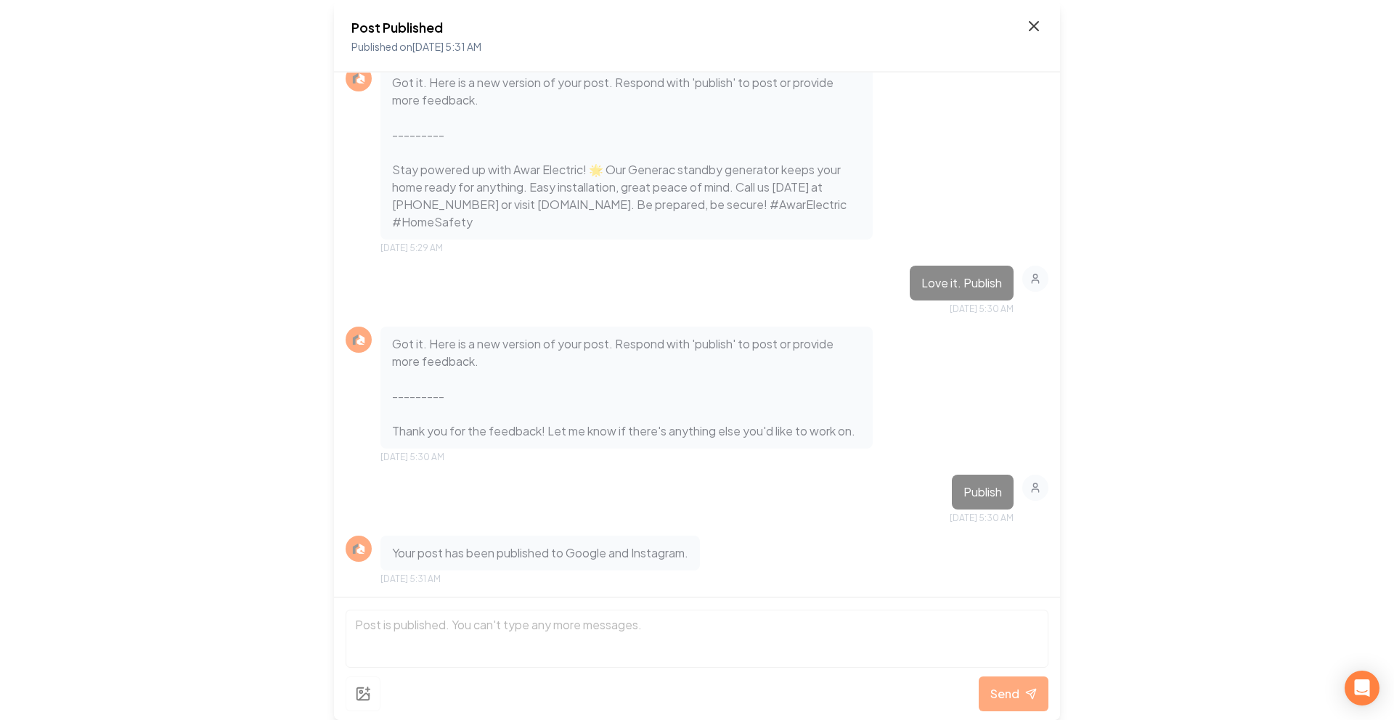
click at [1042, 24] on icon at bounding box center [1033, 25] width 17 height 17
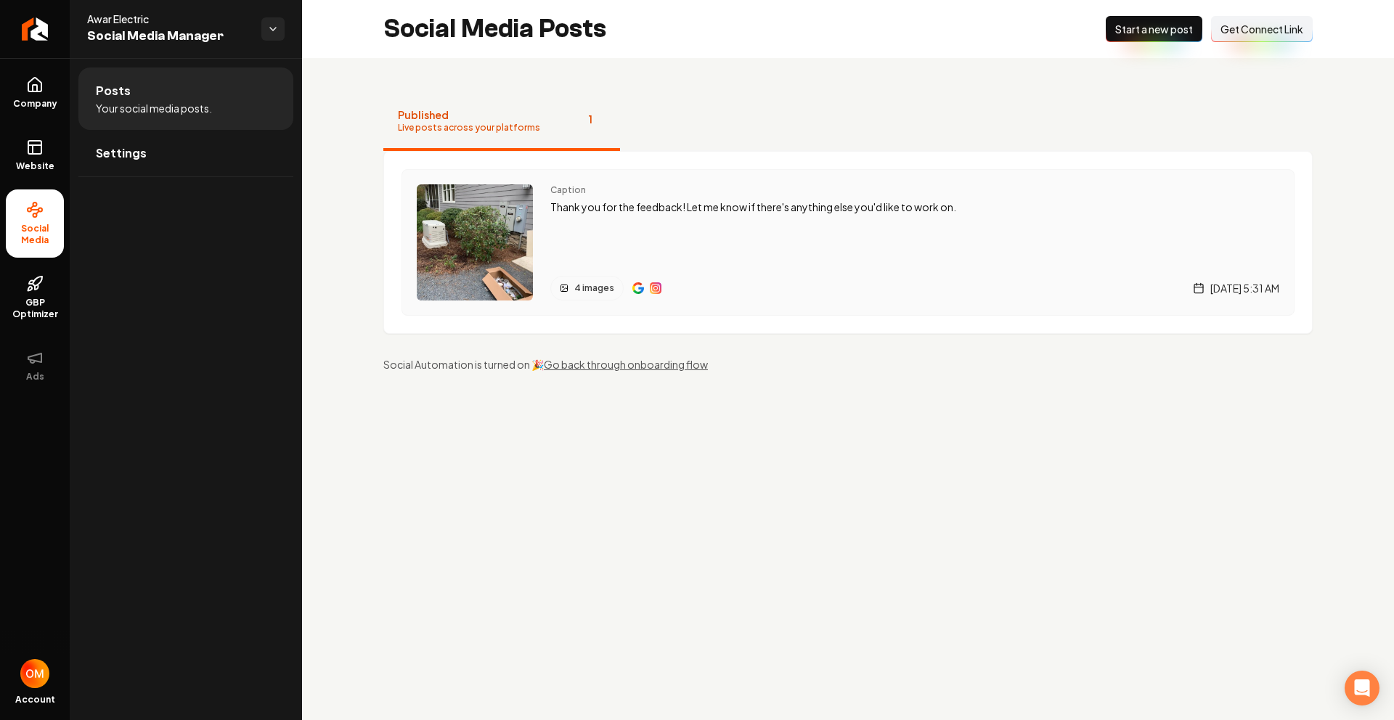
click at [659, 287] on img "Main content area" at bounding box center [656, 288] width 12 height 12
click at [1145, 30] on span "Start a new post" at bounding box center [1154, 29] width 78 height 15
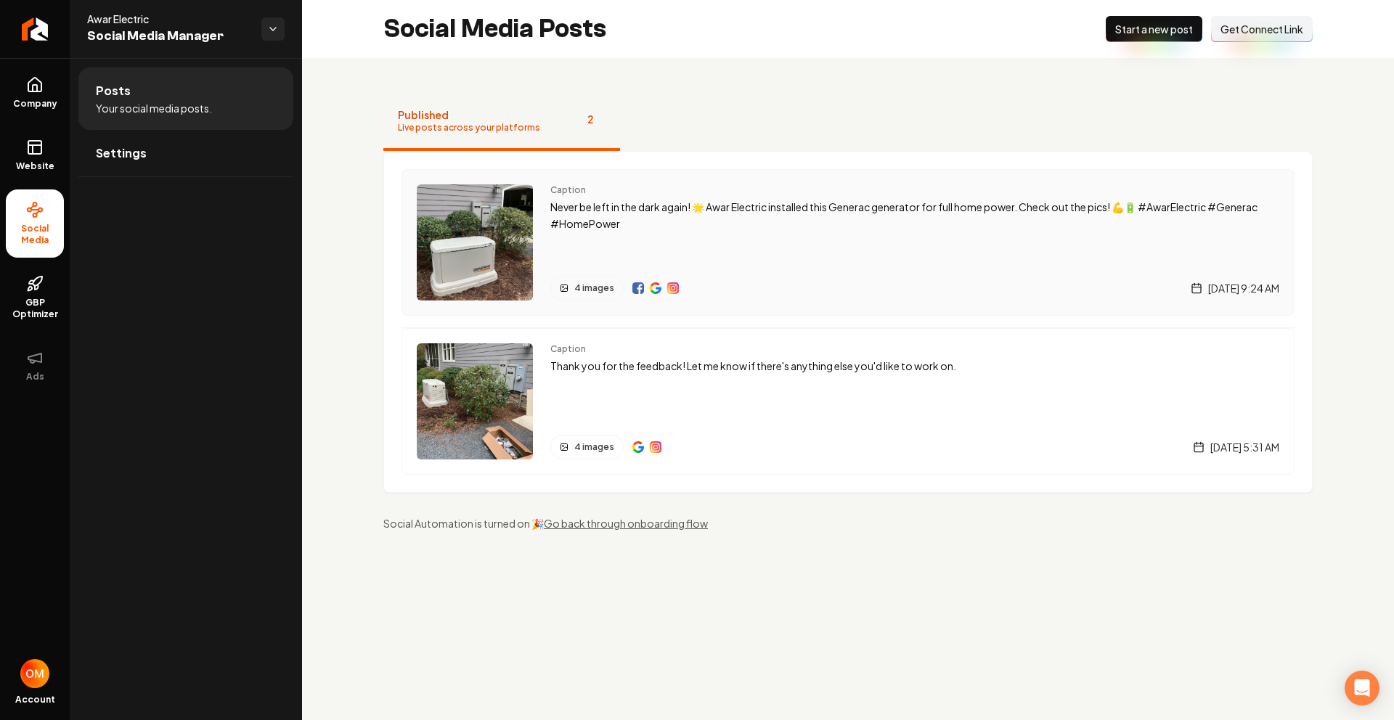
click at [494, 252] on img "Main content area" at bounding box center [475, 242] width 116 height 116
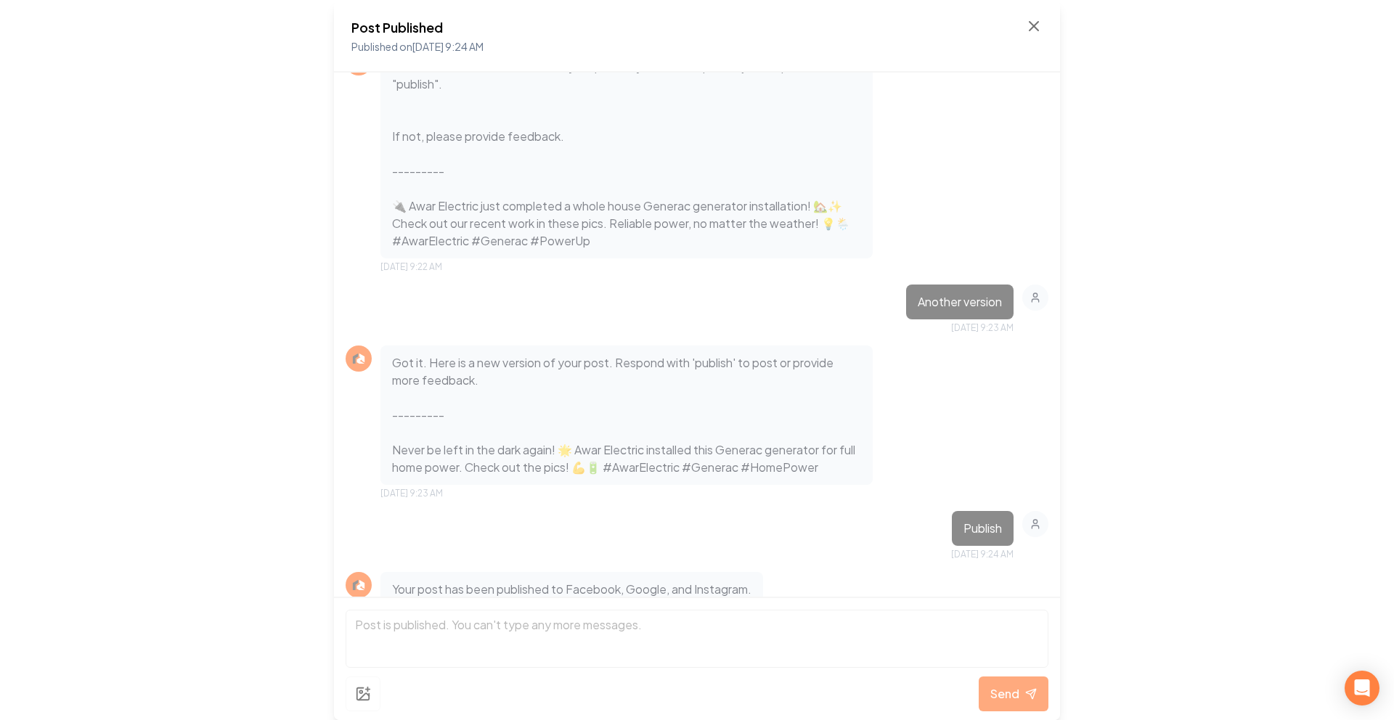
scroll to position [887, 0]
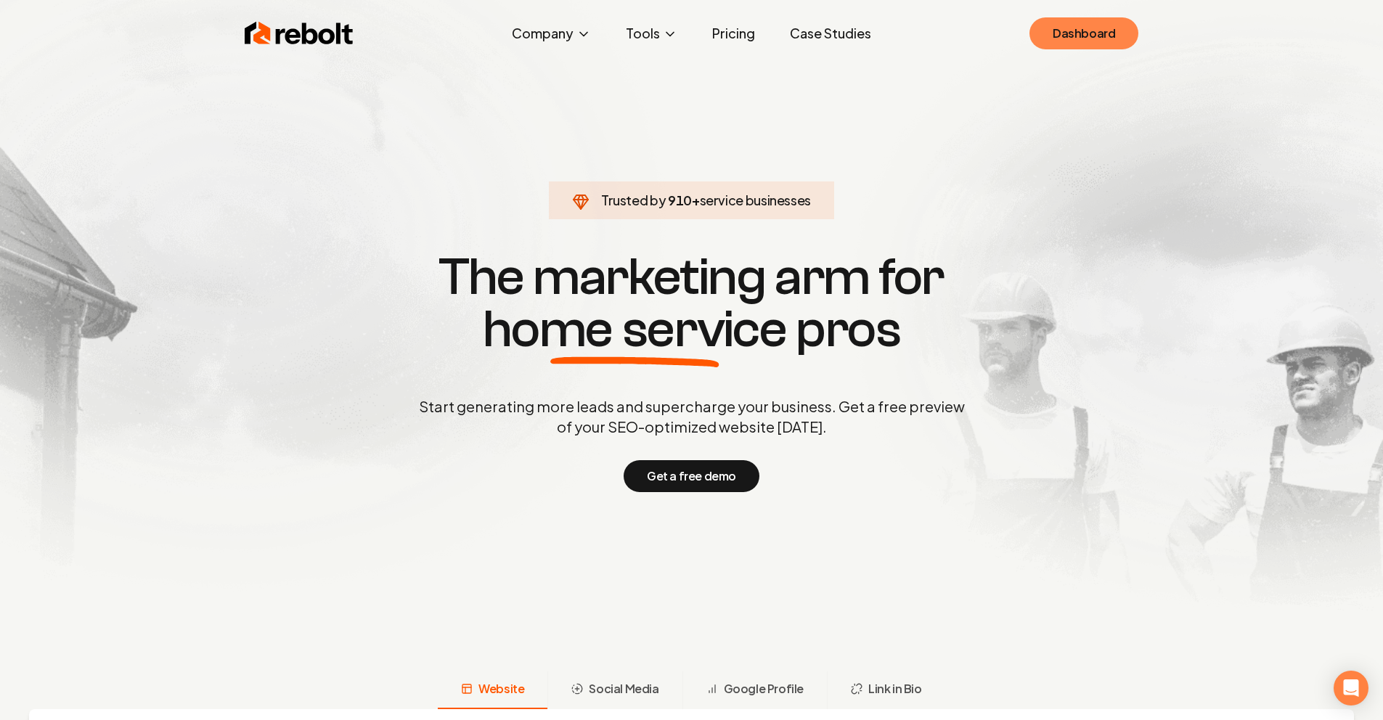
click at [1063, 23] on link "Dashboard" at bounding box center [1084, 33] width 109 height 32
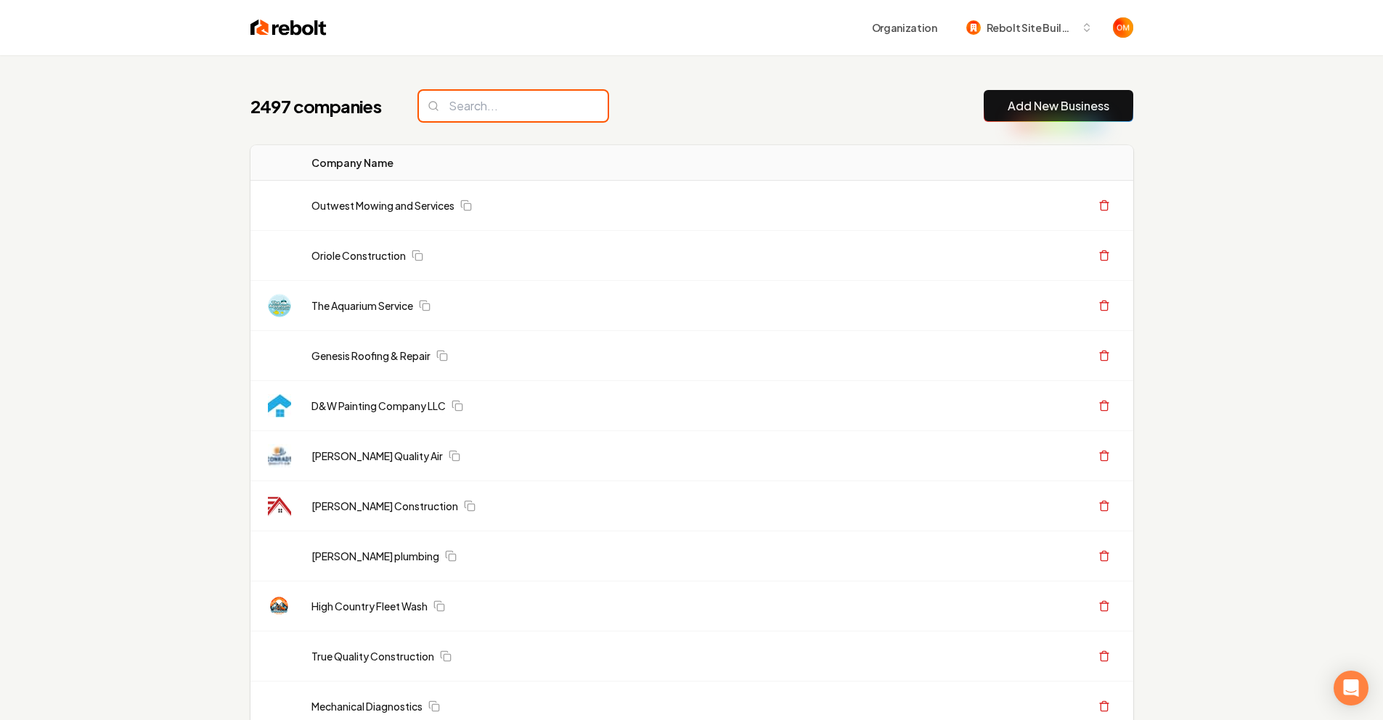
click at [457, 104] on input "search" at bounding box center [513, 106] width 189 height 30
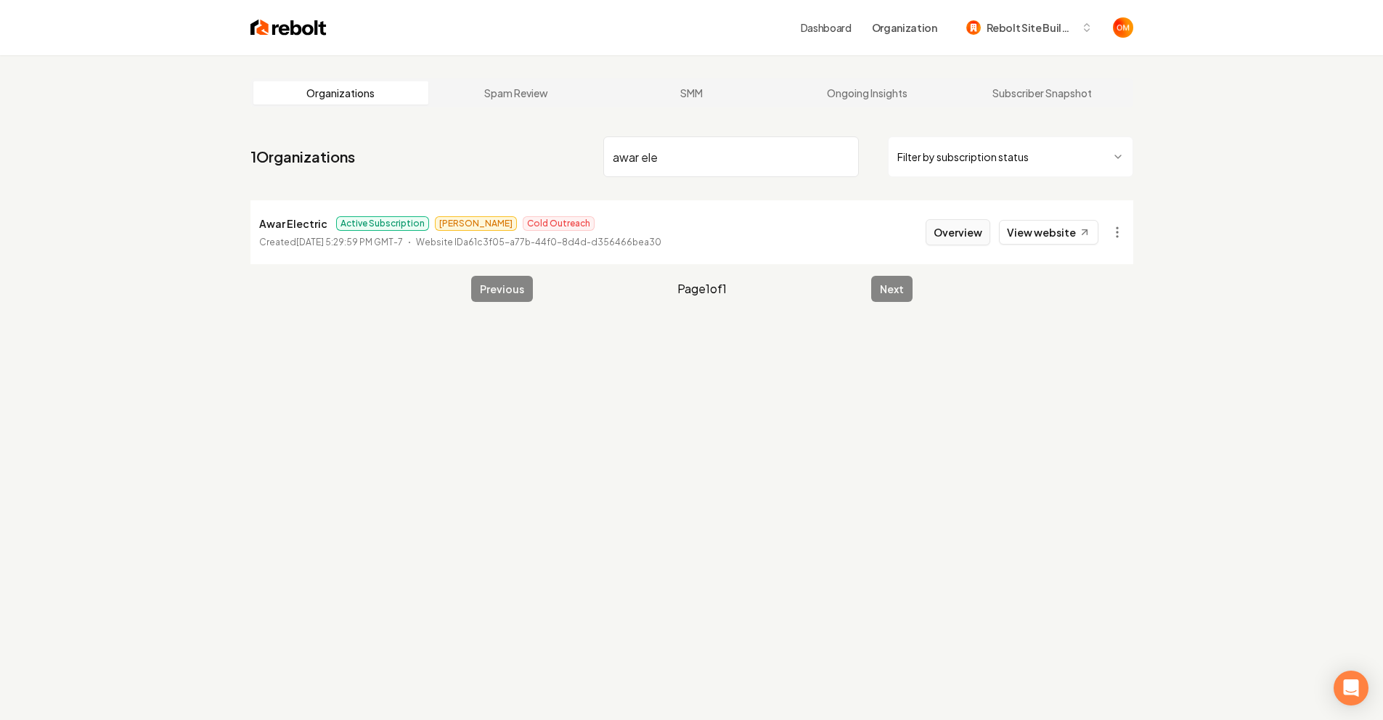
type input "awar ele"
click at [978, 226] on button "Overview" at bounding box center [958, 232] width 65 height 26
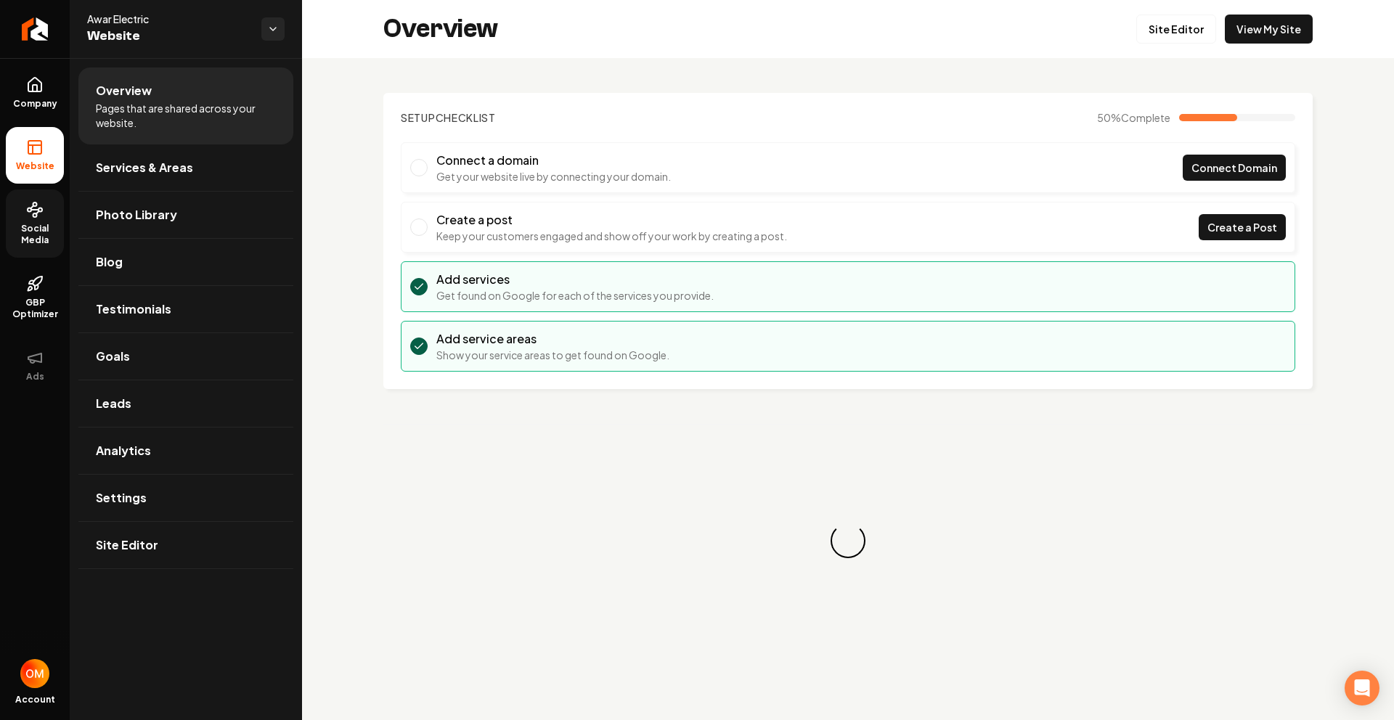
click at [47, 225] on span "Social Media" at bounding box center [35, 234] width 58 height 23
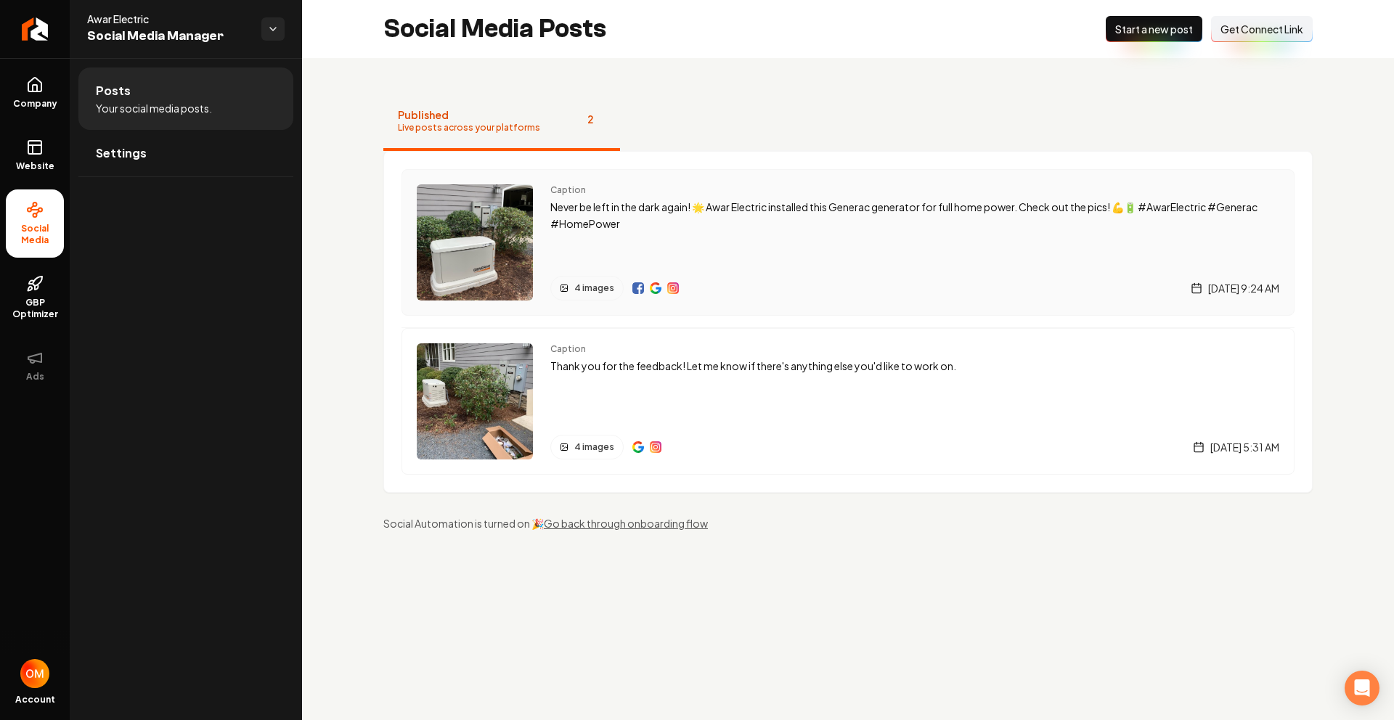
click at [635, 289] on img "Main content area" at bounding box center [638, 288] width 12 height 12
click at [936, 270] on div "Caption Never be left in the dark again! 🌟 Awar Electric installed this Generac…" at bounding box center [914, 242] width 729 height 116
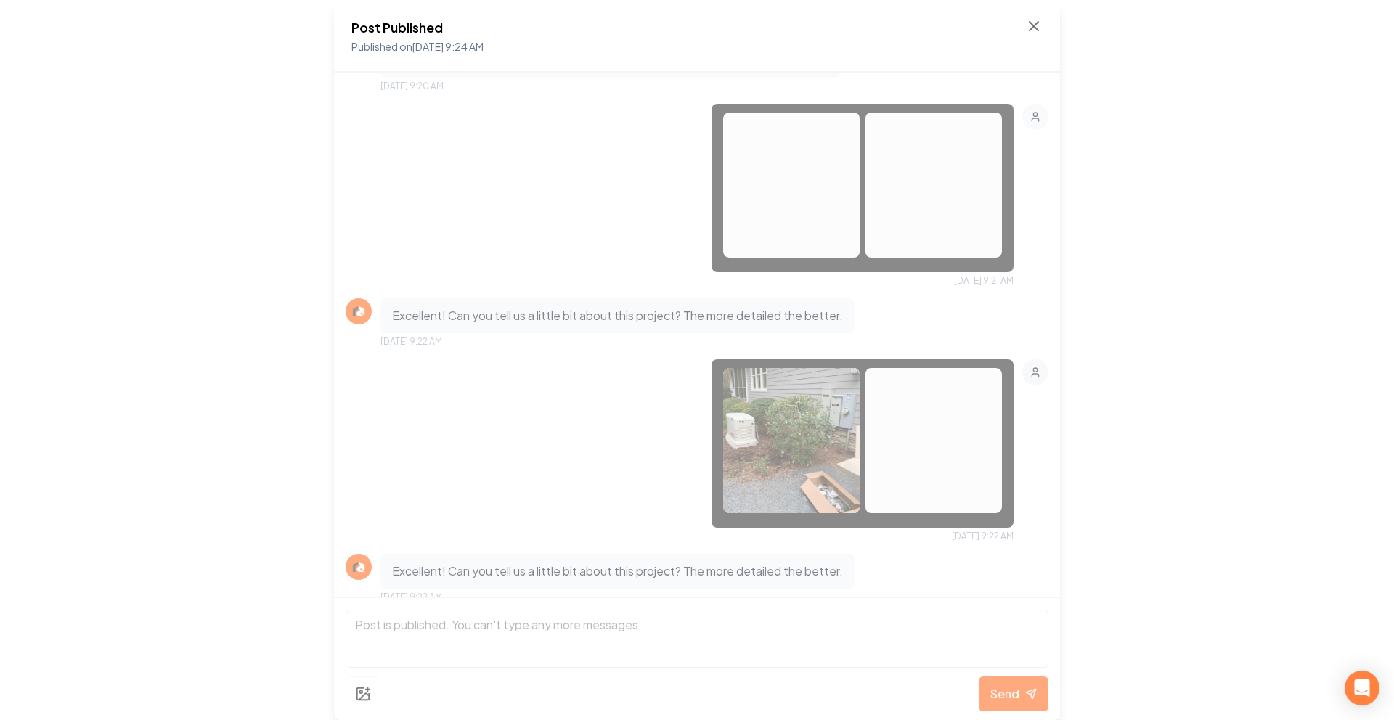
scroll to position [243, 0]
